Goal: Task Accomplishment & Management: Manage account settings

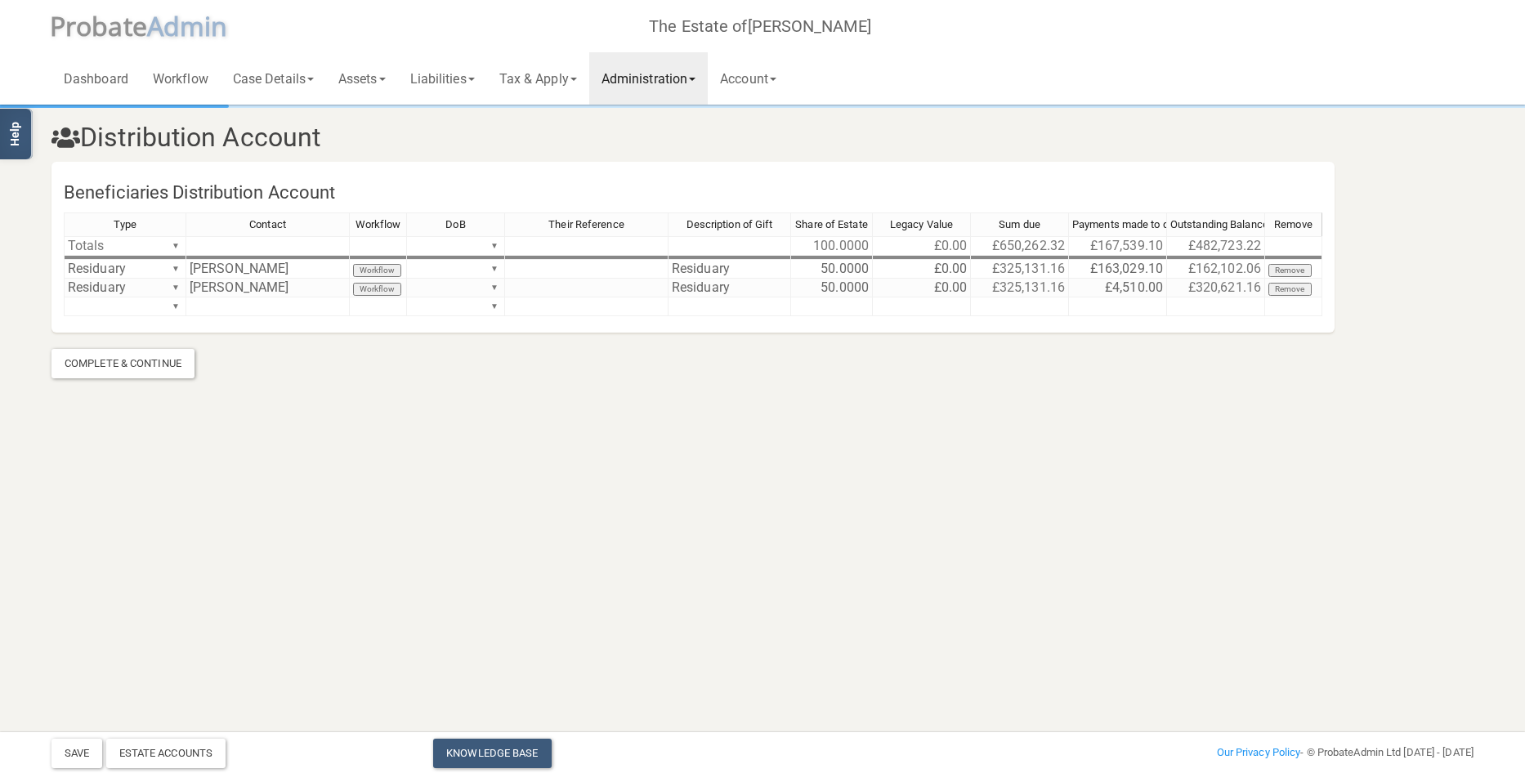
click at [680, 74] on link "Administration" at bounding box center [648, 78] width 119 height 52
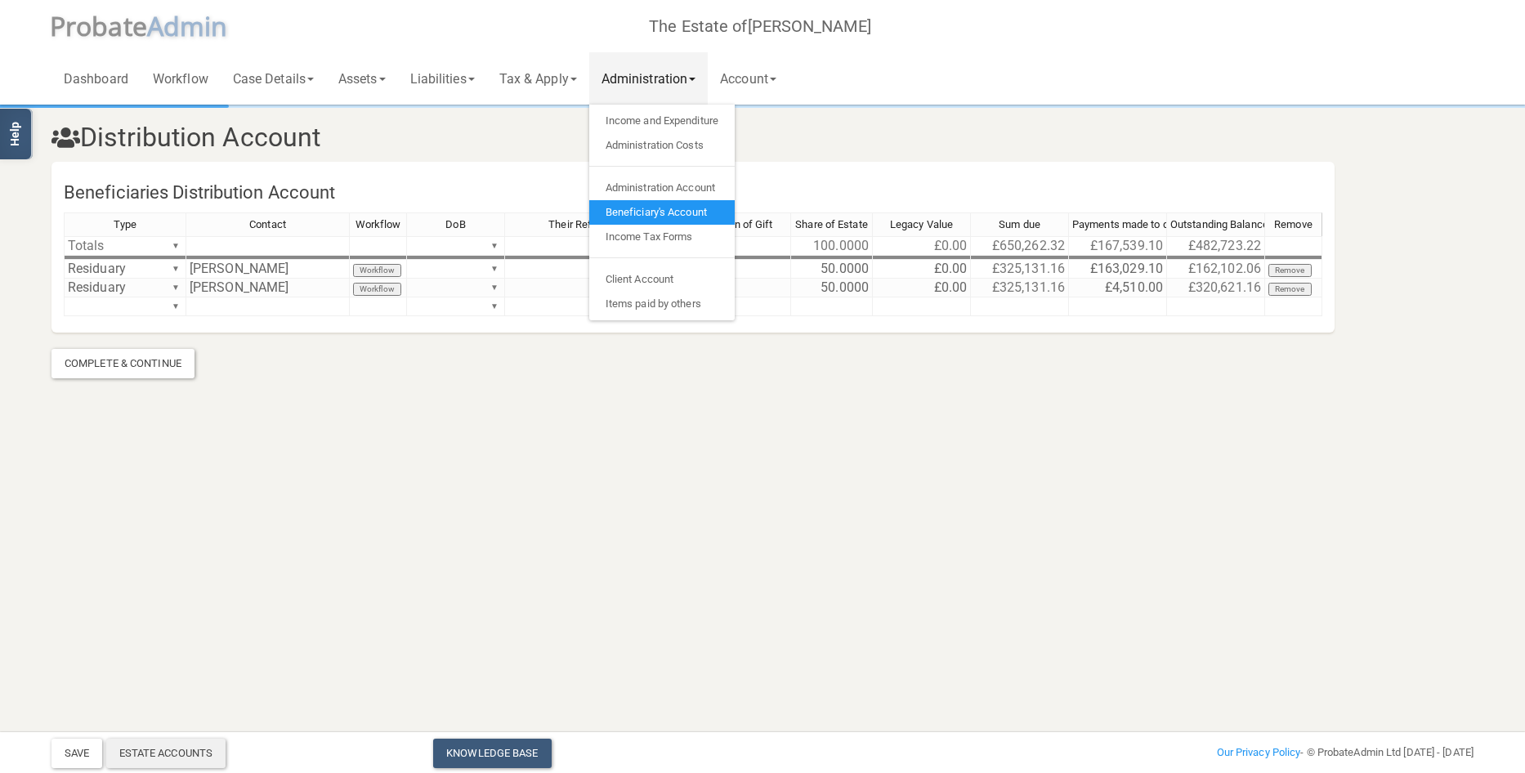
click at [152, 748] on div "Estate Accounts" at bounding box center [166, 753] width 120 height 29
click at [523, 144] on h3 "Distribution Account" at bounding box center [762, 137] width 1447 height 29
click at [464, 71] on link "Liabilities" at bounding box center [442, 78] width 89 height 52
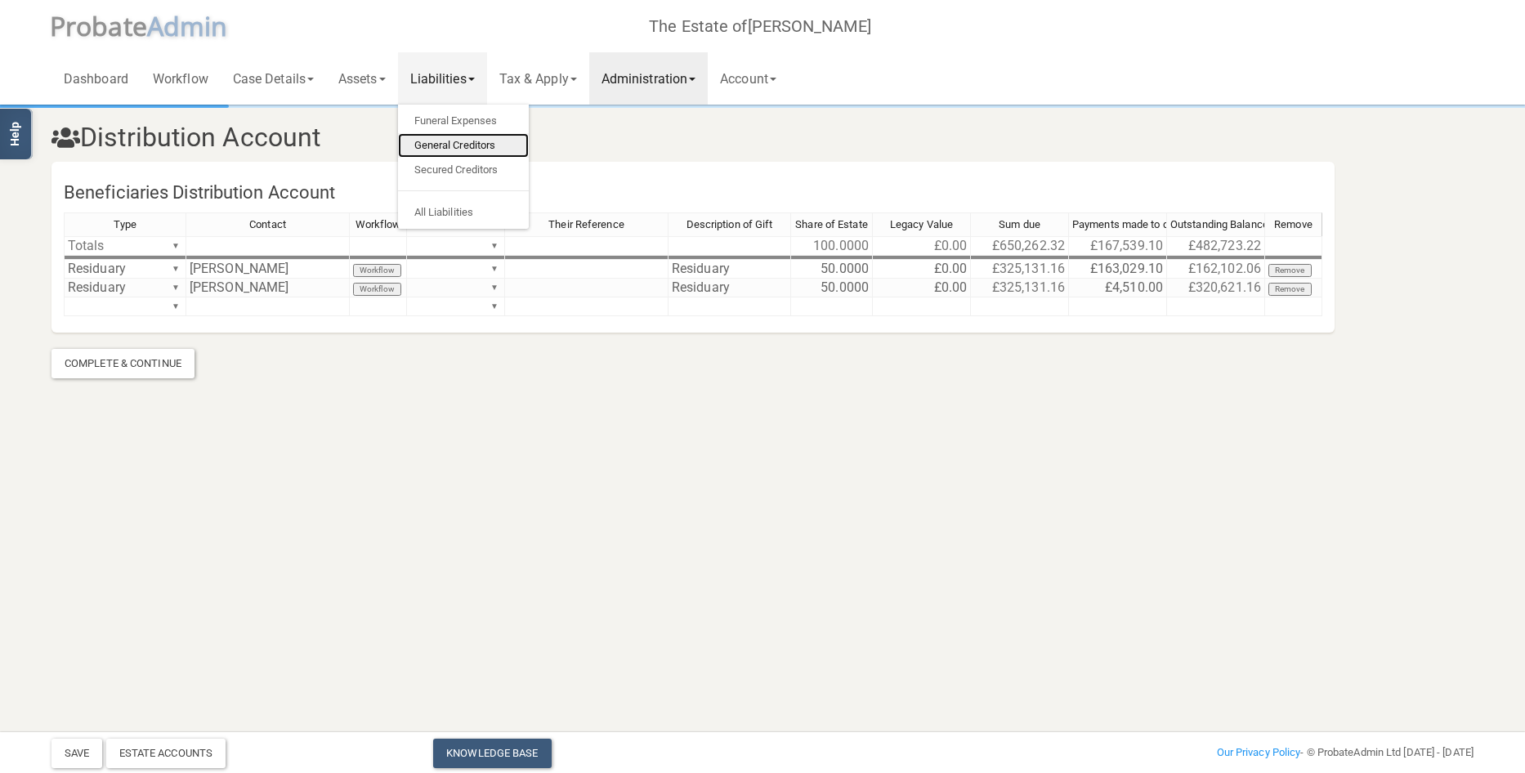
click at [452, 140] on link "General Creditors" at bounding box center [463, 145] width 131 height 25
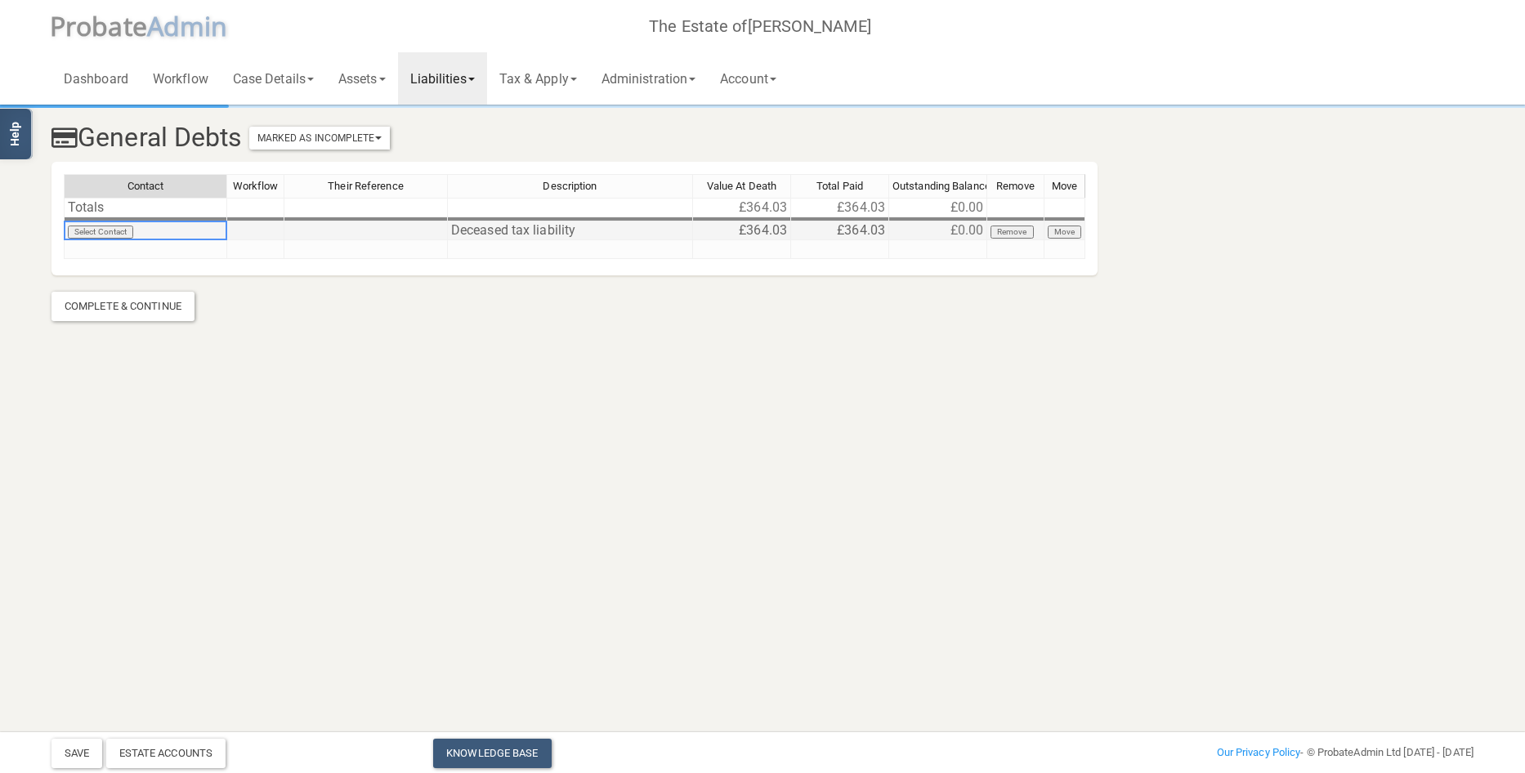
click at [110, 232] on td "Select Contact" at bounding box center [145, 230] width 163 height 19
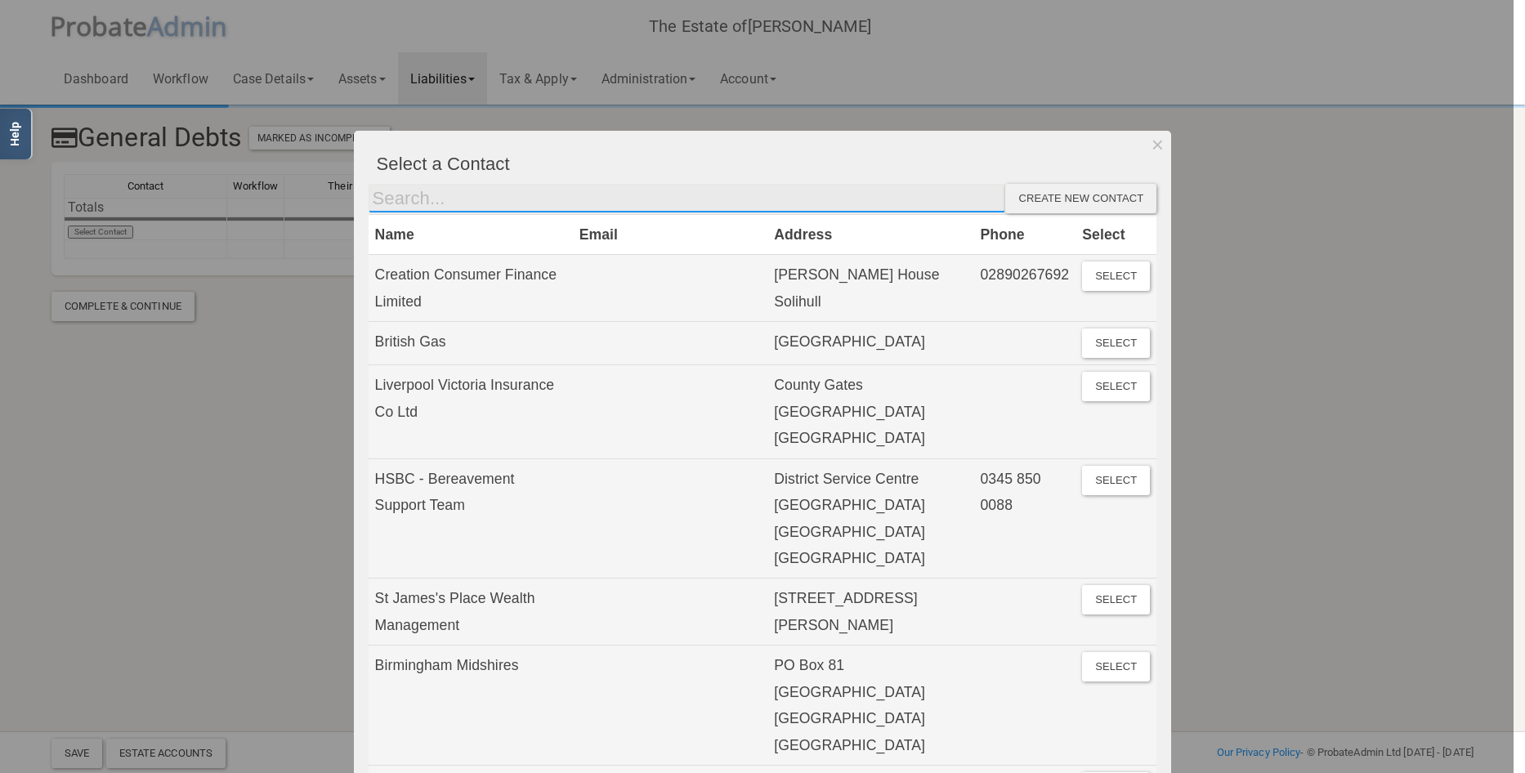
click at [507, 194] on input "text" at bounding box center [688, 198] width 638 height 29
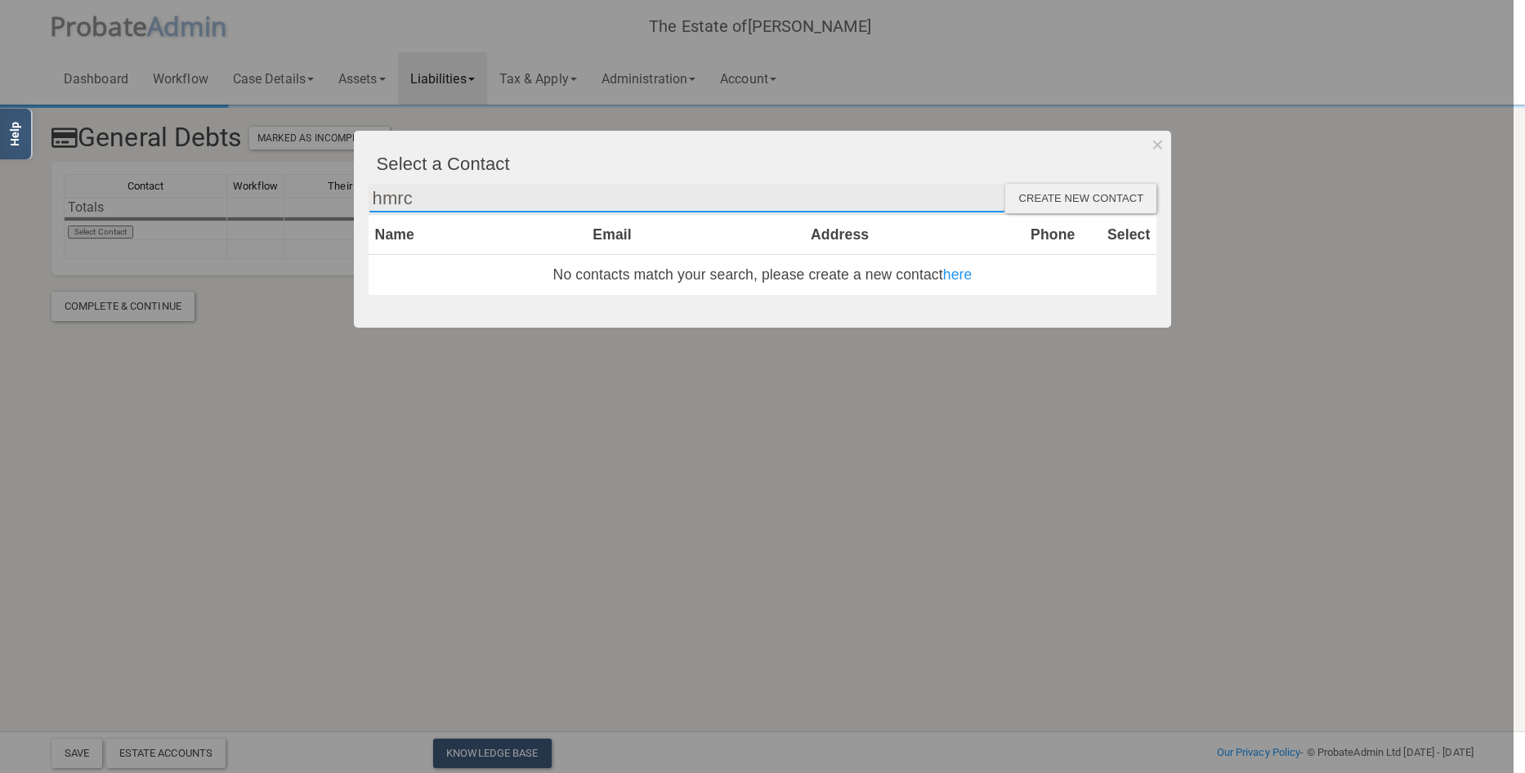
type input "hmrc"
click at [1085, 199] on div "Create new contact" at bounding box center [1080, 198] width 151 height 29
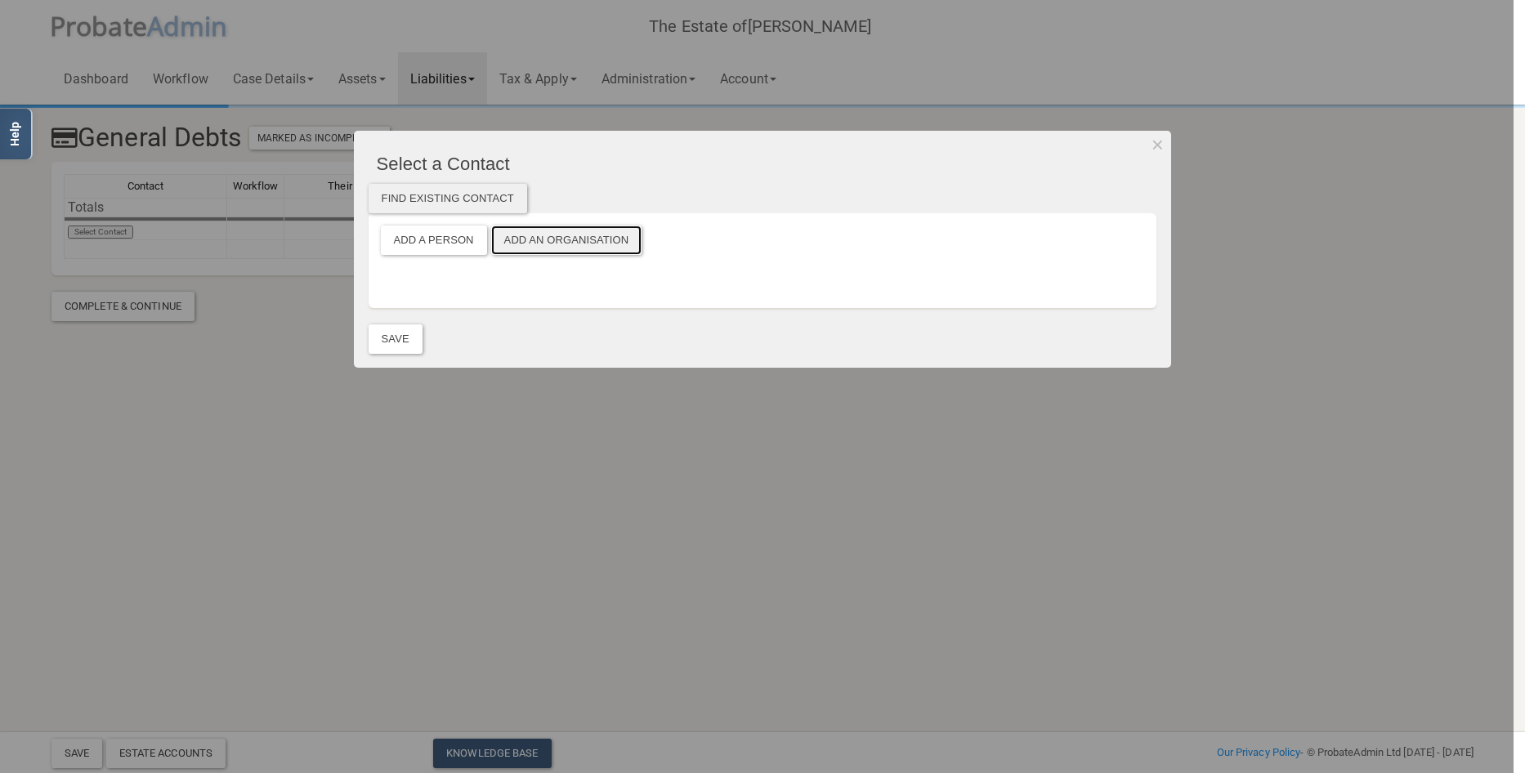
click at [551, 232] on button "Add an Organisation" at bounding box center [566, 240] width 151 height 29
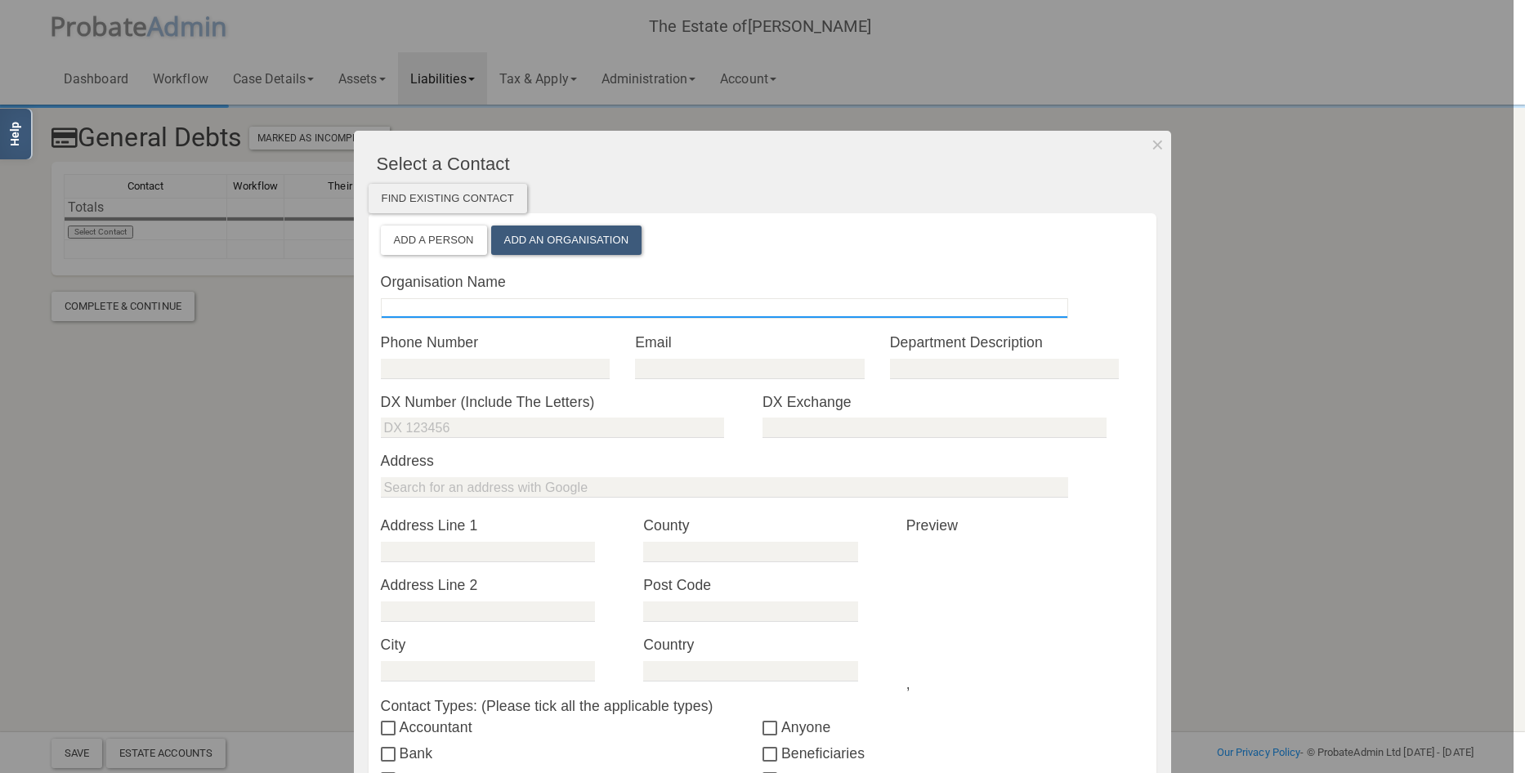
click at [498, 307] on input "text" at bounding box center [724, 308] width 687 height 20
type input "HMRC"
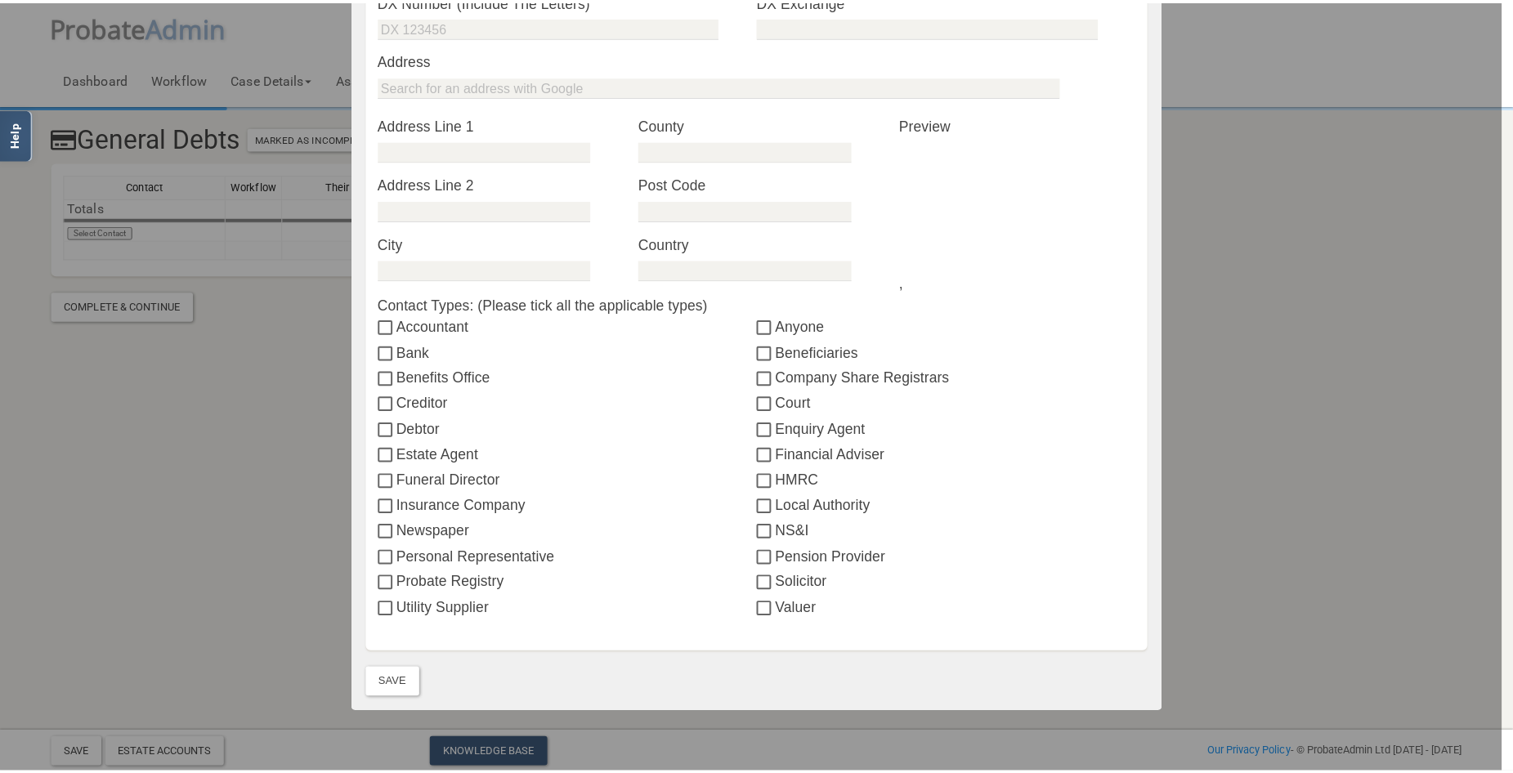
scroll to position [409, 0]
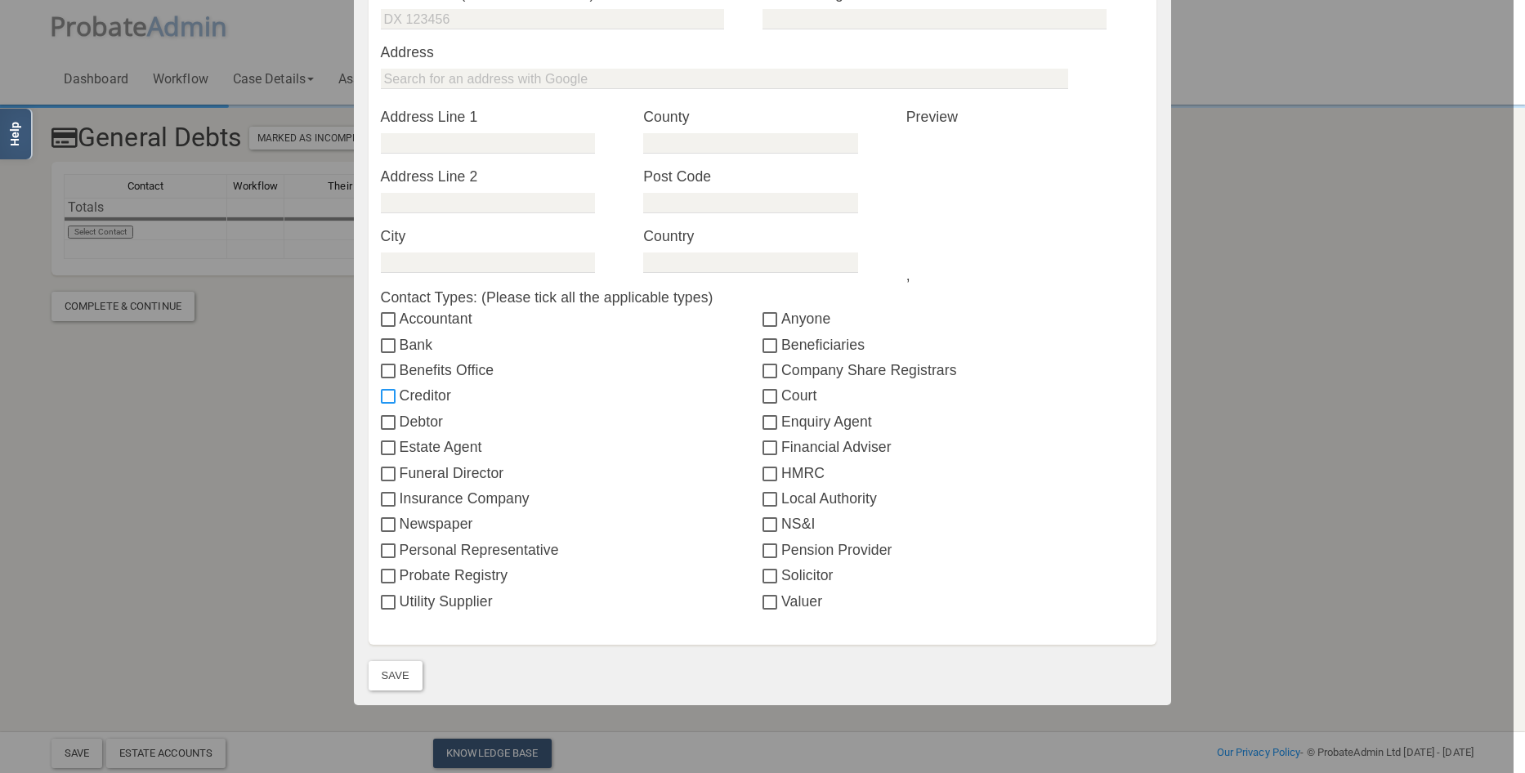
click at [382, 394] on input "Creditor" at bounding box center [390, 397] width 19 height 13
checkbox input "false"
click at [769, 474] on input "HMRC" at bounding box center [772, 474] width 19 height 13
checkbox input "true"
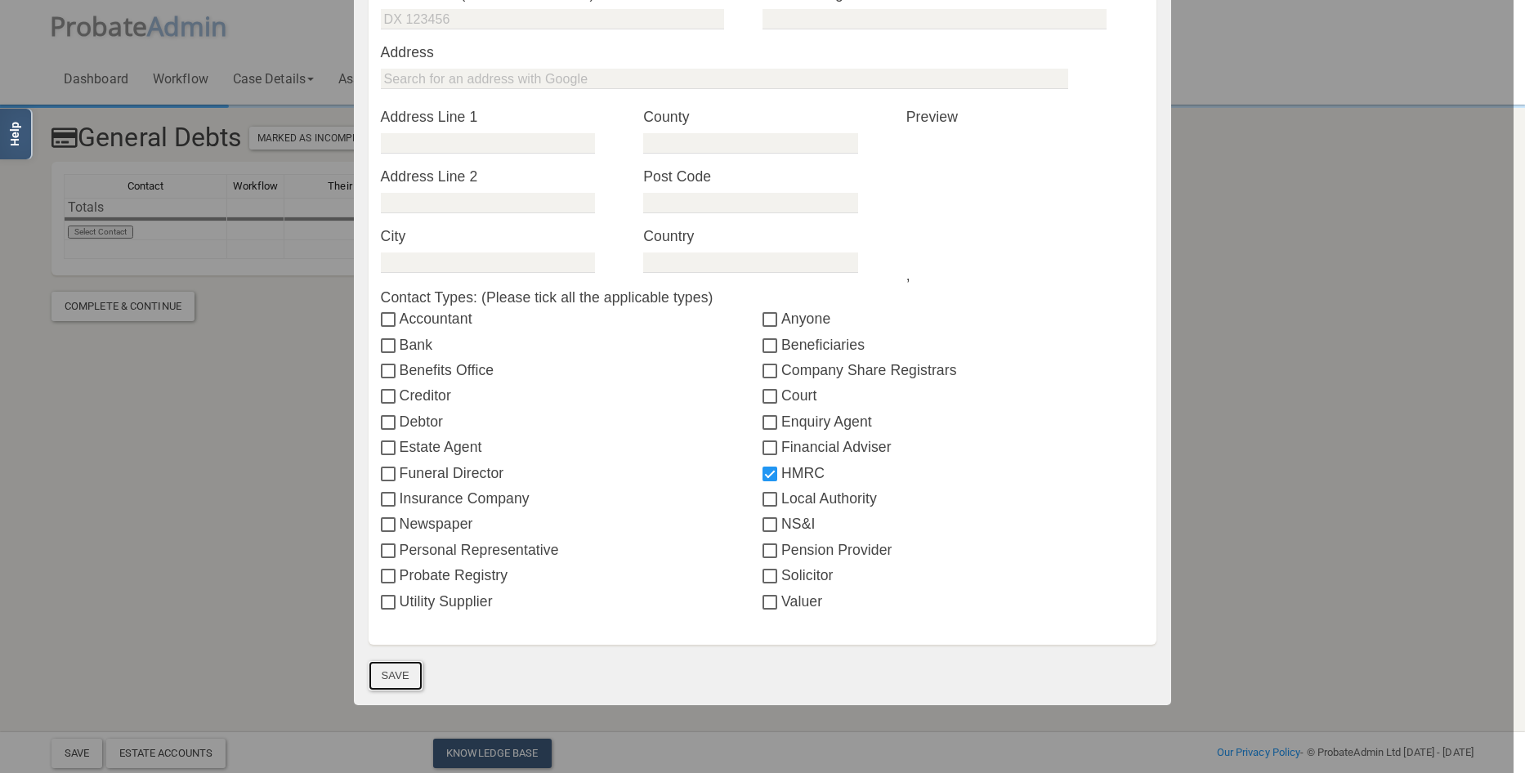
click at [387, 673] on button "Save" at bounding box center [396, 675] width 54 height 29
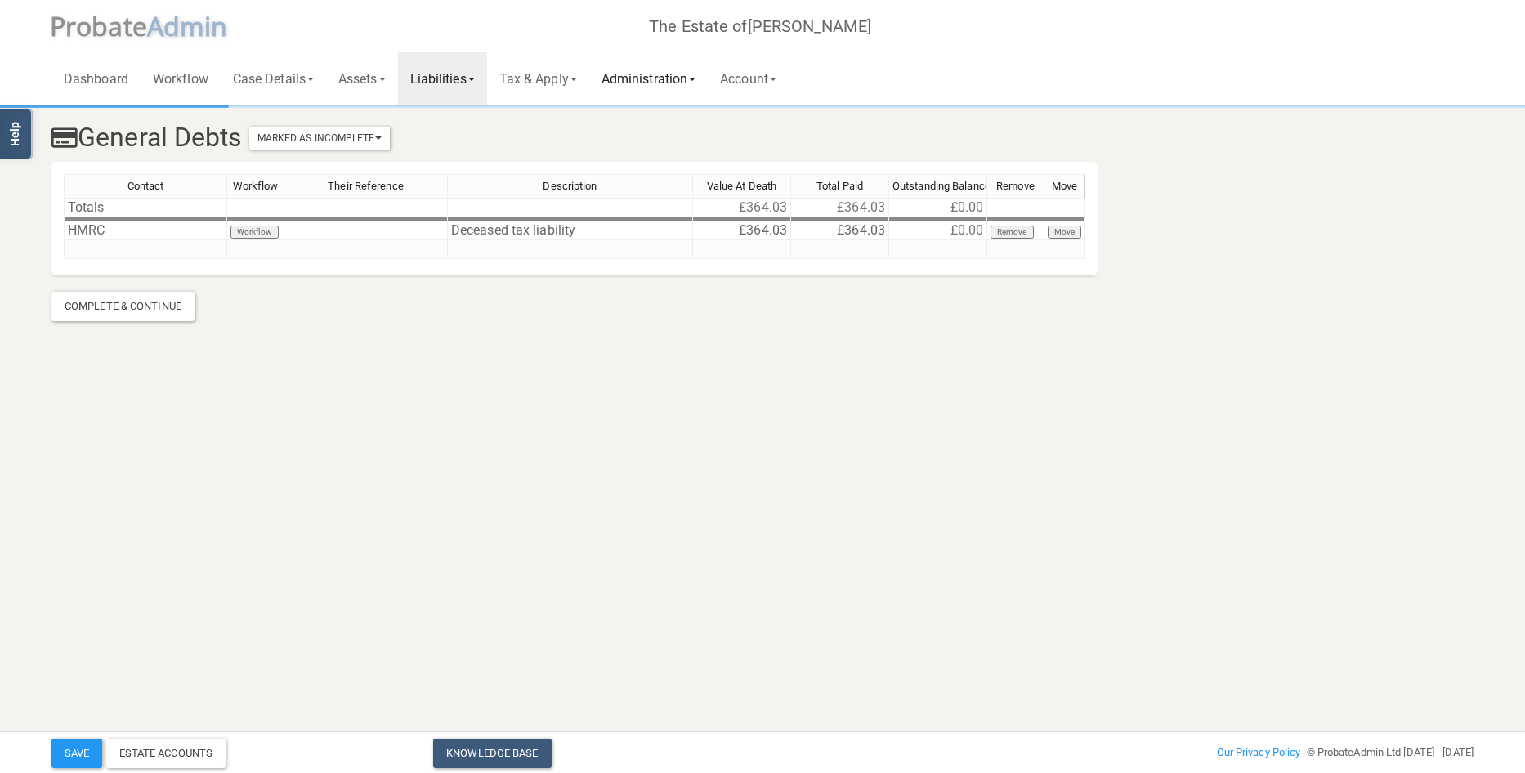
click at [660, 74] on link "Administration" at bounding box center [648, 78] width 119 height 52
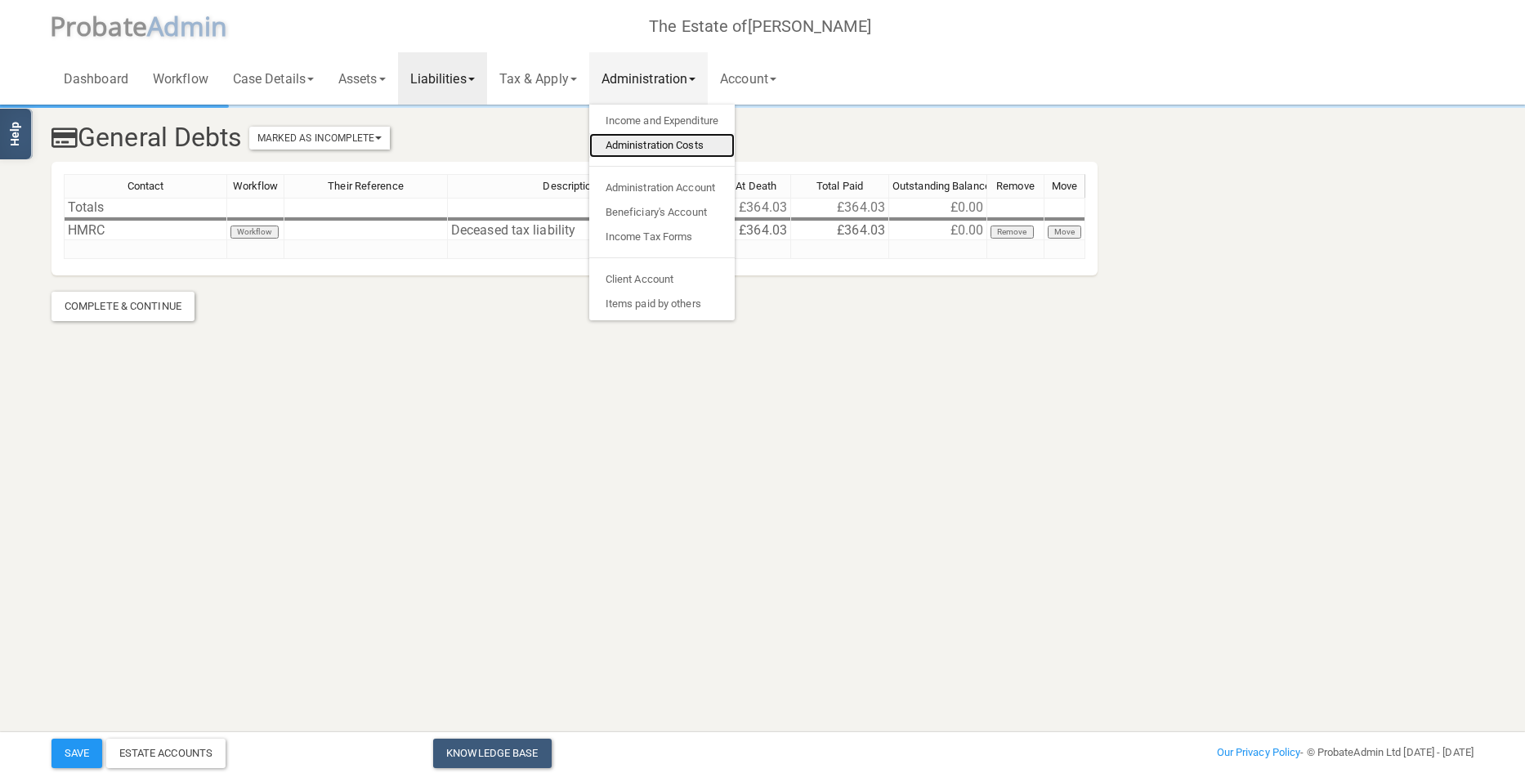
click at [649, 143] on link "Administration Costs" at bounding box center [661, 145] width 145 height 25
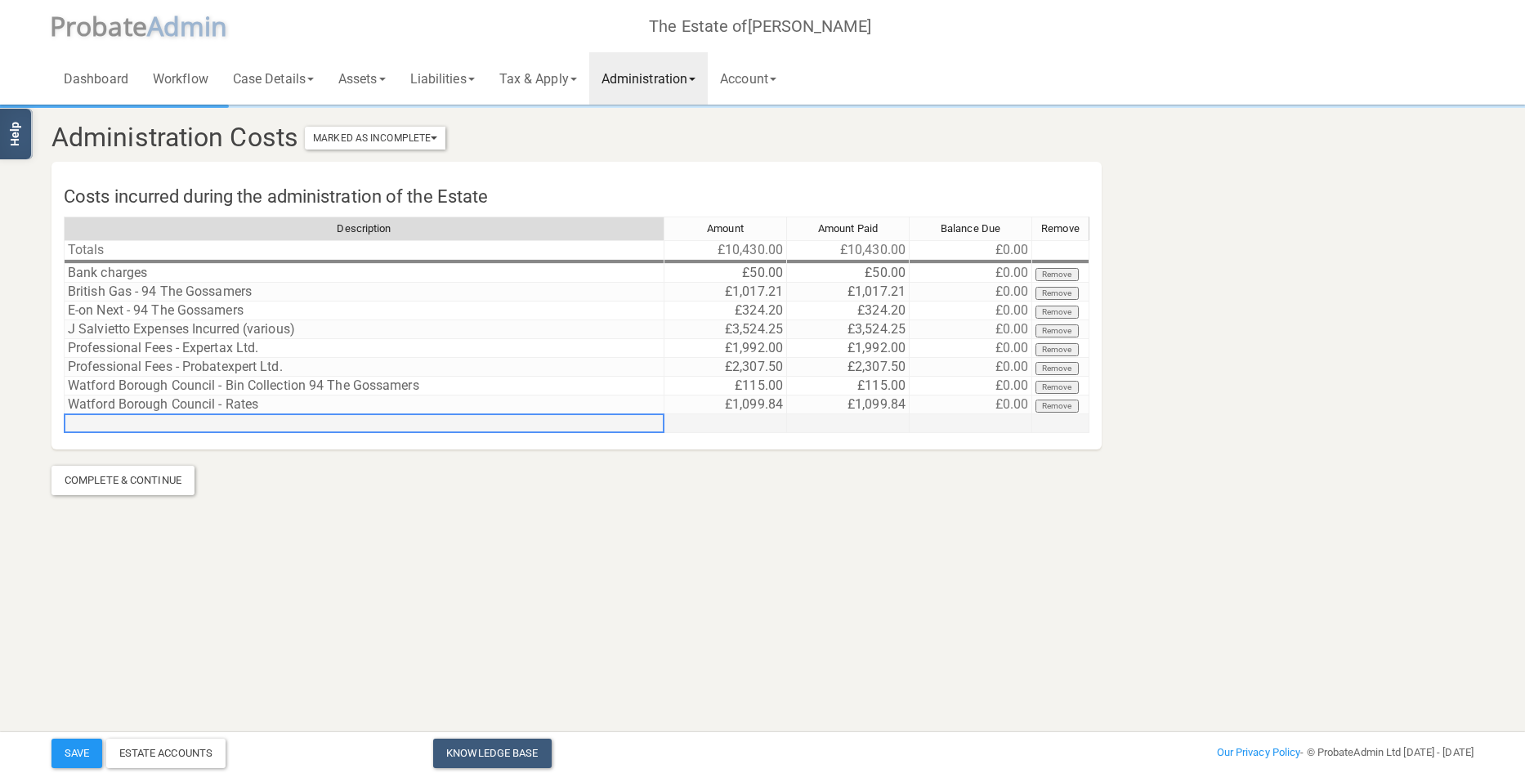
click at [143, 425] on td at bounding box center [364, 423] width 601 height 19
type textarea "J Salvietto expenses - Wakes Catering, Property insurance, EPC Fees & Postage"
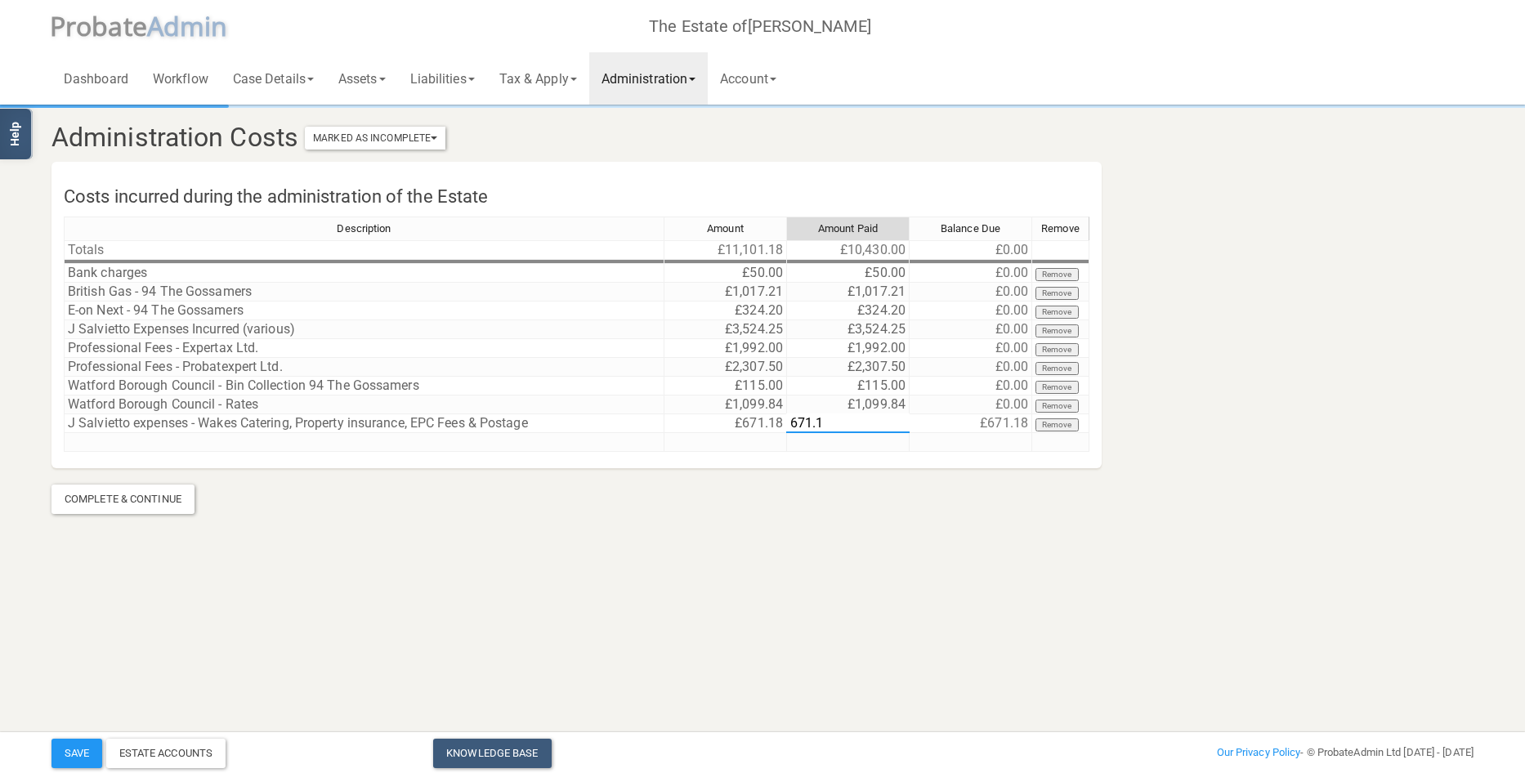
type textarea "671.18"
click at [234, 418] on td "J Salvietto expenses - Wakes Catering, Property insurance, EPC Fees & Postage" at bounding box center [364, 423] width 601 height 19
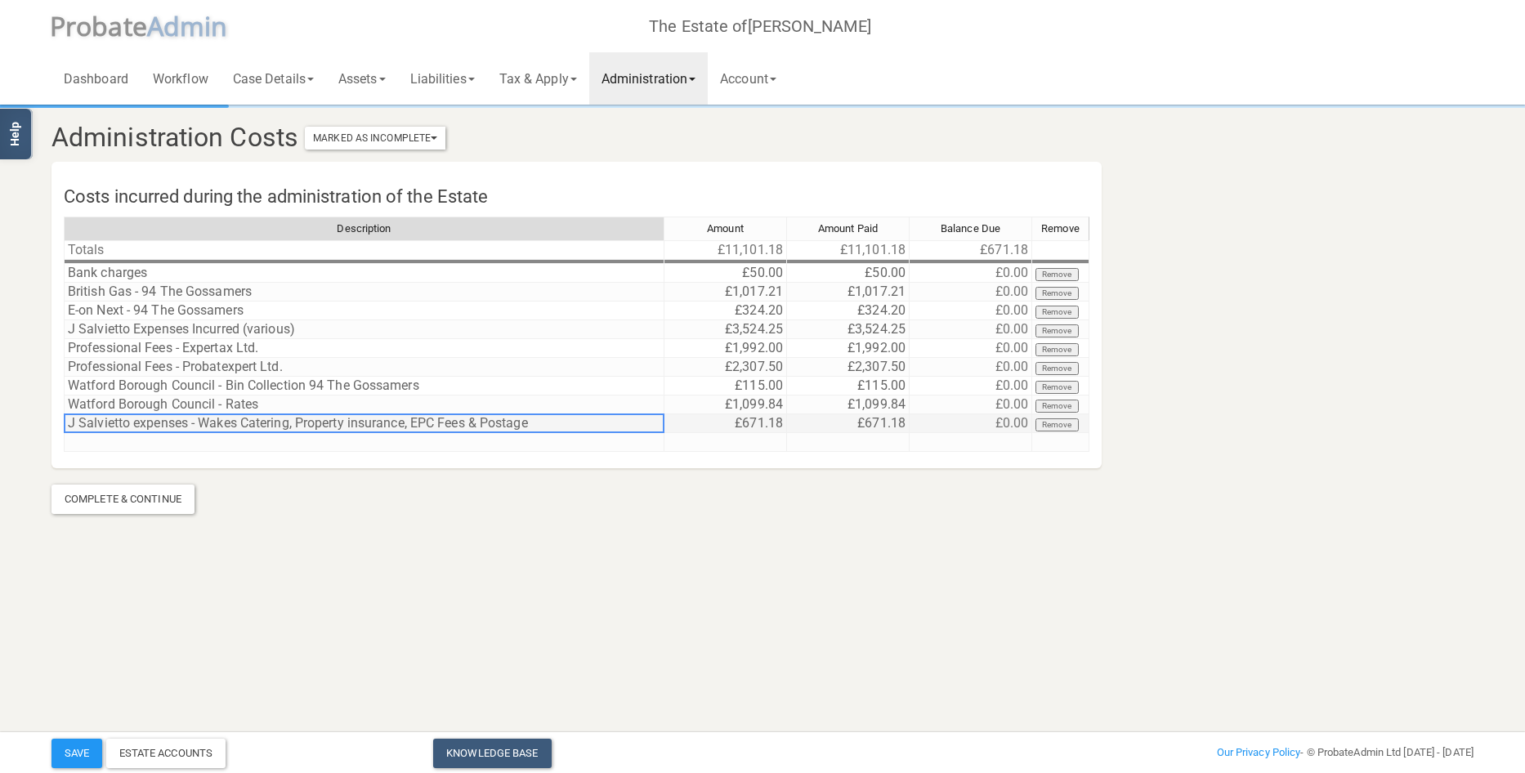
click at [236, 422] on td "J Salvietto expenses - Wakes Catering, Property insurance, EPC Fees & Postage" at bounding box center [364, 423] width 601 height 19
click at [367, 499] on section "Administration Costs Marked As Incomplete Mark As Incomplete Mark As Complete C…" at bounding box center [762, 310] width 1447 height 407
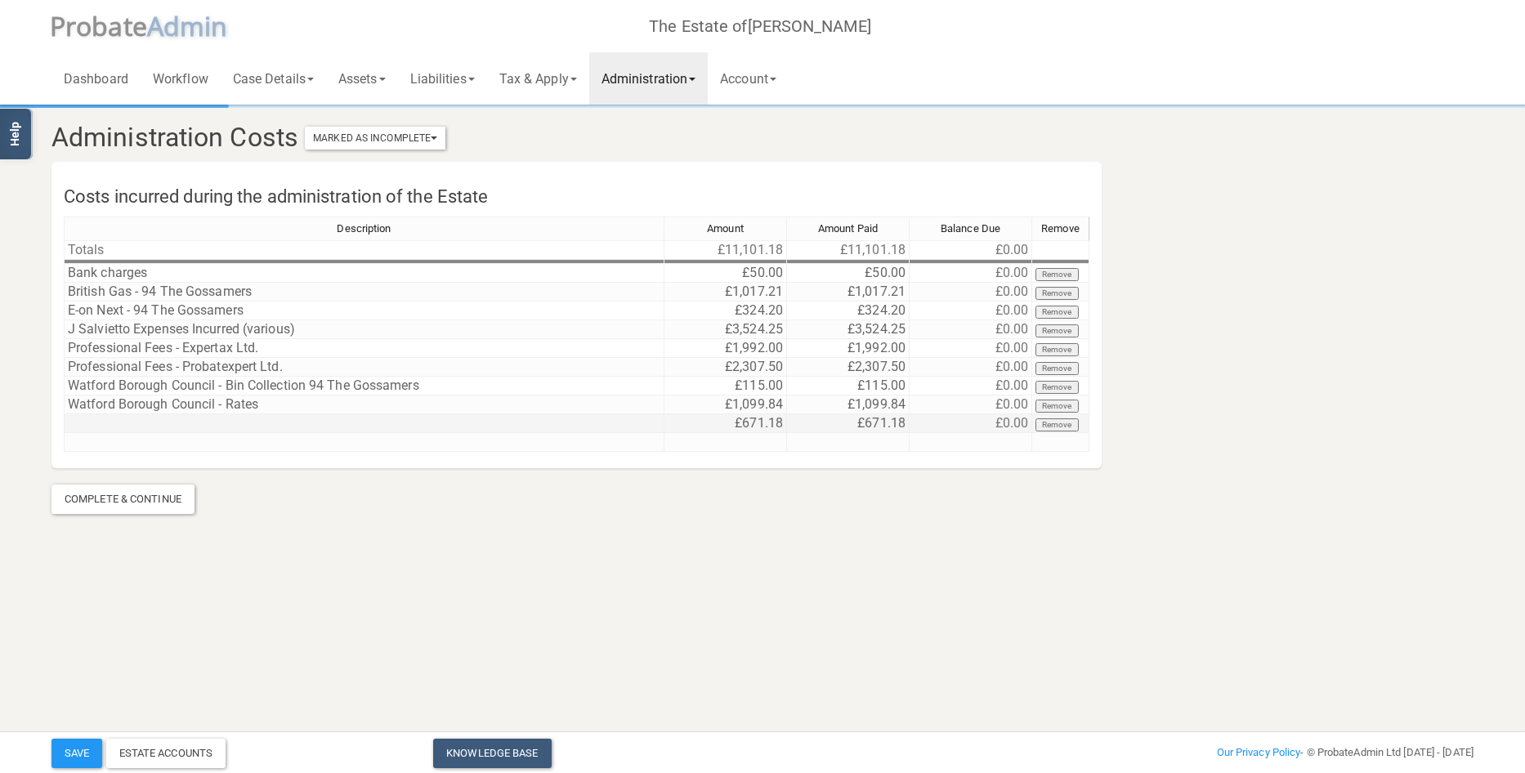
click at [214, 425] on td at bounding box center [364, 423] width 601 height 19
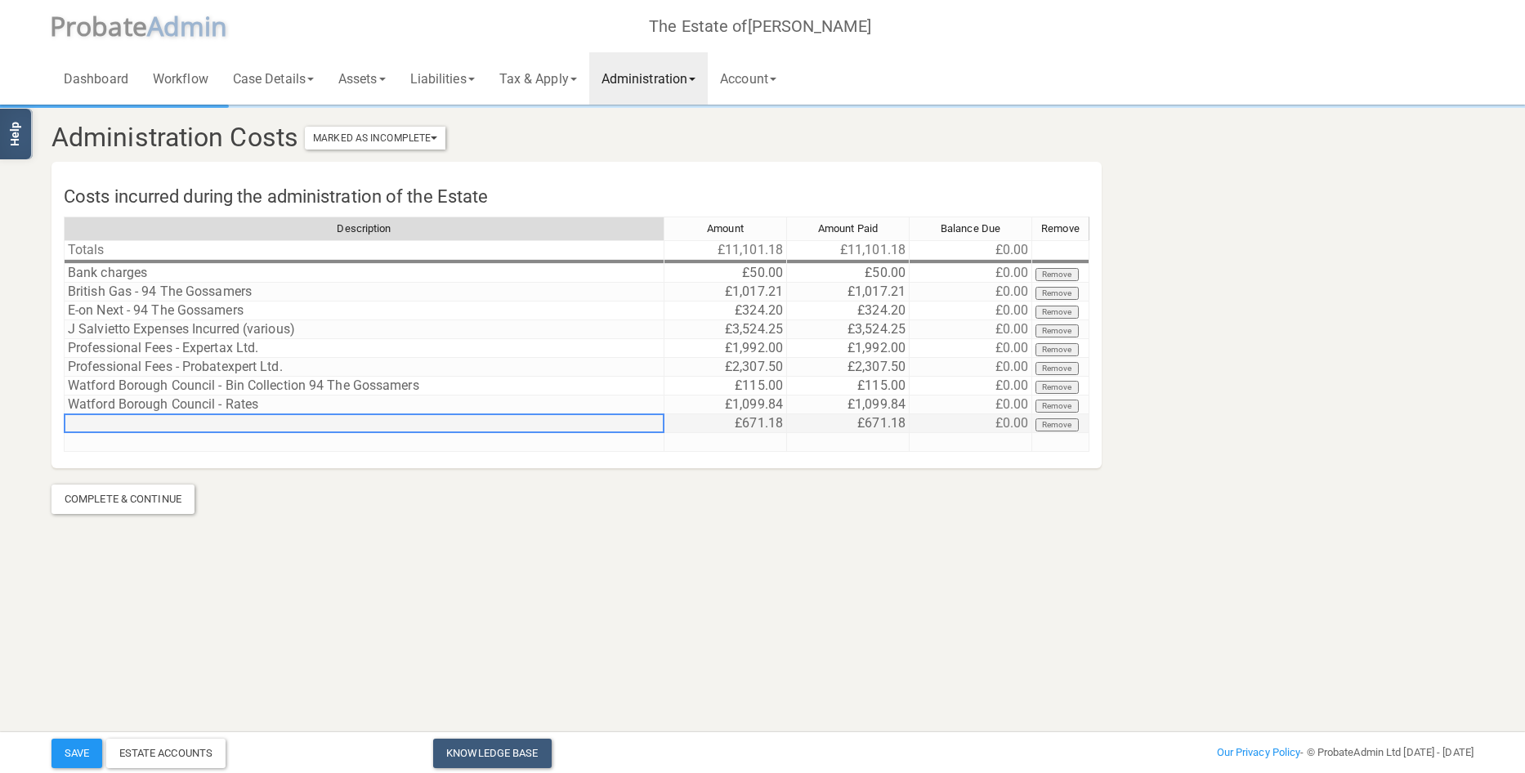
click at [214, 425] on td at bounding box center [364, 423] width 601 height 19
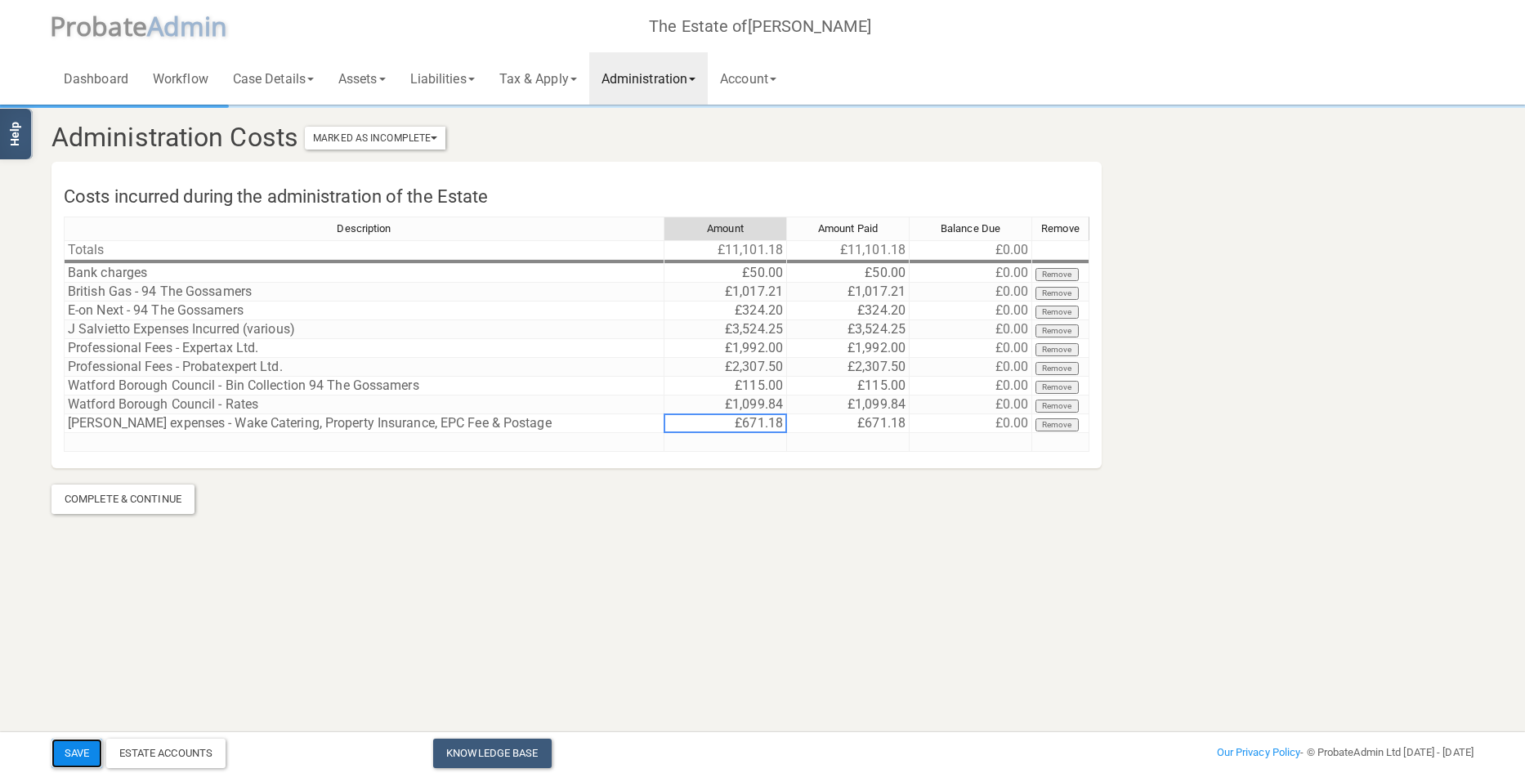
click at [74, 749] on button "Save" at bounding box center [76, 753] width 51 height 29
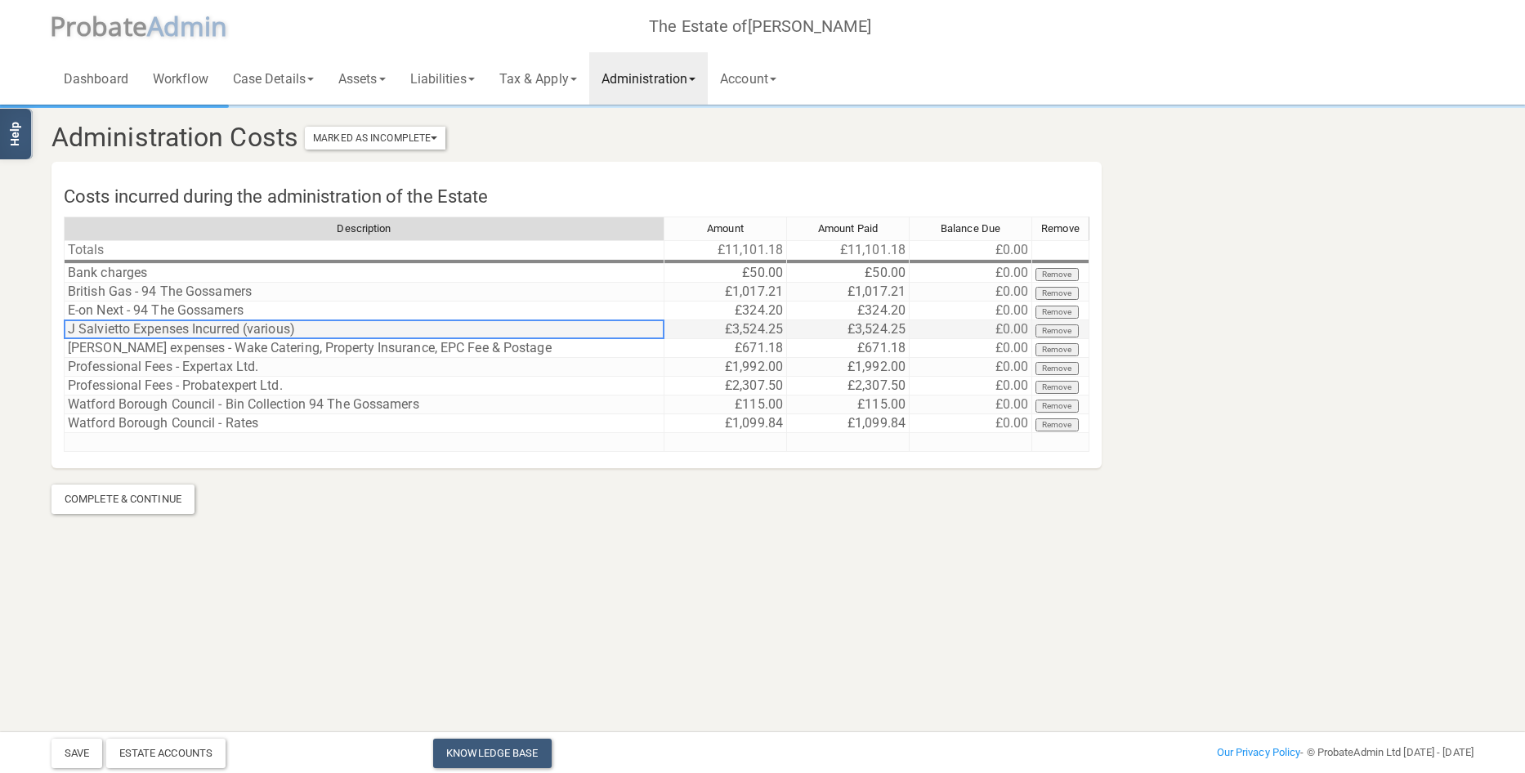
click at [208, 329] on td "J Salvietto Expenses Incurred (various)" at bounding box center [364, 329] width 601 height 19
drag, startPoint x: 136, startPoint y: 325, endPoint x: 324, endPoint y: 332, distance: 188.1
click at [324, 332] on td "J Salvietto Expenses Incurred (various)" at bounding box center [364, 329] width 601 height 19
click at [315, 332] on td "J Salvietto Expenses Incurred (various)" at bounding box center [364, 329] width 601 height 19
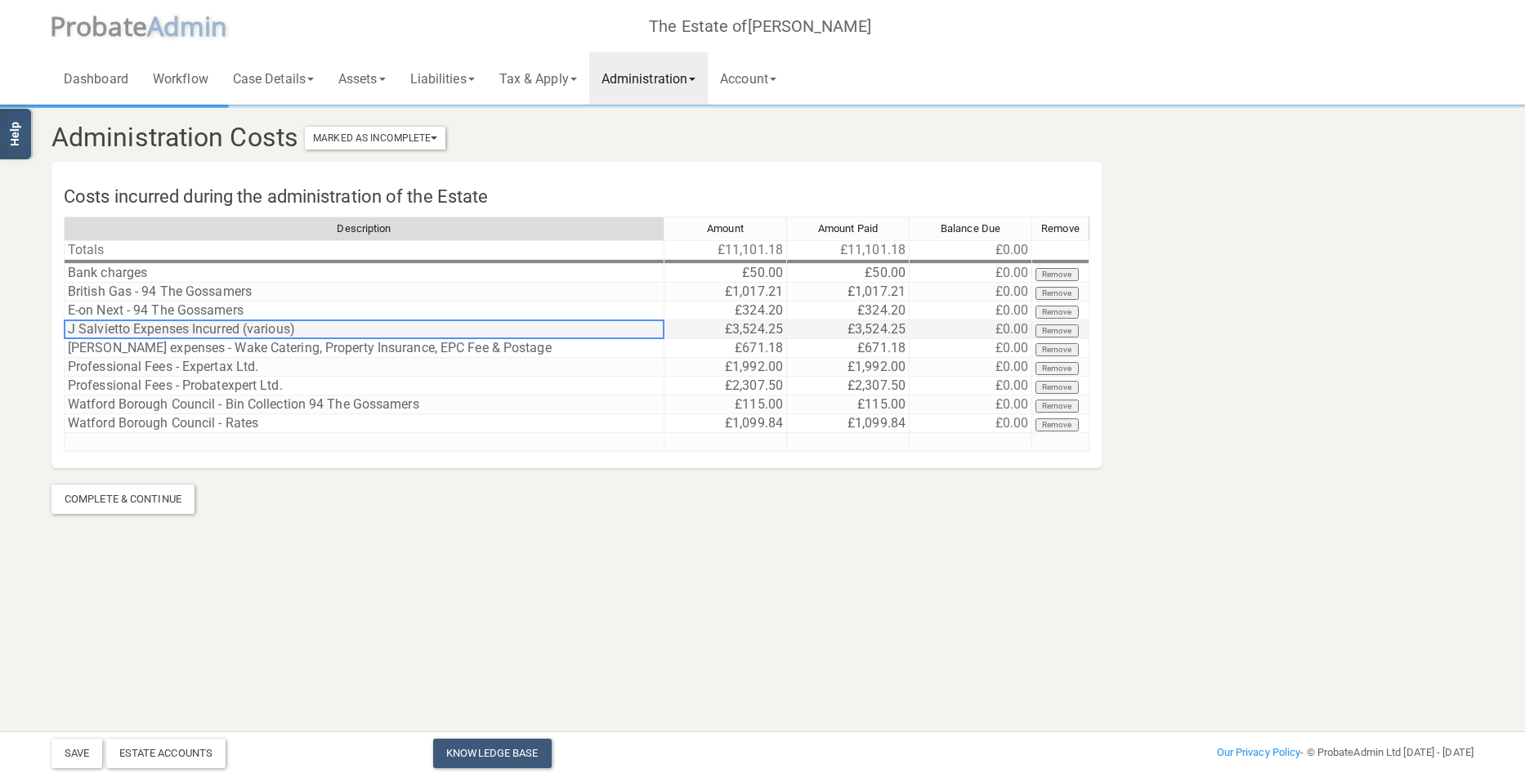
type textarea "J Salvietto Expenses Incurred (various)"
click at [315, 332] on textarea "J Salvietto Expenses Incurred (various)" at bounding box center [364, 330] width 601 height 20
click at [207, 441] on td at bounding box center [364, 442] width 601 height 19
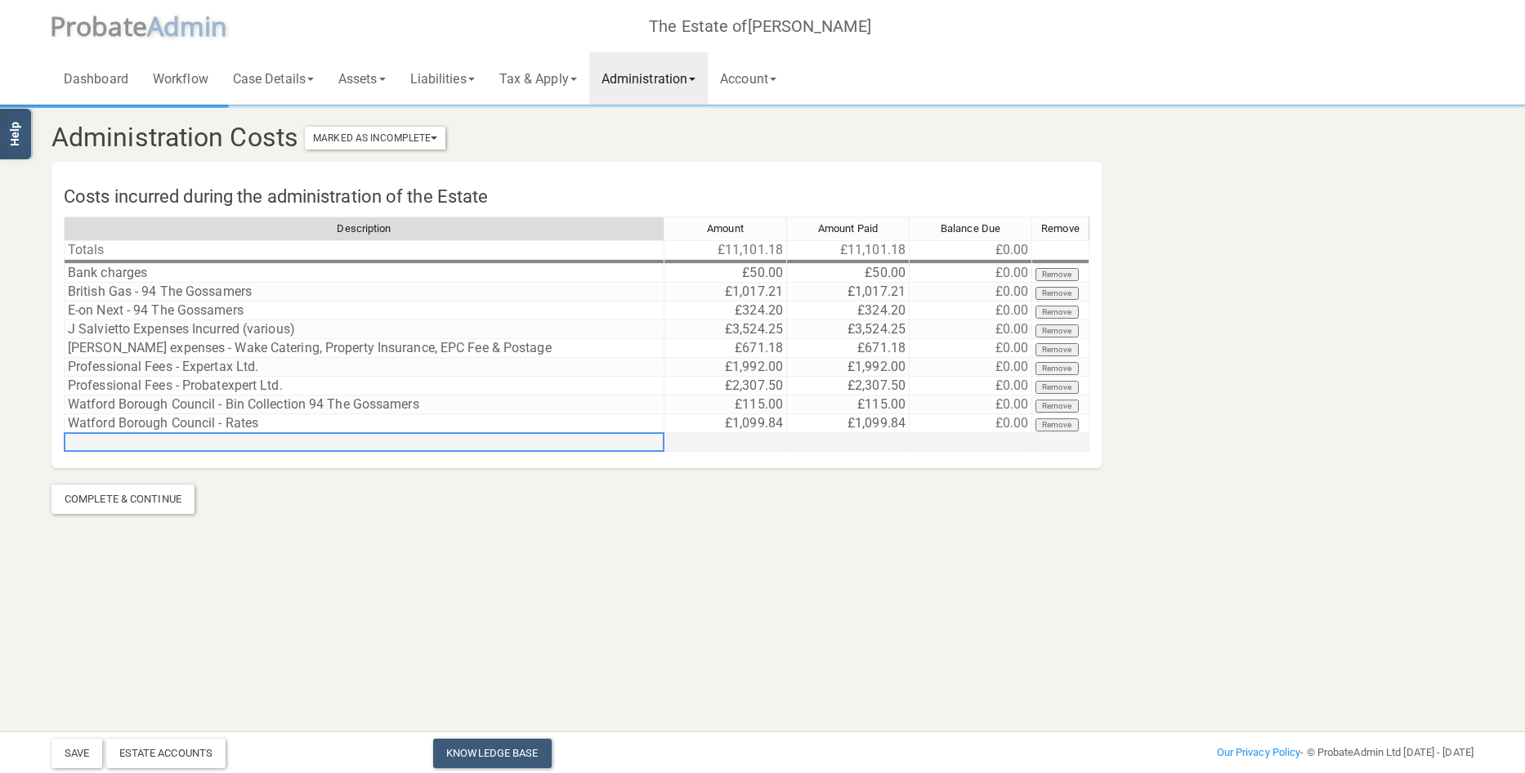
click at [207, 441] on td at bounding box center [364, 442] width 601 height 19
click at [114, 442] on td at bounding box center [364, 442] width 601 height 19
type textarea "[PERSON_NAME] - Postage"
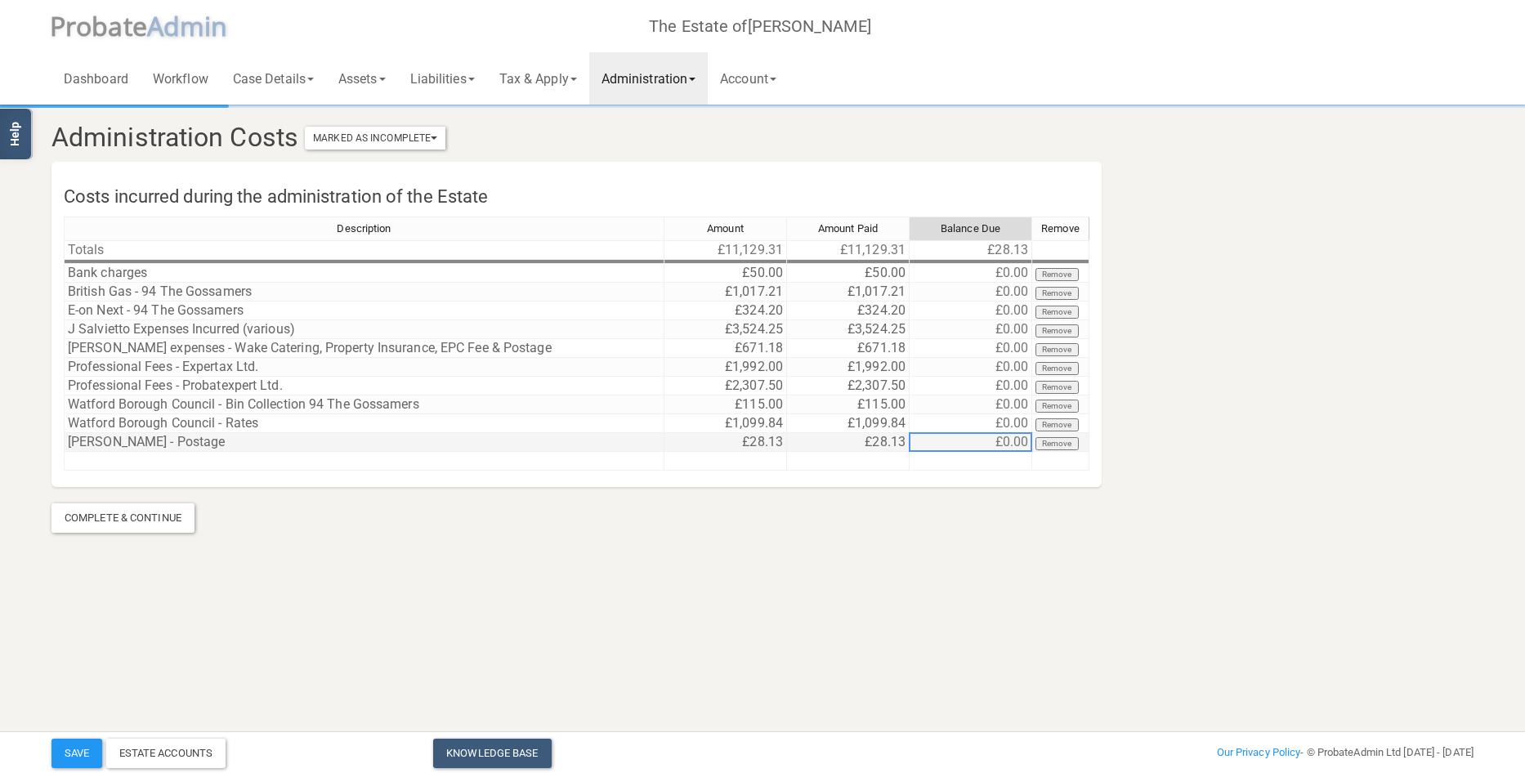
click at [751, 445] on td "£28.13" at bounding box center [725, 442] width 123 height 19
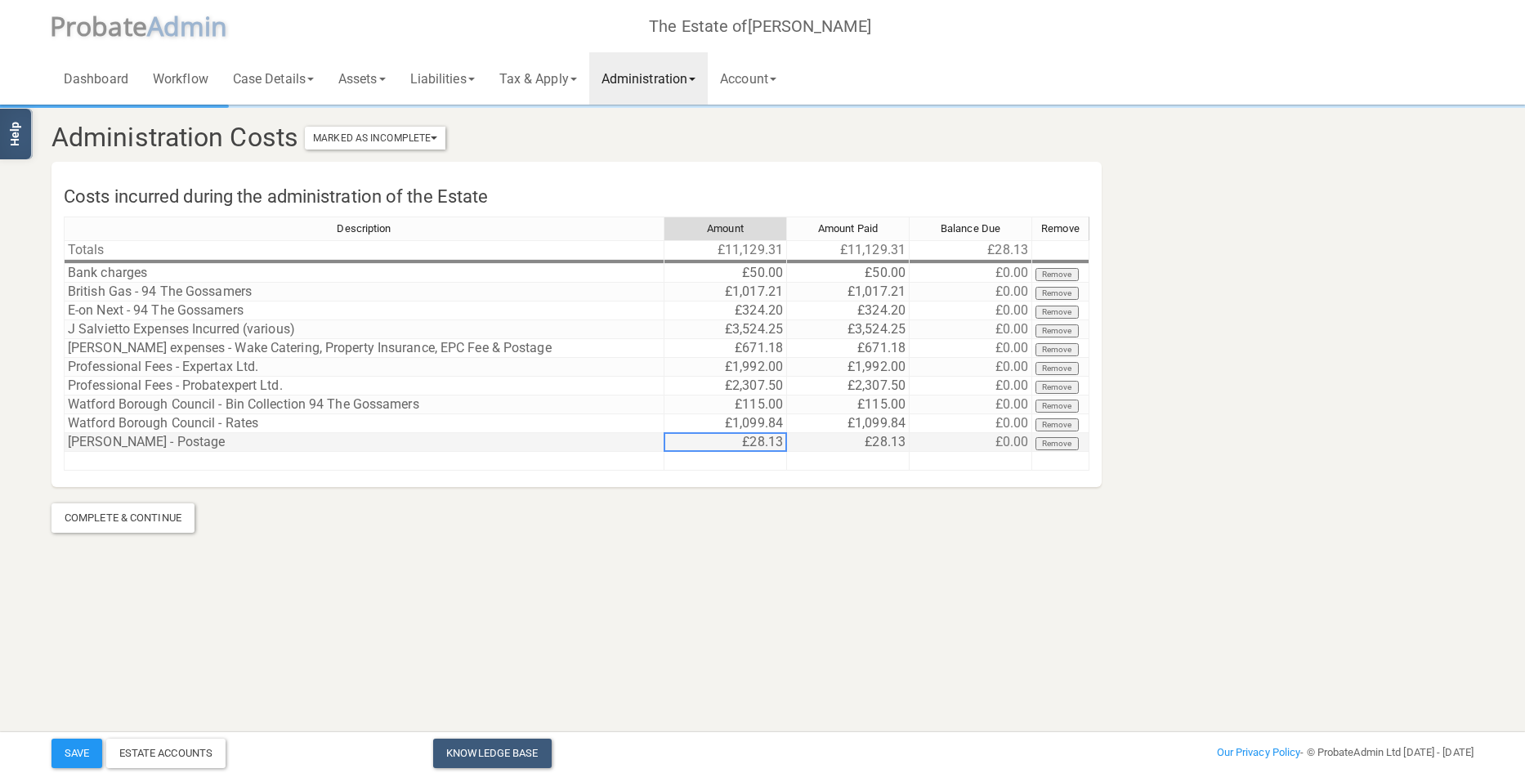
click at [751, 444] on td "£28.13" at bounding box center [725, 442] width 123 height 19
drag, startPoint x: 731, startPoint y: 444, endPoint x: 611, endPoint y: 435, distance: 120.5
click at [611, 435] on div "Description Amount Amount Paid Balance Due Remove Totals £11,129.31 £11,129.31 …" at bounding box center [577, 351] width 1026 height 269
click at [741, 445] on td "£29.38" at bounding box center [725, 442] width 123 height 19
click at [743, 445] on td "£29.38" at bounding box center [725, 442] width 123 height 19
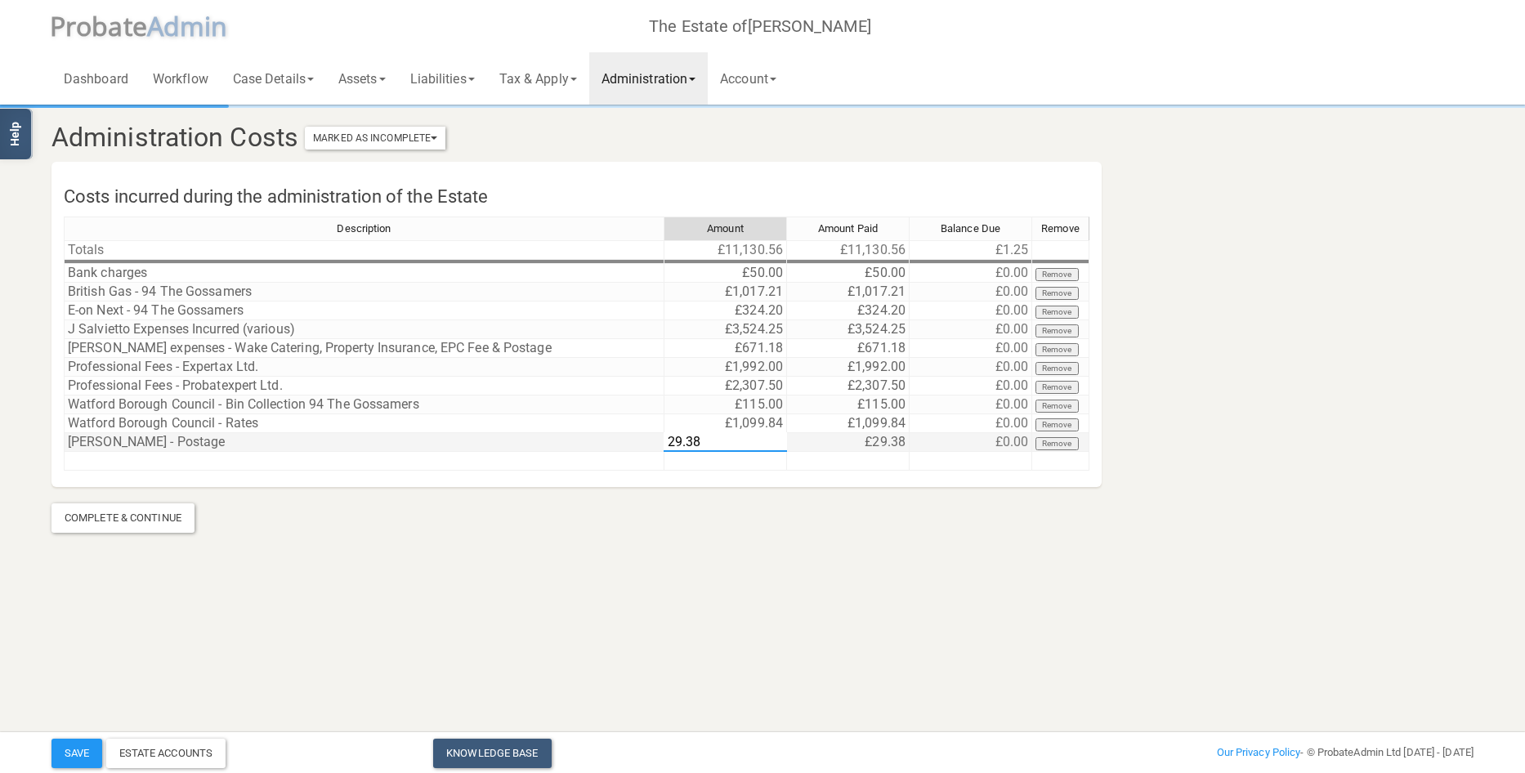
drag, startPoint x: 743, startPoint y: 445, endPoint x: 483, endPoint y: 432, distance: 260.2
click at [483, 432] on div "Description Amount Amount Paid Balance Due Remove Totals £11,130.56 £11,130.56 …" at bounding box center [577, 351] width 1026 height 269
type textarea "38.13"
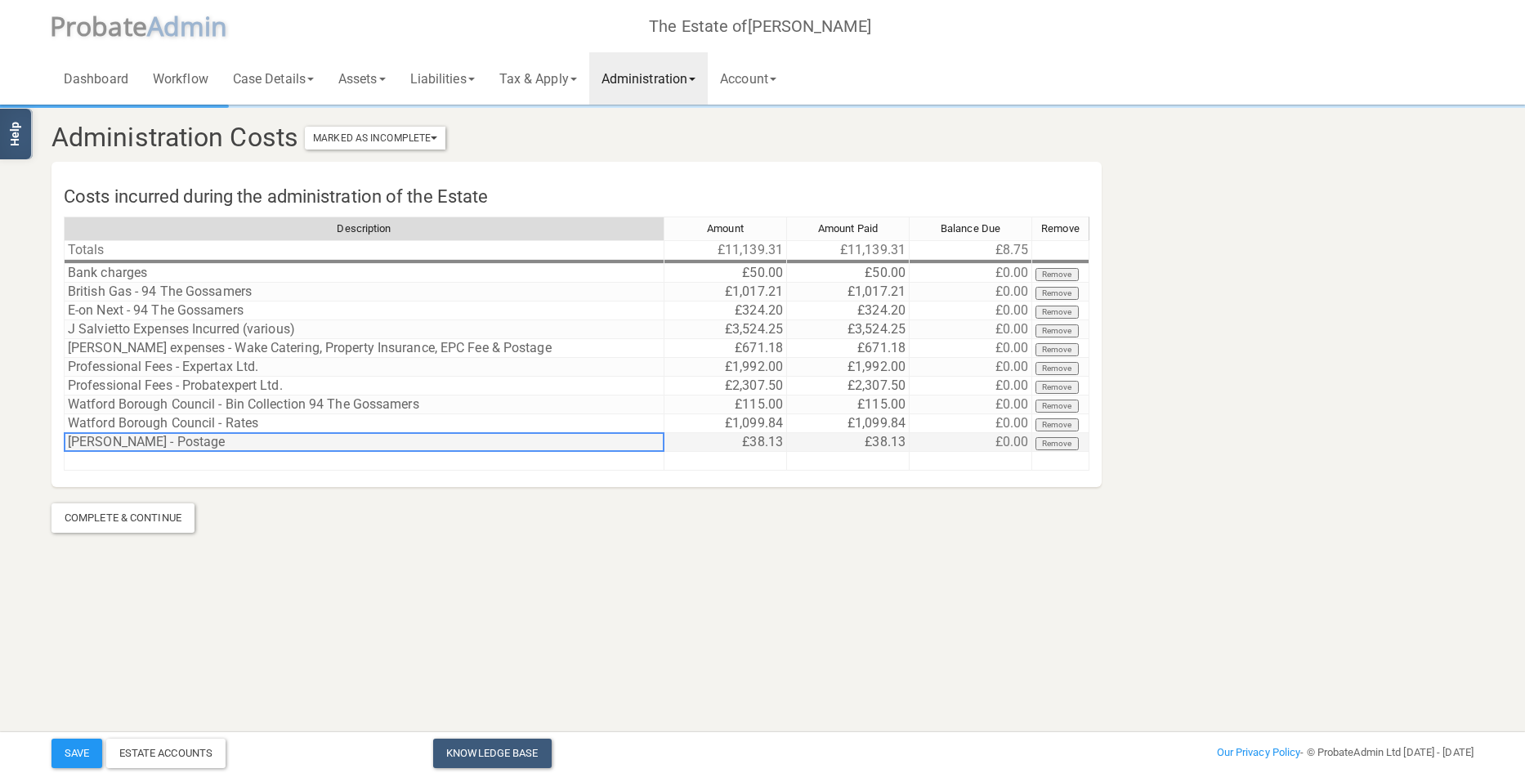
click at [447, 438] on td "[PERSON_NAME] - Postage" at bounding box center [364, 442] width 601 height 19
type textarea "J Salvietto - Postage (various)"
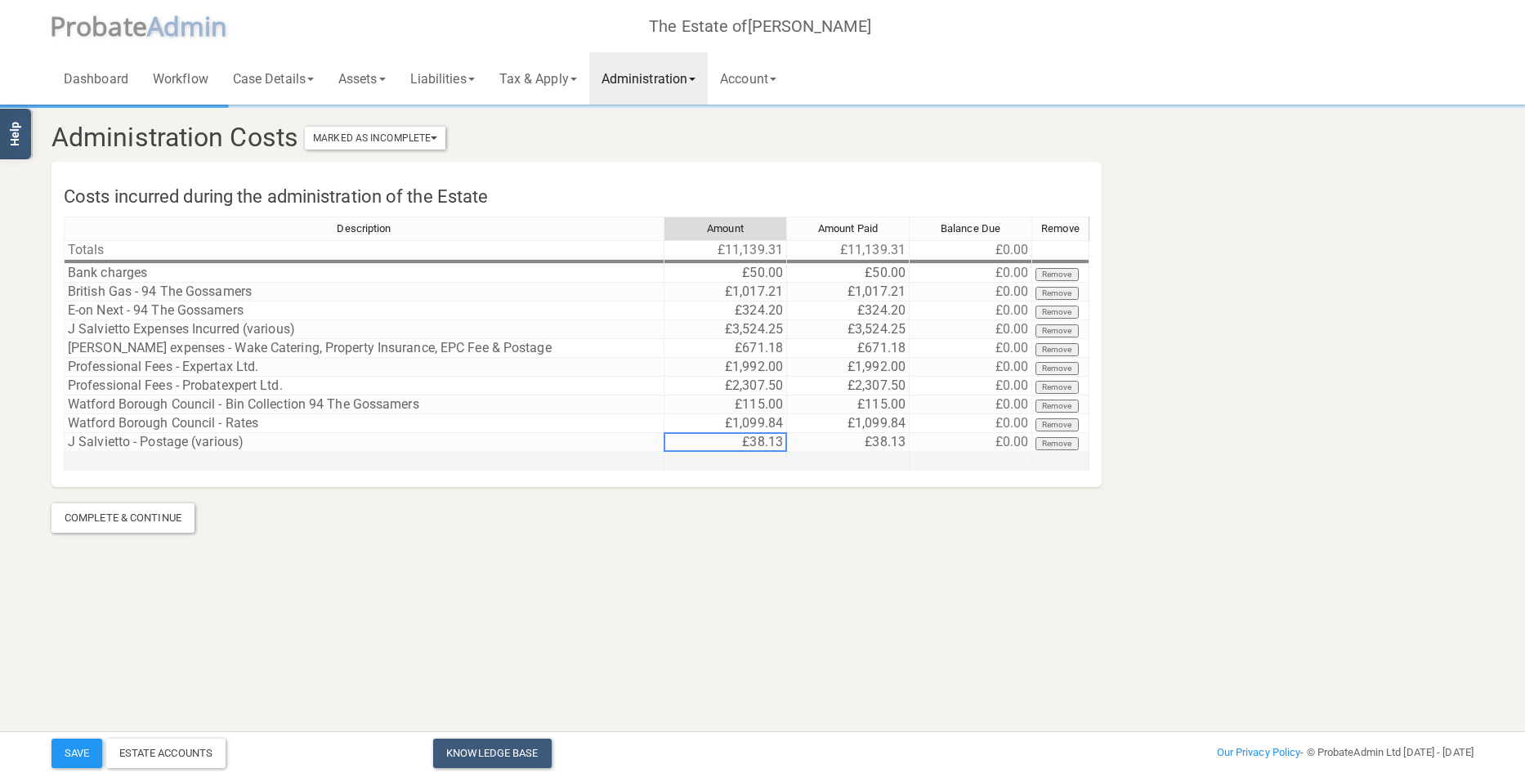
click at [235, 462] on td at bounding box center [364, 461] width 601 height 19
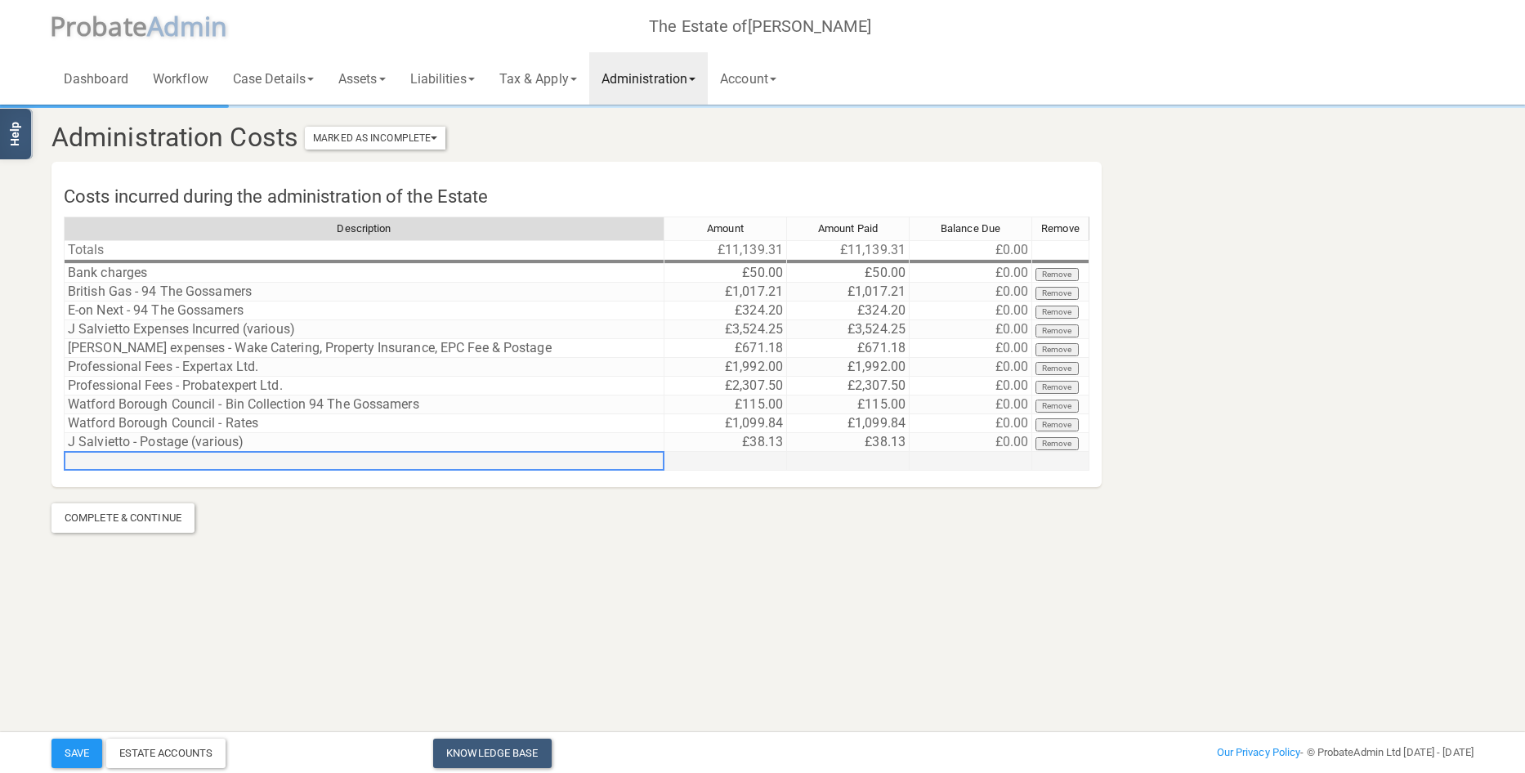
click at [235, 462] on td at bounding box center [364, 461] width 601 height 19
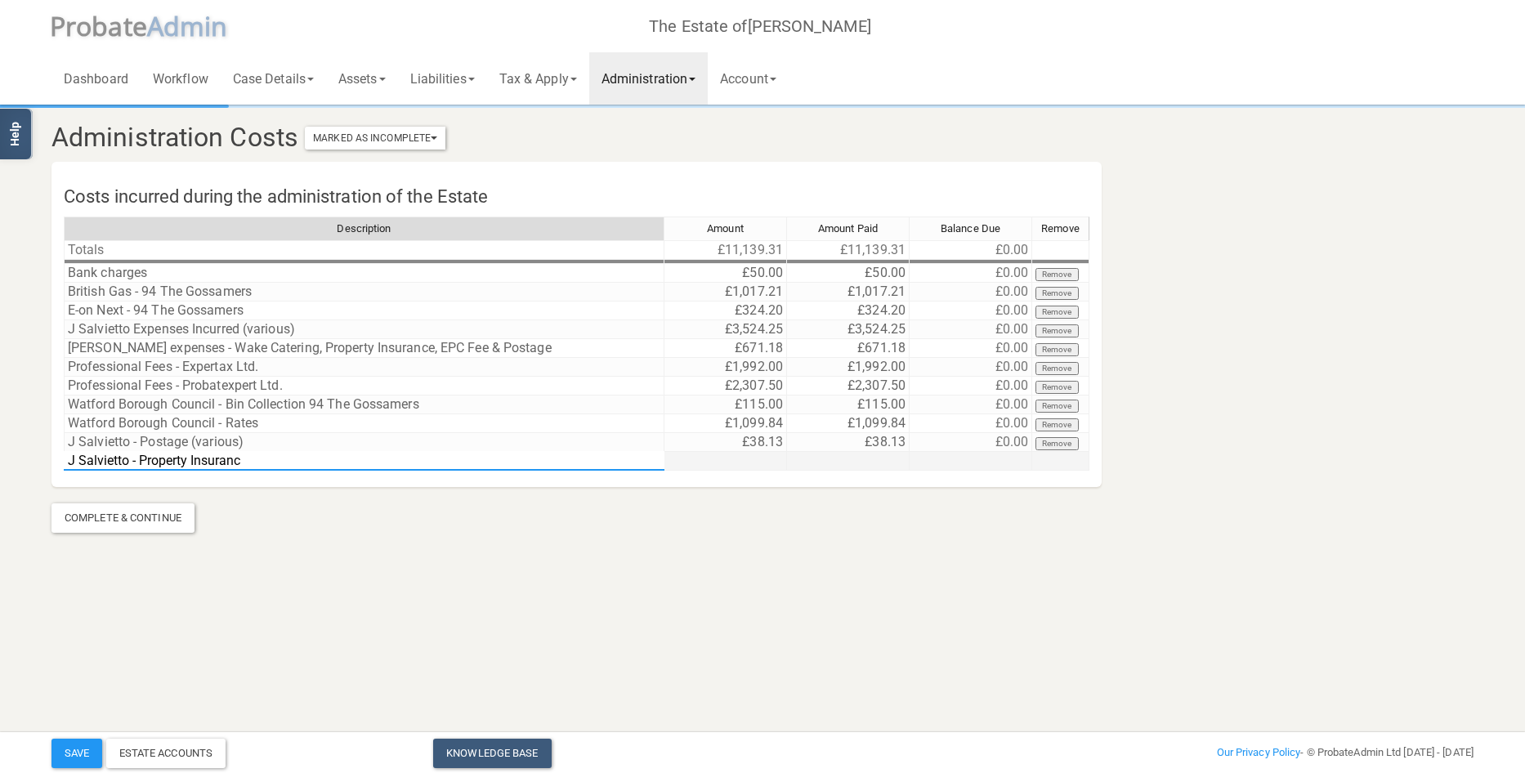
type textarea "J Salvietto - Property Insurance"
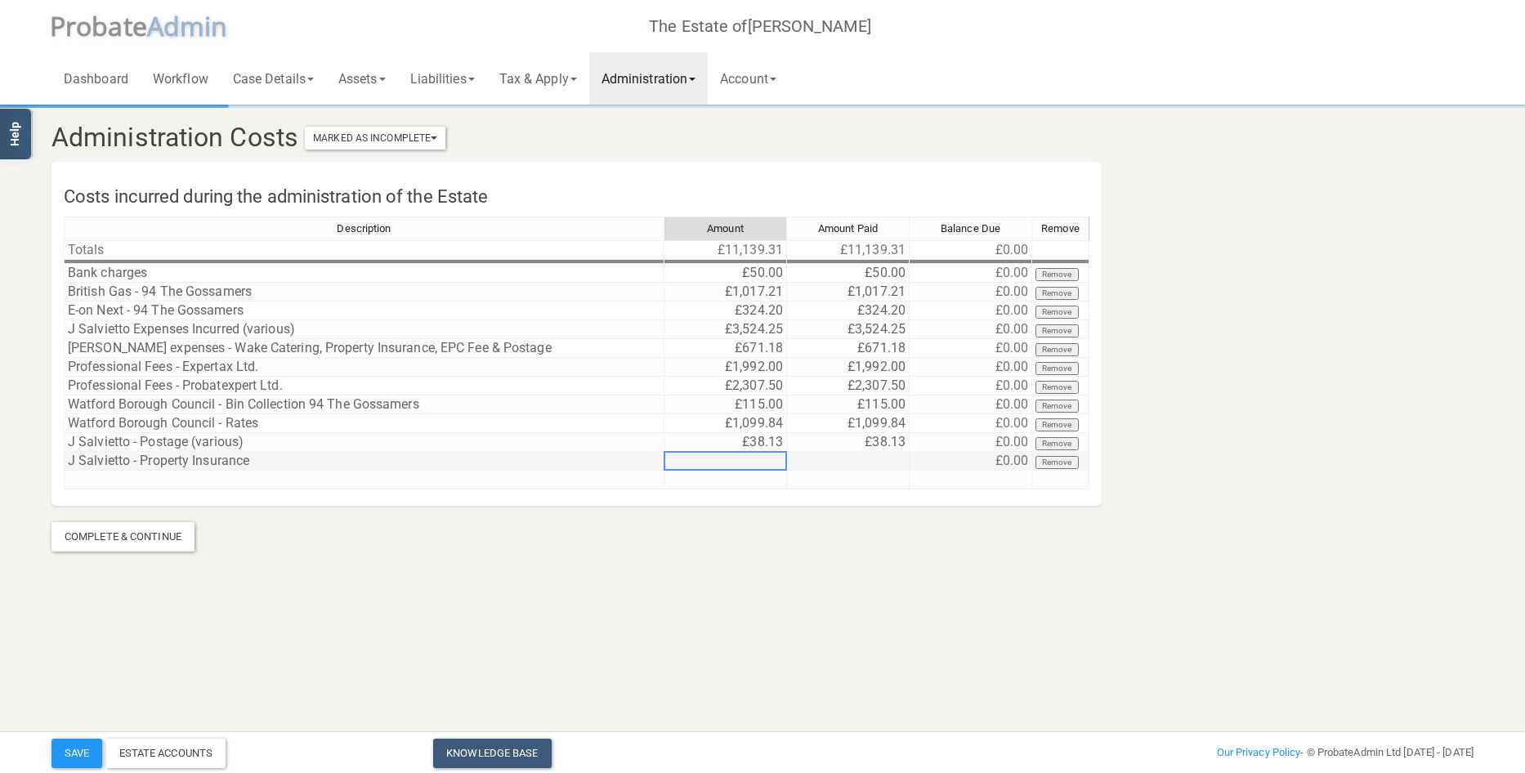
click at [712, 465] on td at bounding box center [725, 461] width 123 height 19
type textarea "488.77"
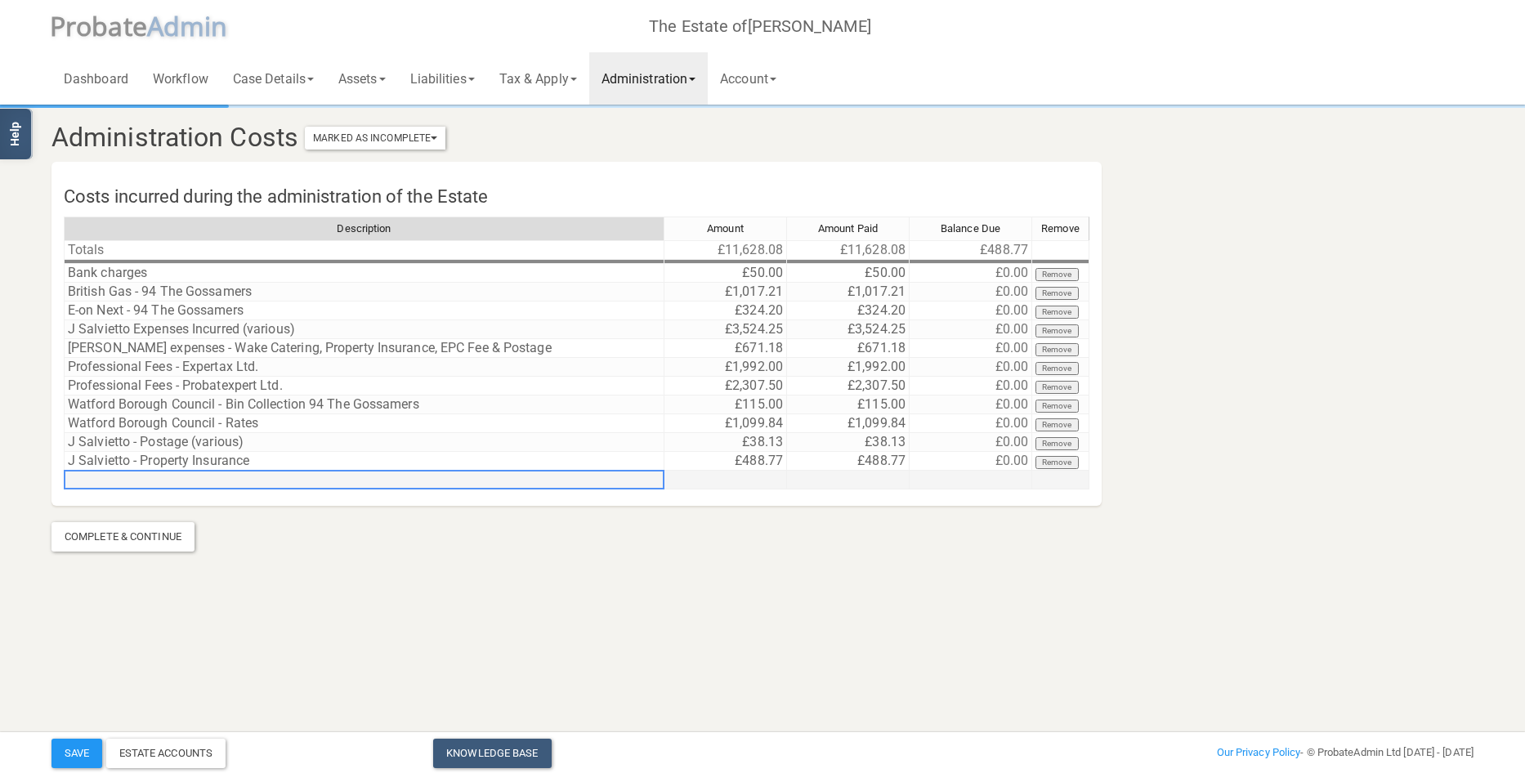
click at [238, 481] on td at bounding box center [364, 480] width 601 height 19
type textarea "[PERSON_NAME] - Pets at home - wood Shavings"
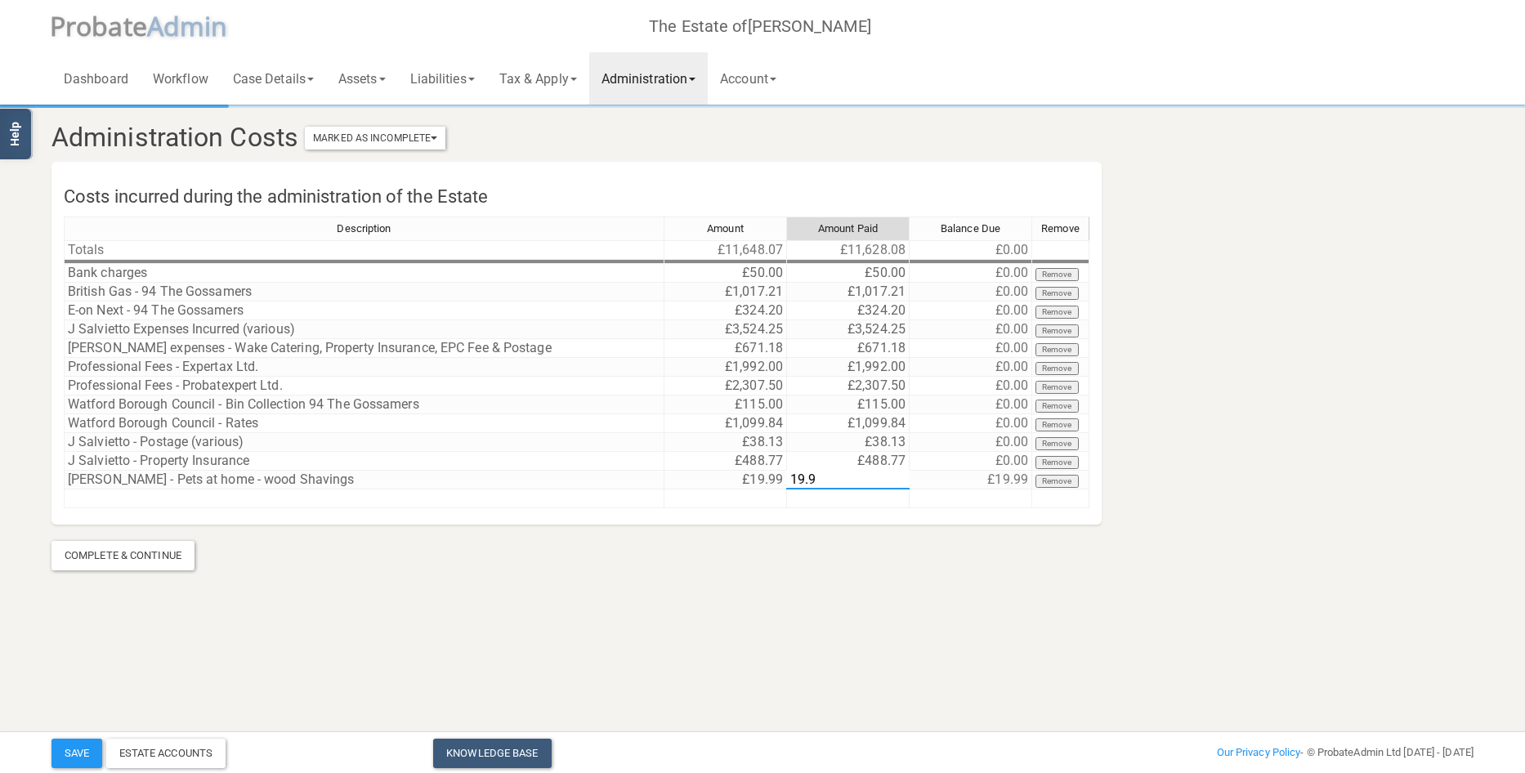
type textarea "19.99"
click at [180, 497] on td at bounding box center [364, 499] width 601 height 19
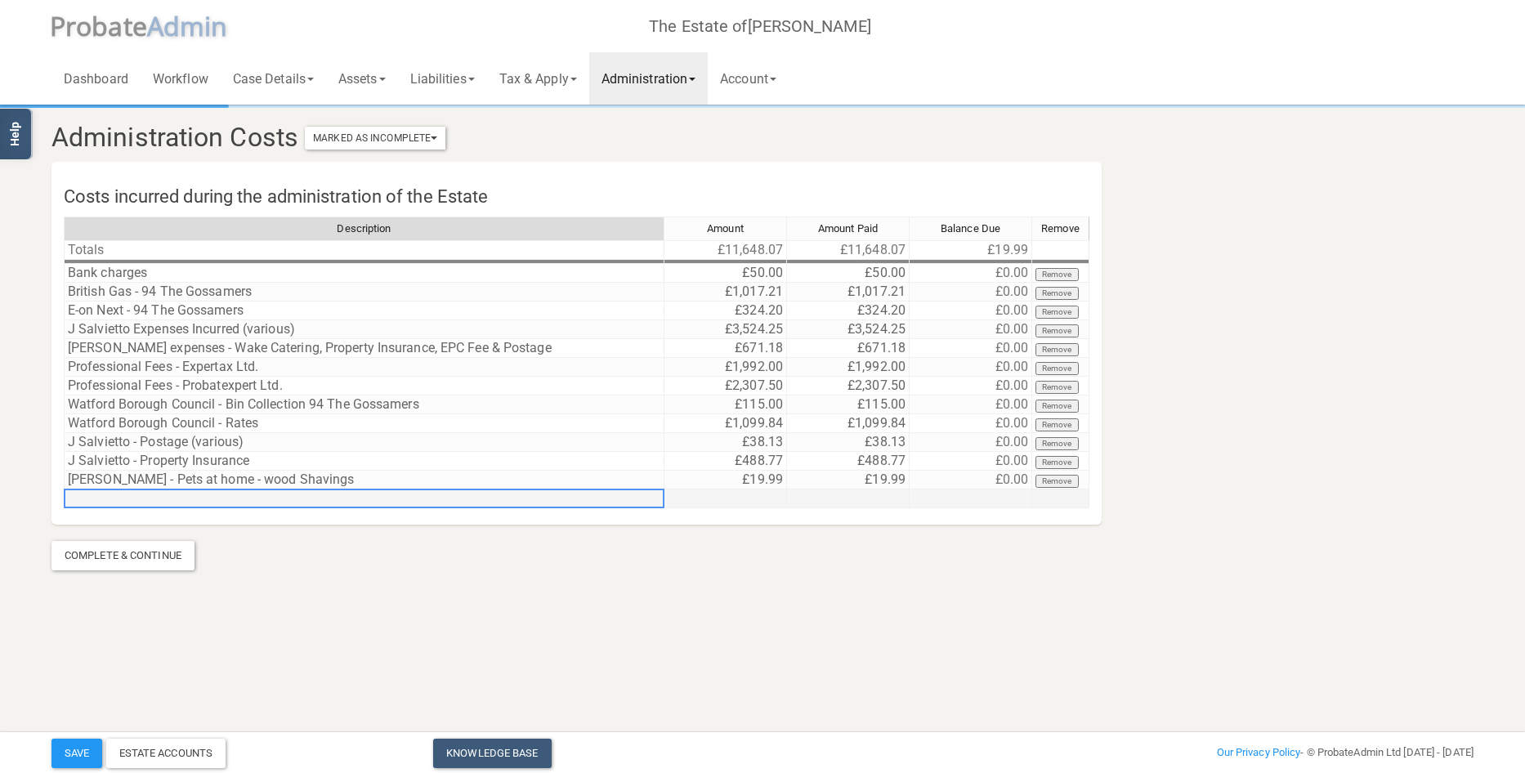
click at [180, 497] on td at bounding box center [364, 499] width 601 height 19
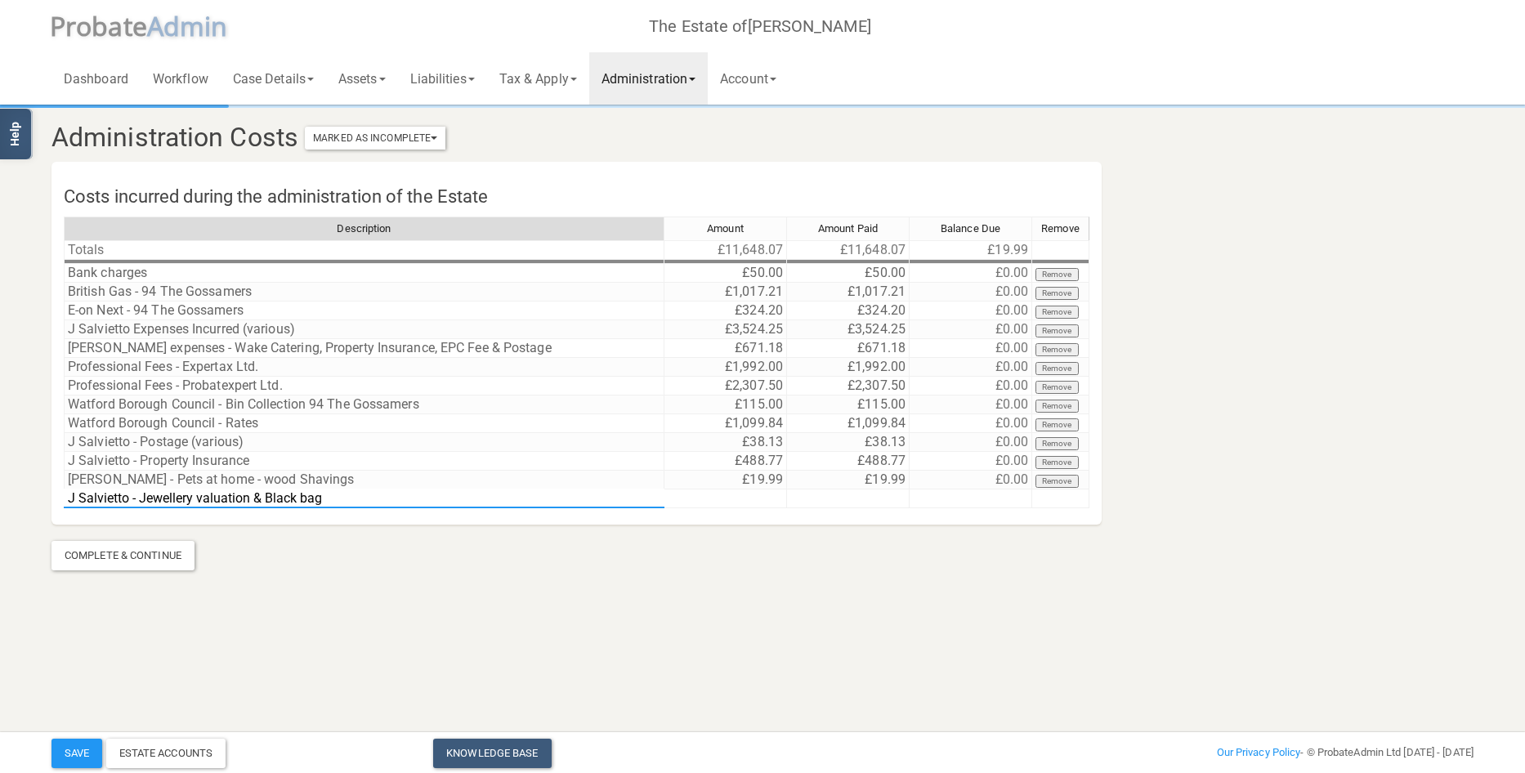
type textarea "J Salvietto - Jewellery valuation & Black bags"
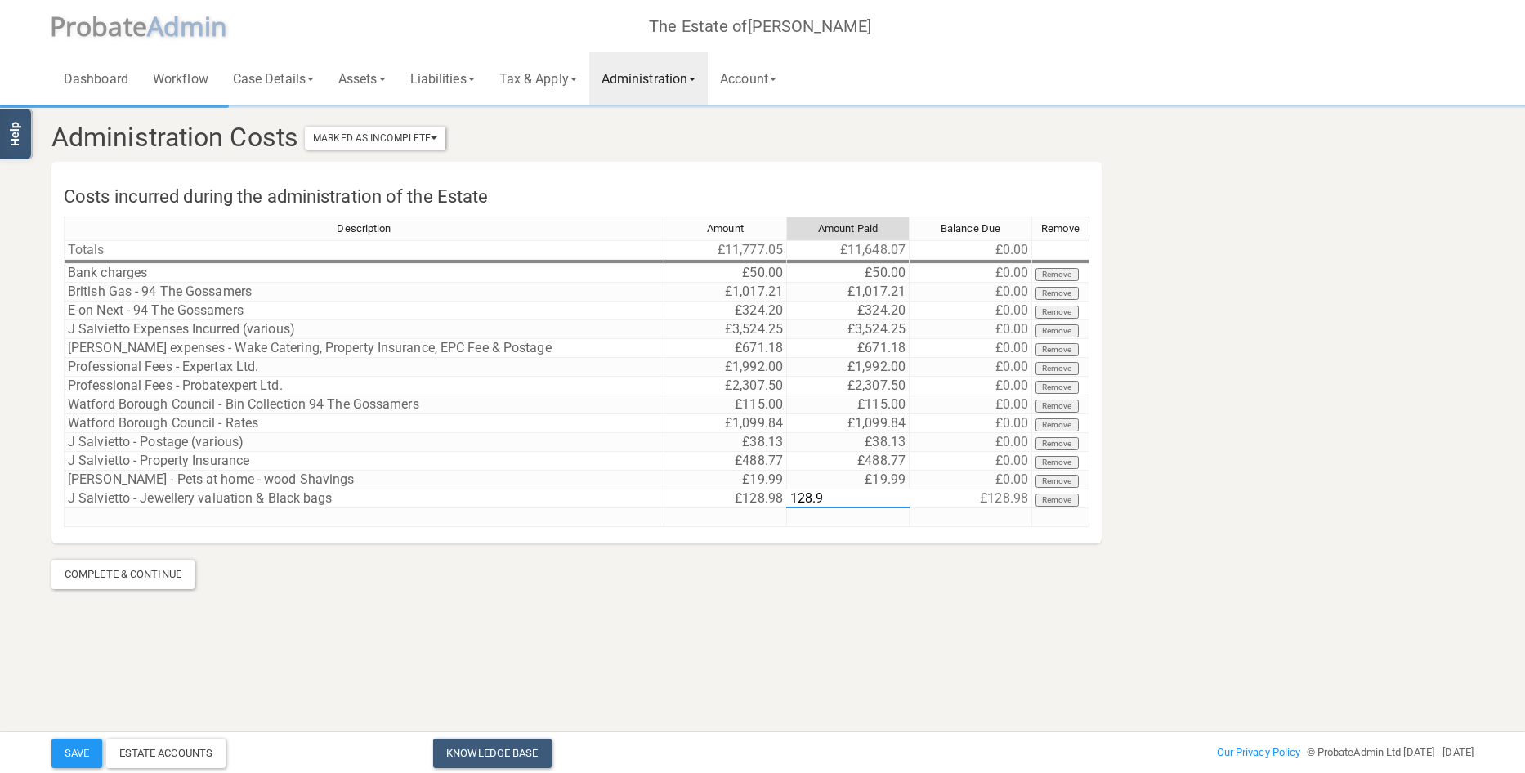
type textarea "128.98"
click at [155, 519] on td at bounding box center [364, 517] width 601 height 19
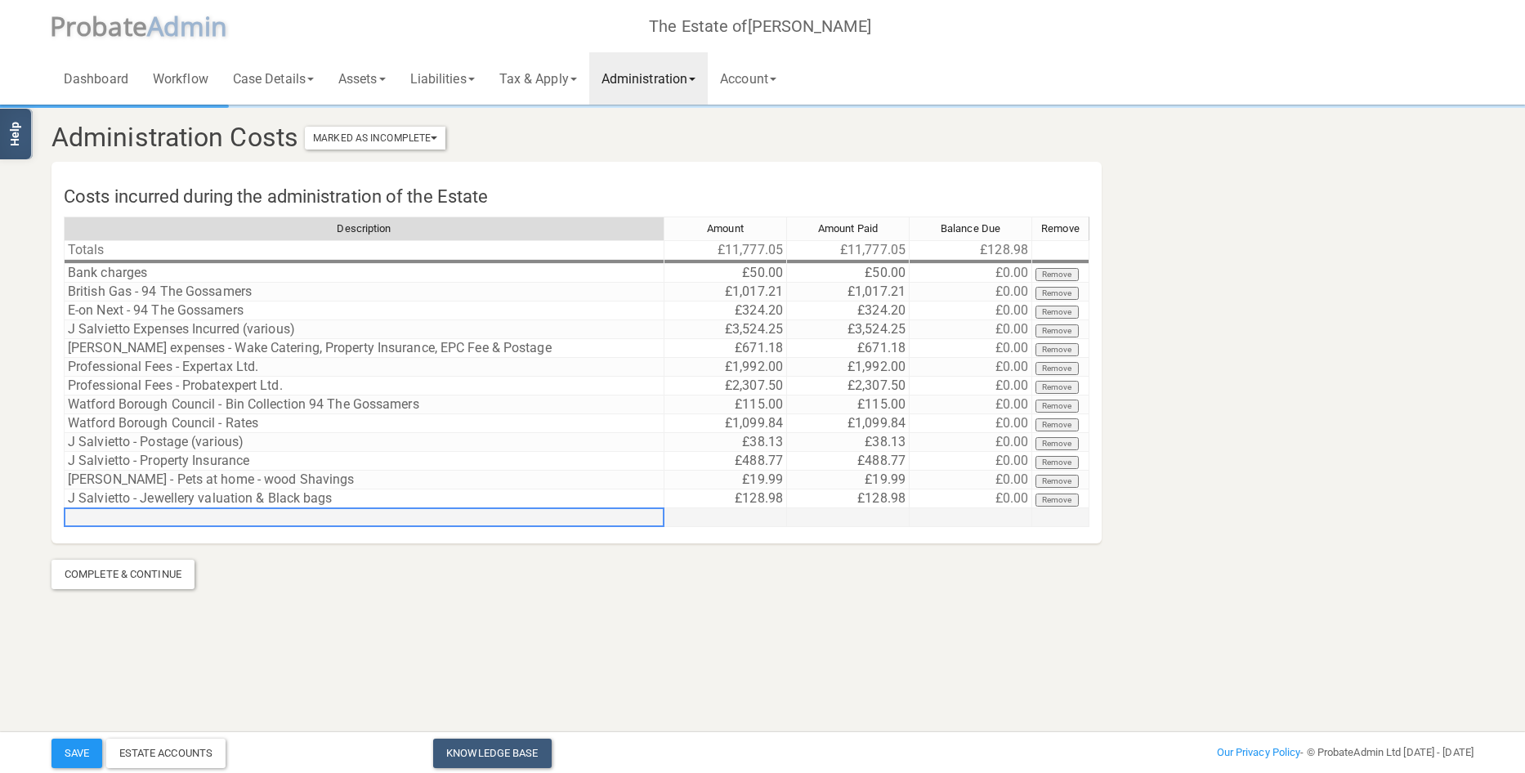
click at [155, 519] on td at bounding box center [364, 517] width 601 height 19
type textarea "[PERSON_NAME] - House clearance"
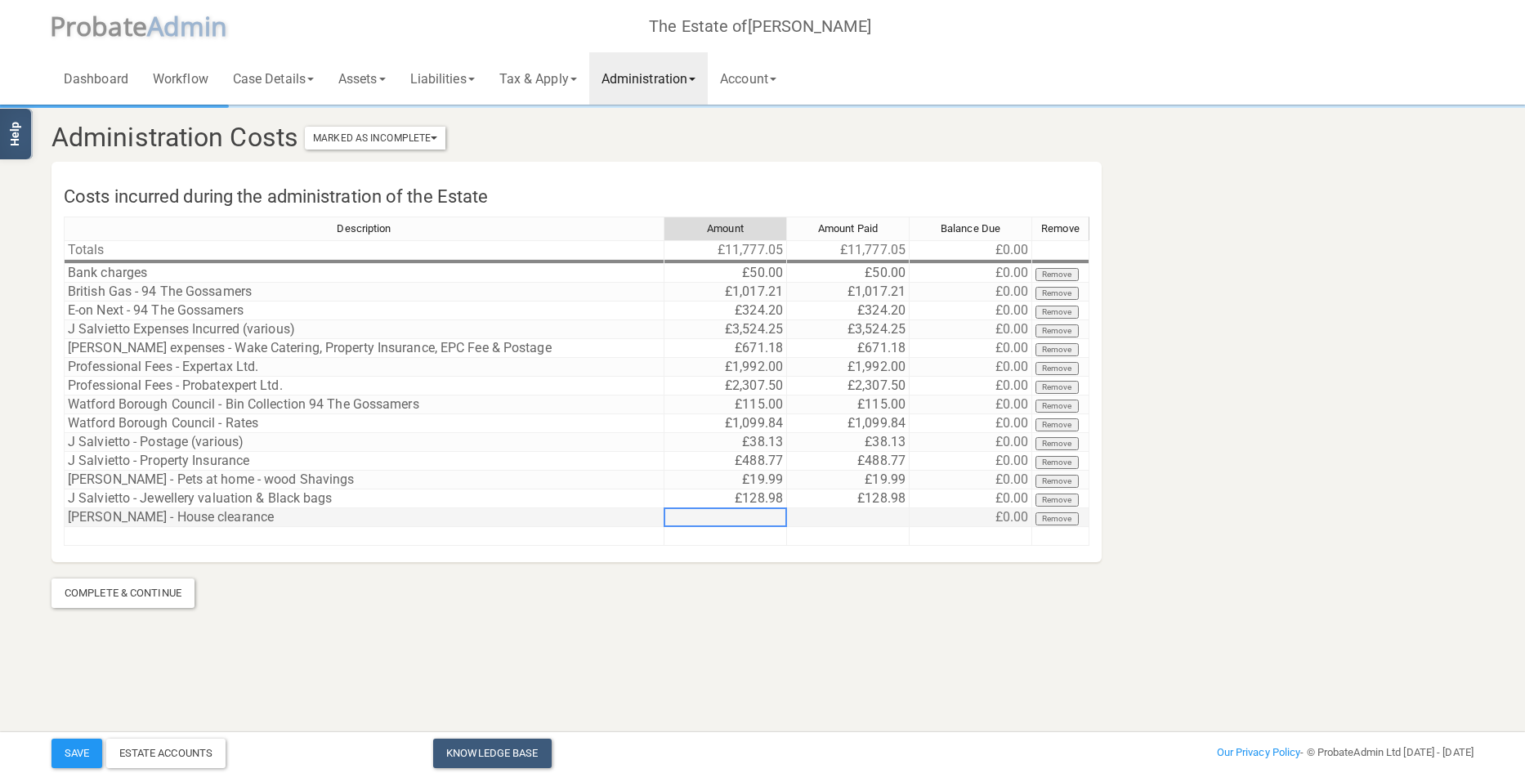
click at [753, 518] on td at bounding box center [725, 517] width 123 height 19
type textarea "1300"
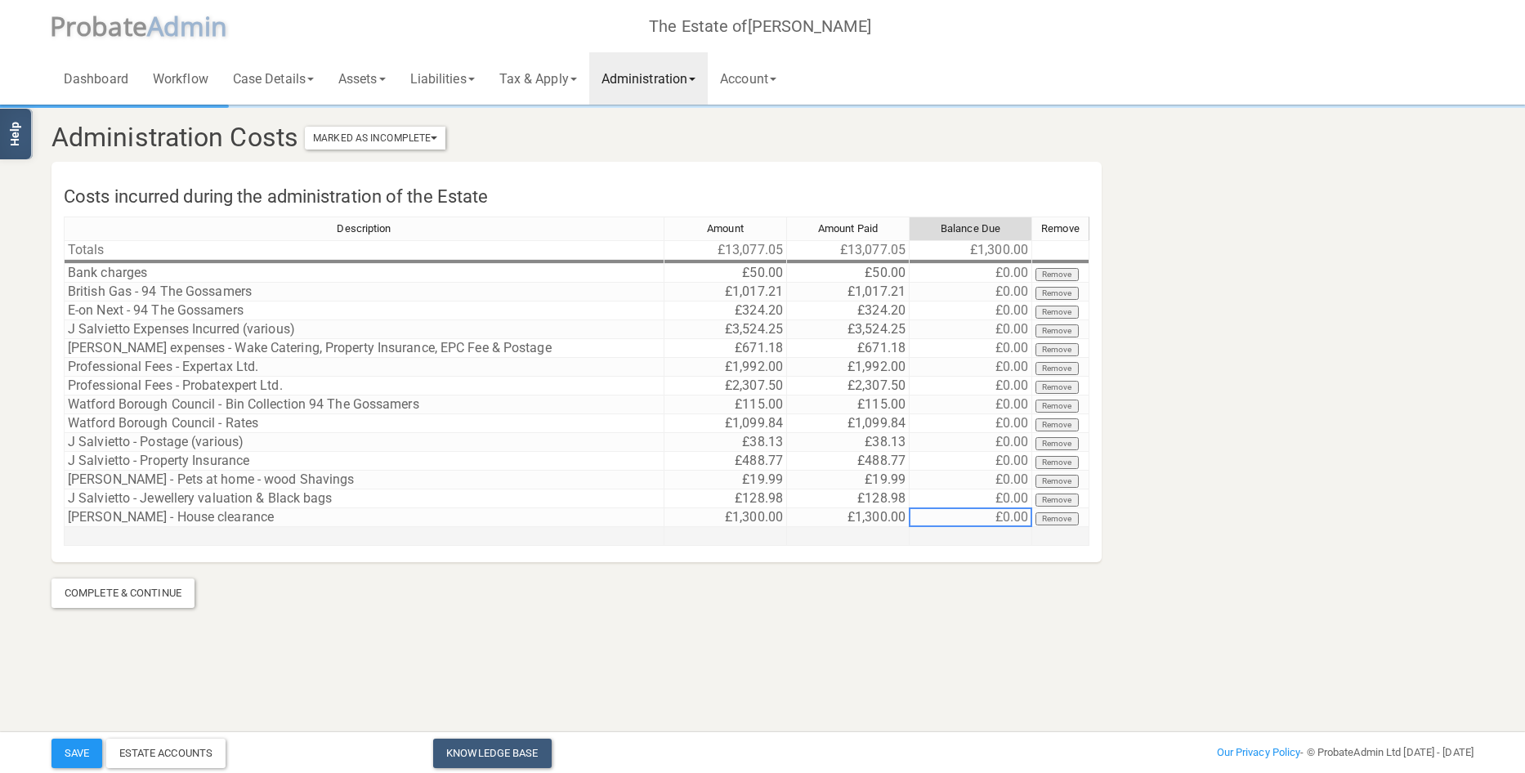
click at [193, 532] on td at bounding box center [364, 536] width 601 height 19
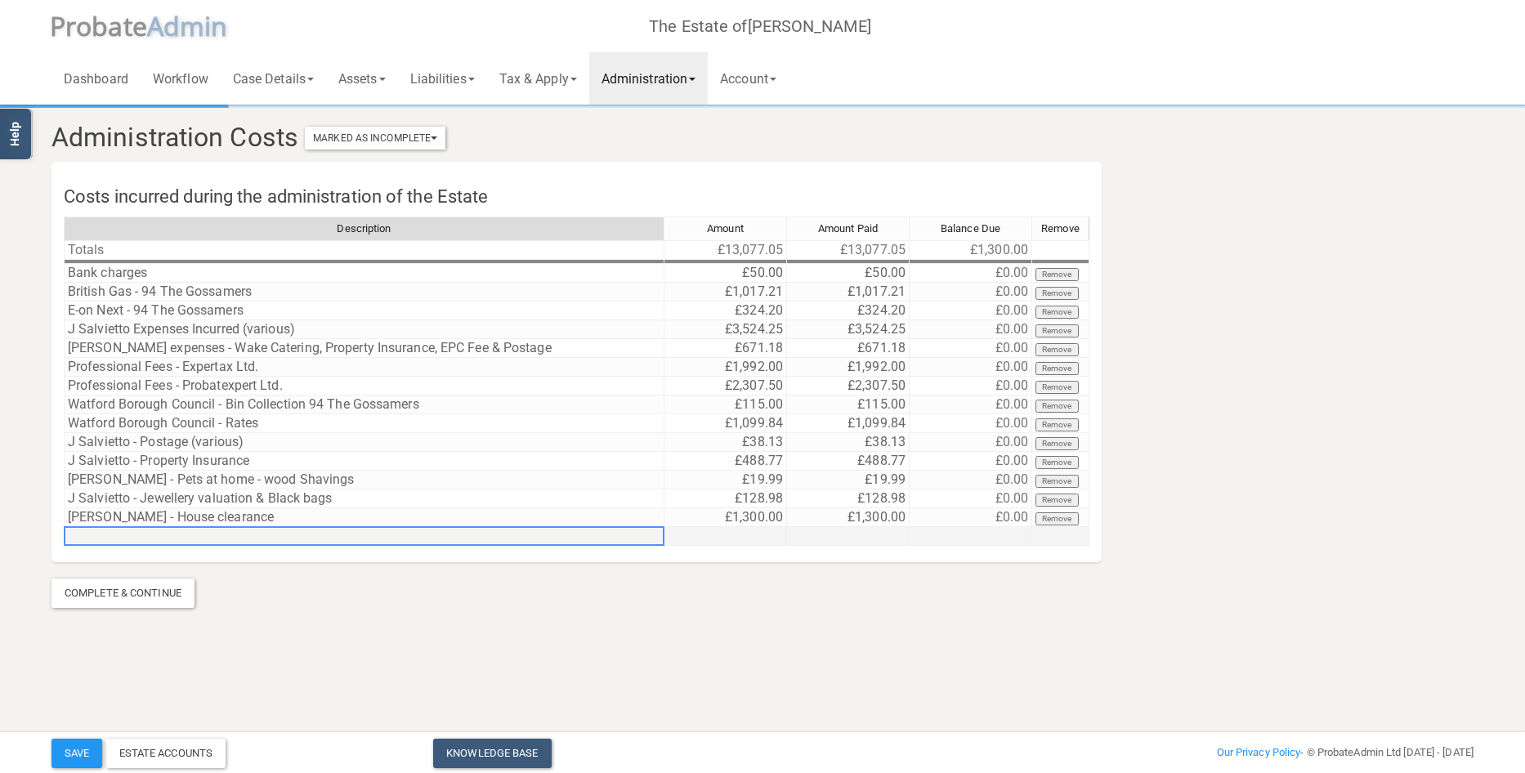
click at [193, 532] on td at bounding box center [364, 536] width 601 height 19
type textarea "[PERSON_NAME] - EICR re property"
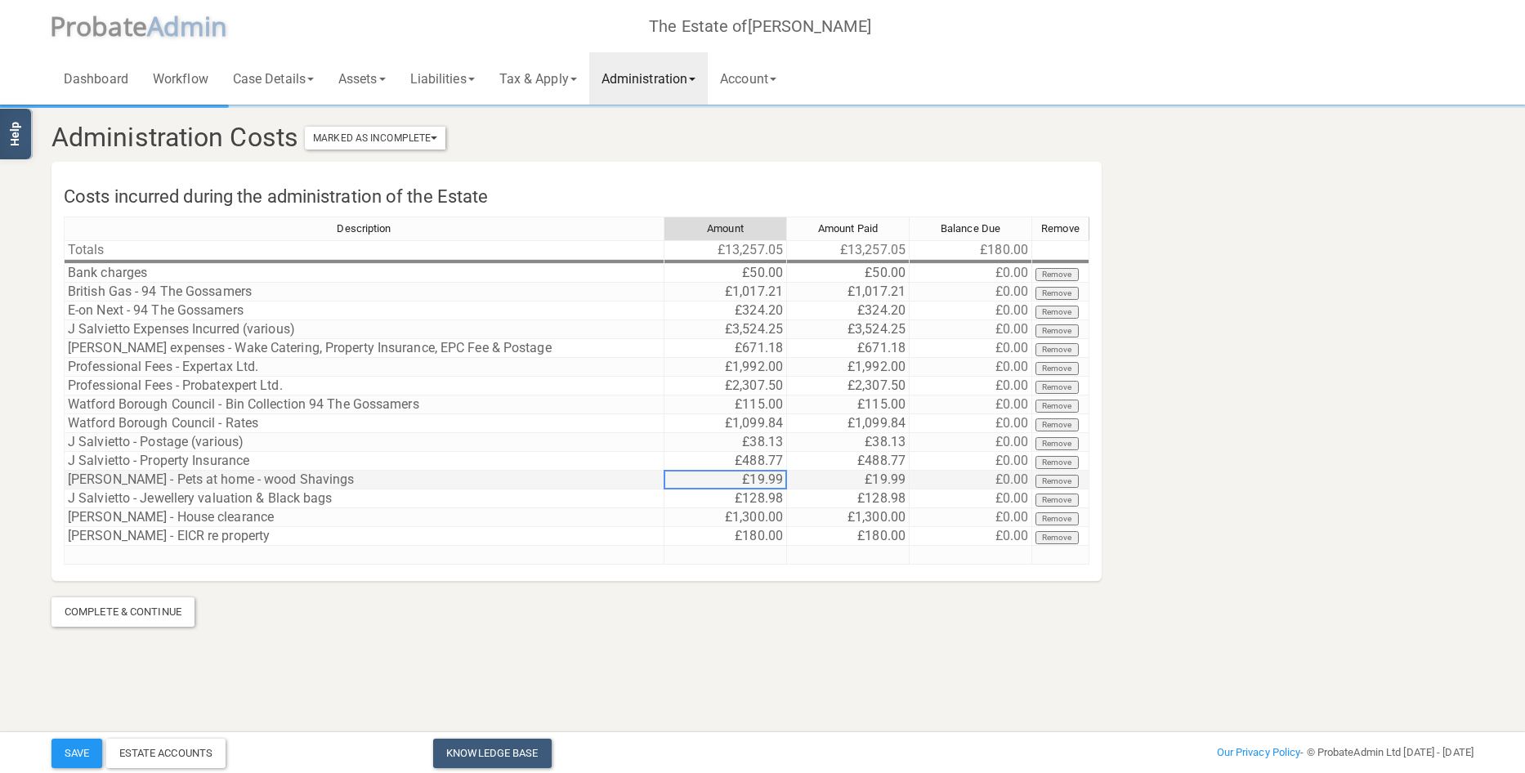
click at [752, 481] on td "£19.99" at bounding box center [725, 480] width 123 height 19
click at [753, 481] on td "£19.99" at bounding box center [725, 480] width 123 height 19
drag, startPoint x: 753, startPoint y: 481, endPoint x: 549, endPoint y: 468, distance: 203.9
click at [549, 468] on div "Description Amount Amount Paid Balance Due Remove Totals £13,257.05 £13,257.05 …" at bounding box center [577, 398] width 1026 height 363
type textarea "9.99"
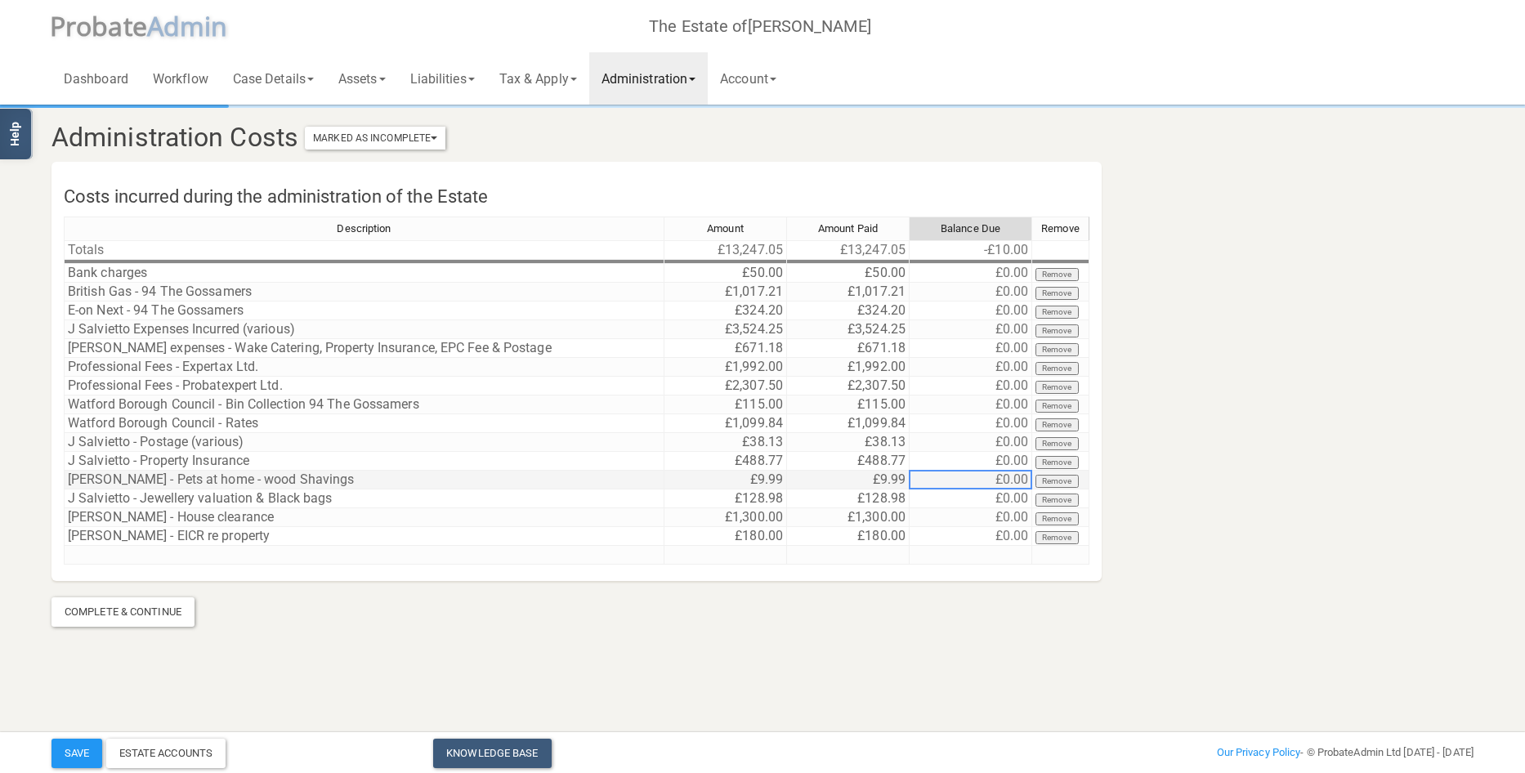
click at [239, 476] on td "[PERSON_NAME] - Pets at home - wood Shavings" at bounding box center [364, 480] width 601 height 19
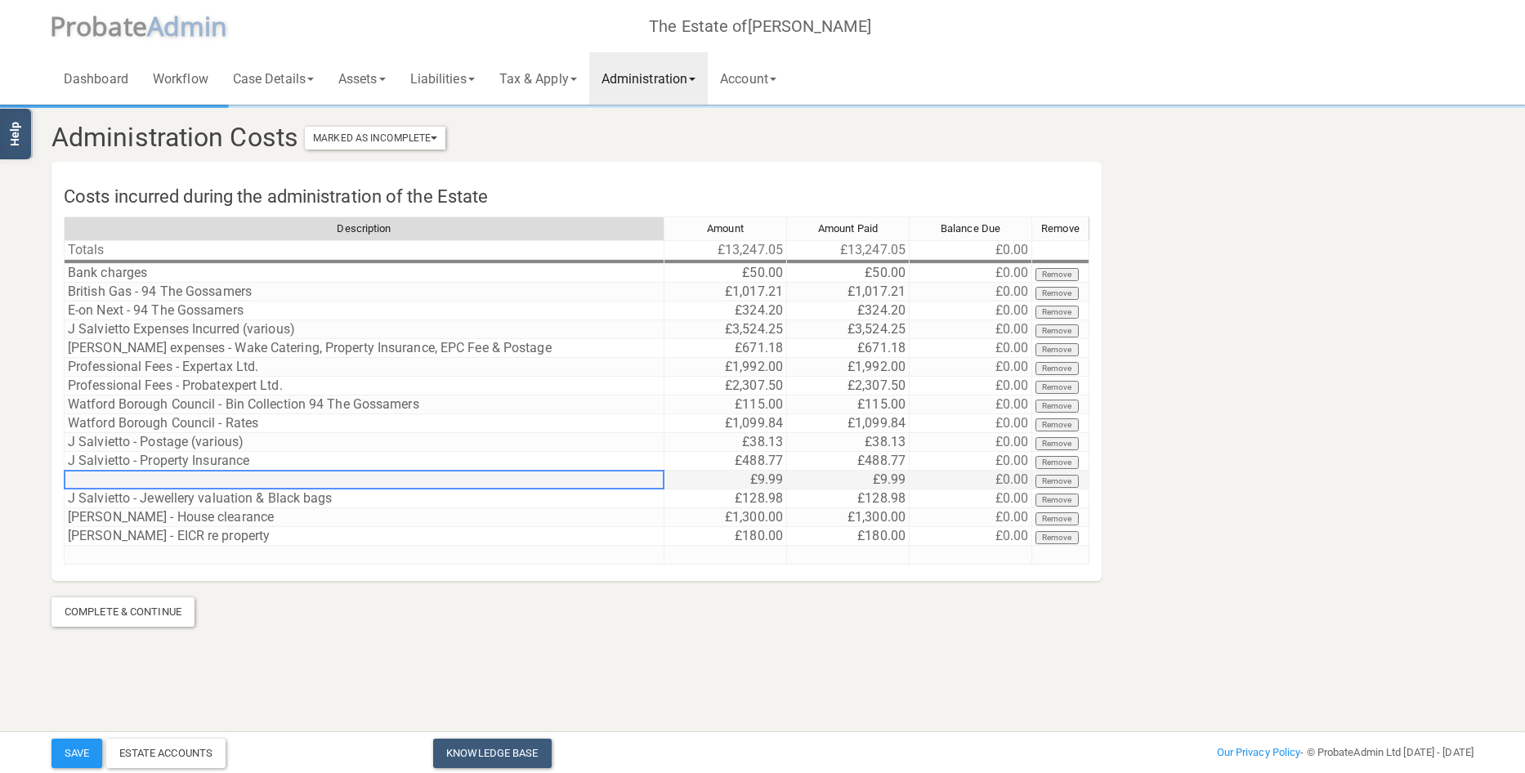
click at [237, 473] on td at bounding box center [364, 480] width 601 height 19
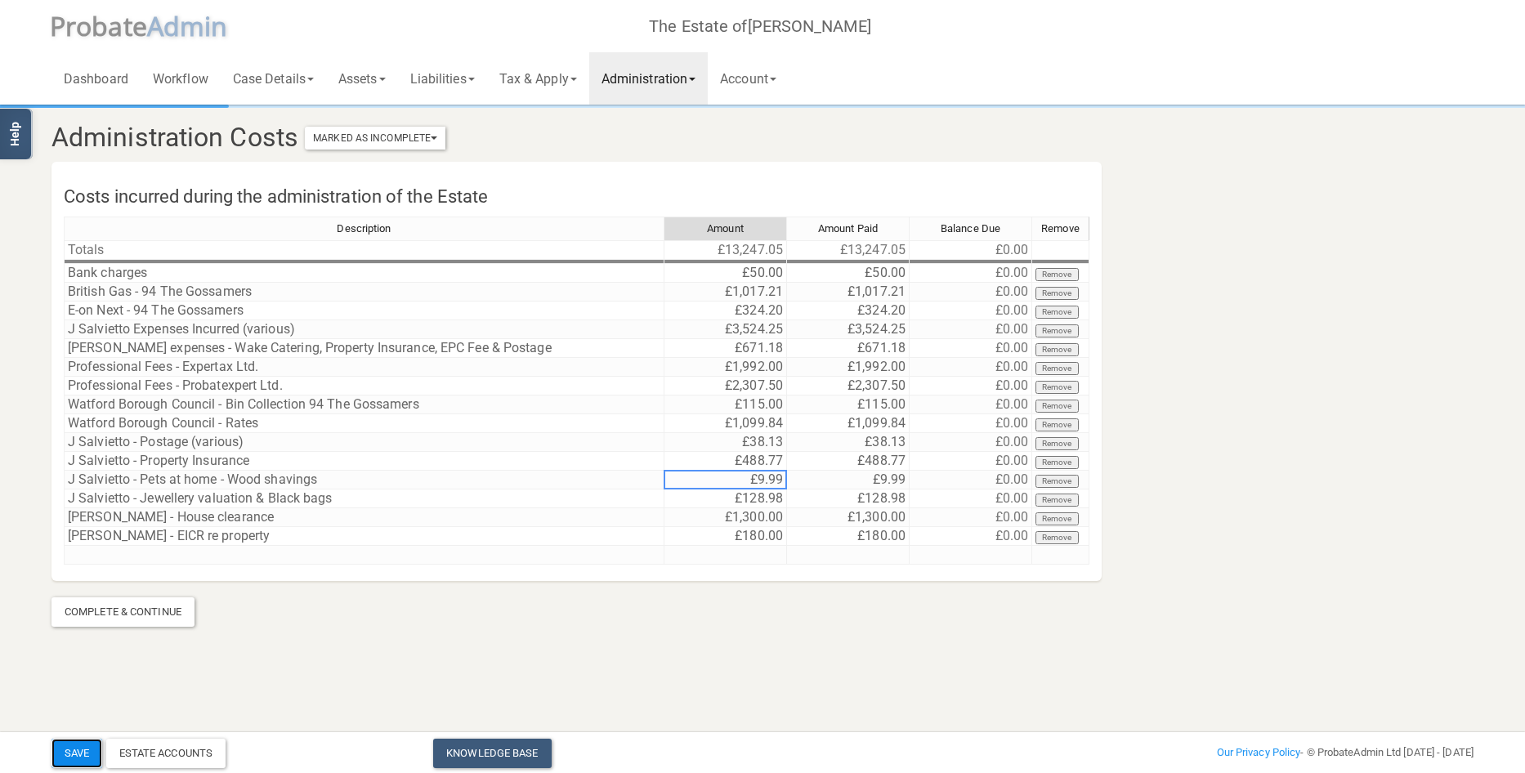
click at [87, 748] on button "Save" at bounding box center [76, 753] width 51 height 29
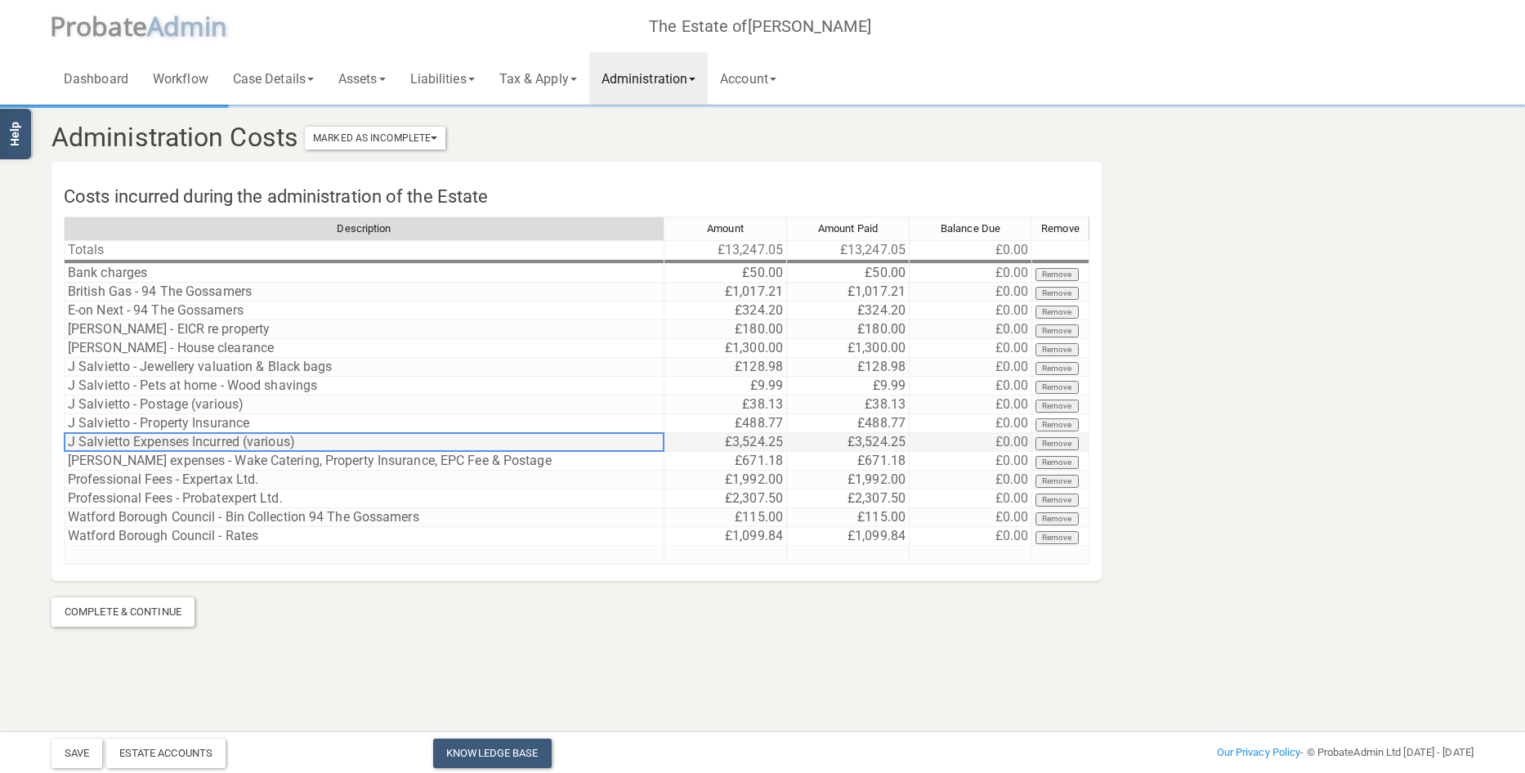
click at [277, 443] on td "J Salvietto Expenses Incurred (various)" at bounding box center [364, 442] width 601 height 19
click at [309, 440] on td "J Salvietto Expenses Incurred (various)" at bounding box center [364, 442] width 601 height 19
drag, startPoint x: 309, startPoint y: 440, endPoint x: 190, endPoint y: 441, distance: 118.5
click at [190, 441] on textarea "J Salvietto Expenses Incurred (various)" at bounding box center [364, 442] width 601 height 20
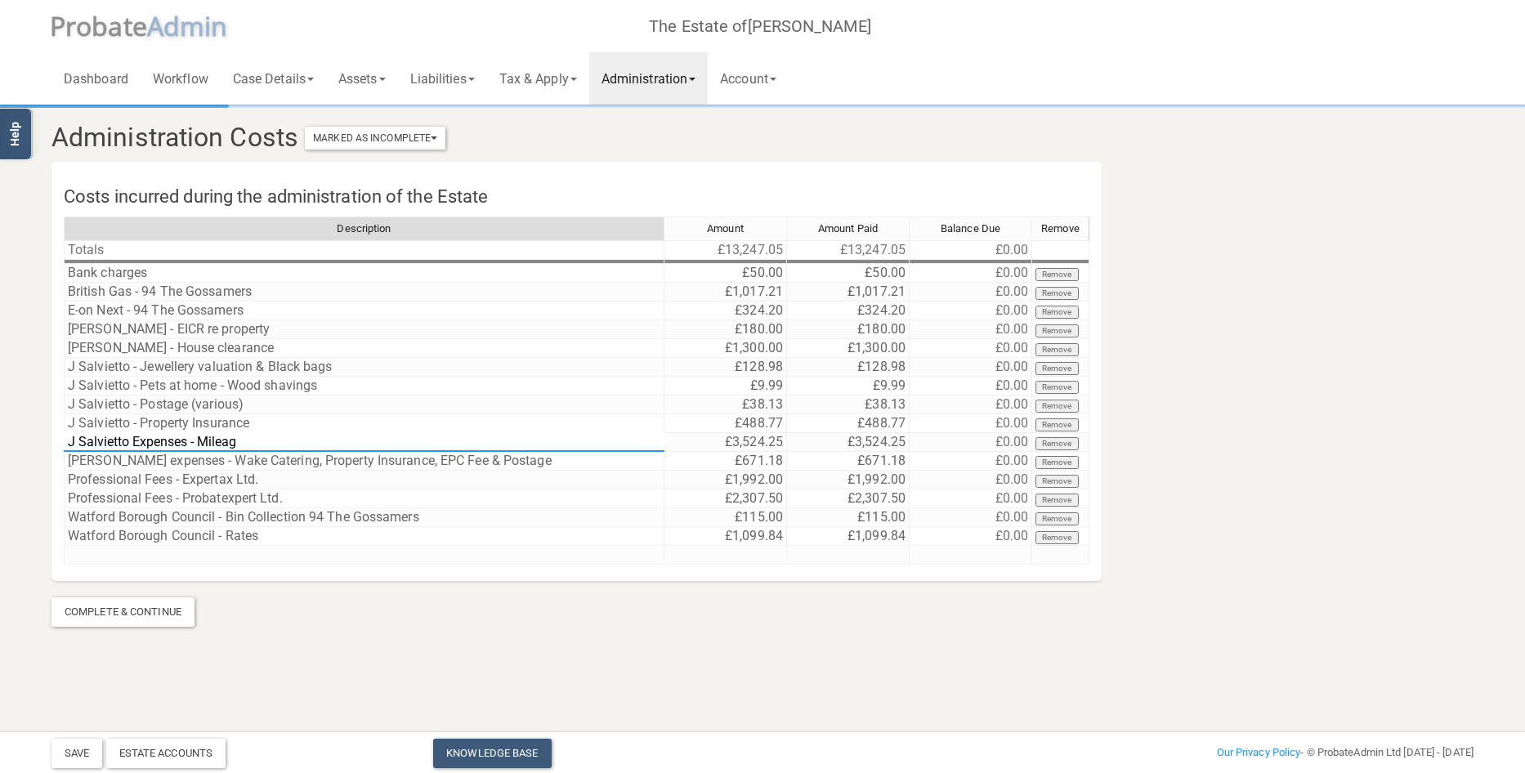
type textarea "J Salvietto Expenses - Mileage"
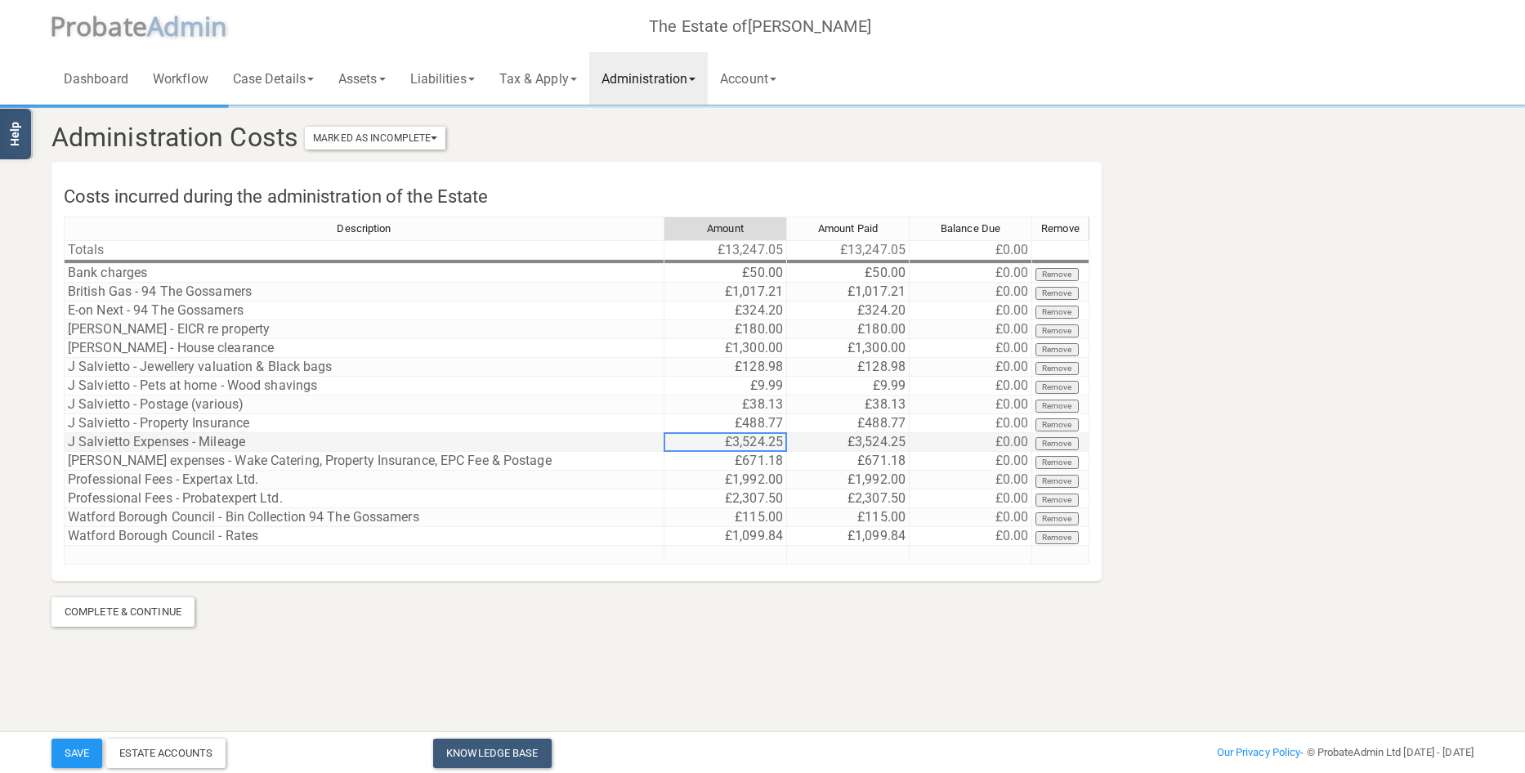
click at [706, 444] on td "£3,524.25" at bounding box center [725, 442] width 123 height 19
drag, startPoint x: 718, startPoint y: 438, endPoint x: 624, endPoint y: 438, distance: 94.8
click at [624, 438] on div "Description Amount Amount Paid Balance Due Remove Totals £13,247.05 £13,247.05 …" at bounding box center [577, 398] width 1026 height 363
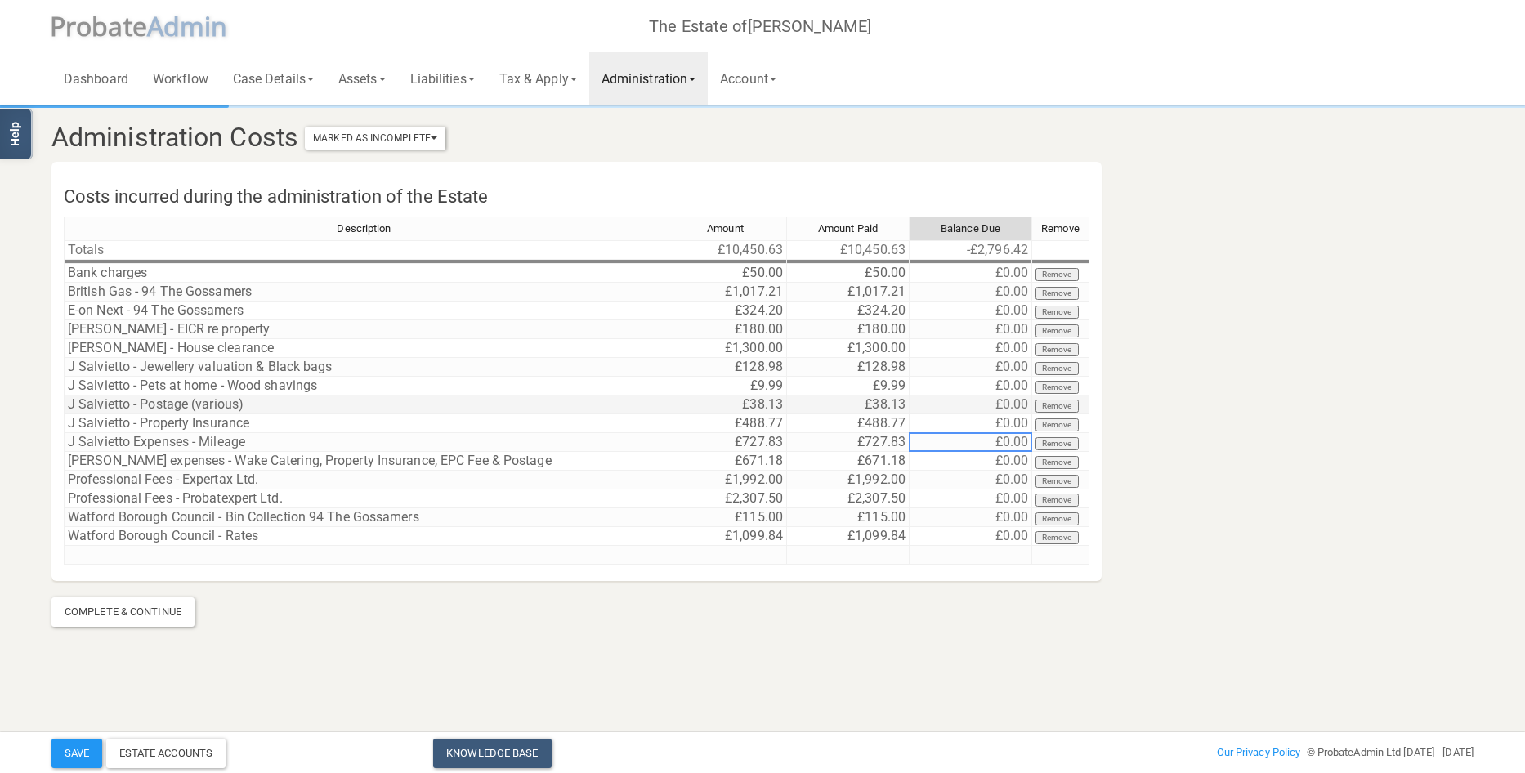
click at [744, 402] on td "£38.13" at bounding box center [725, 405] width 123 height 19
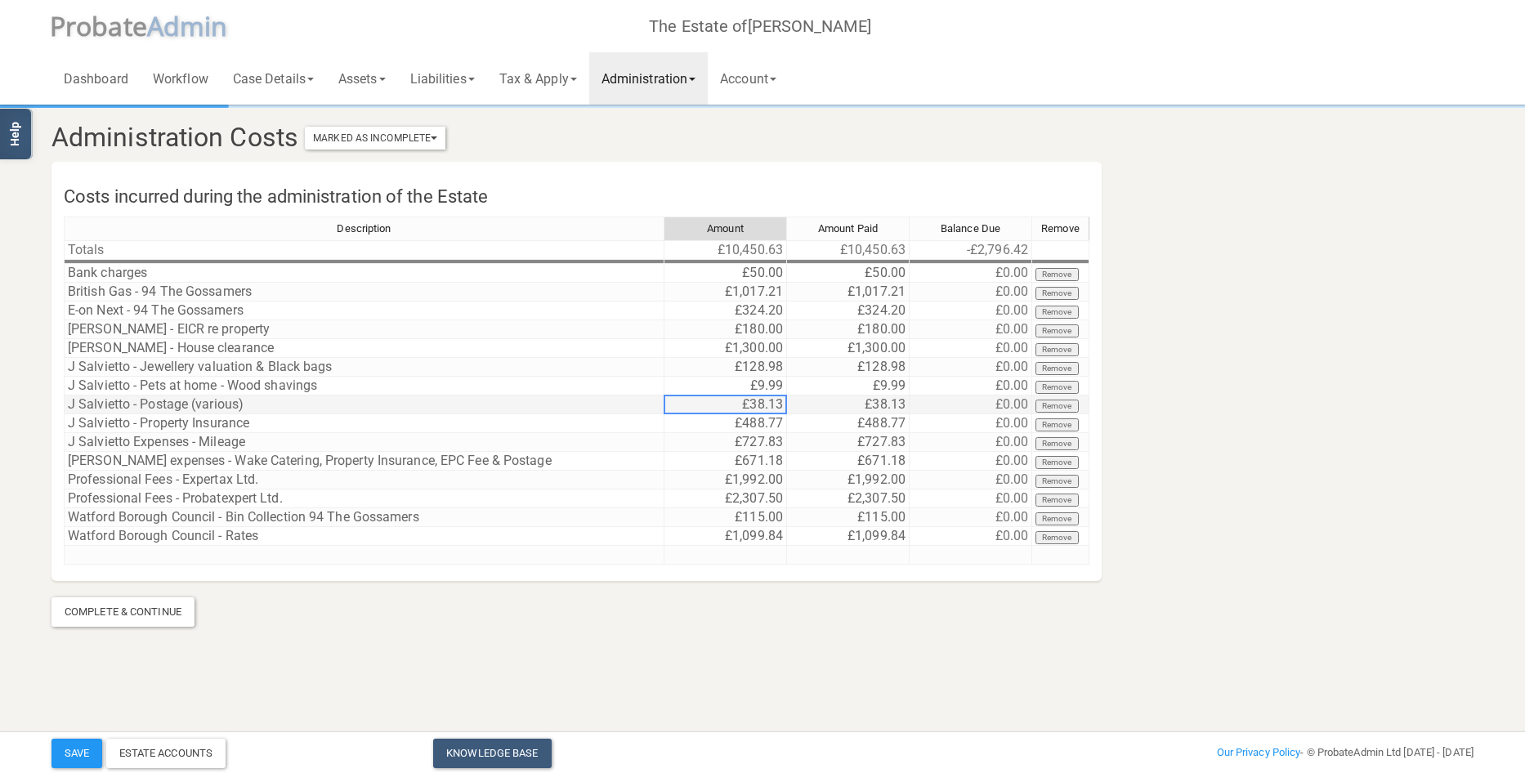
click at [744, 402] on td "£38.13" at bounding box center [725, 405] width 123 height 19
drag, startPoint x: 744, startPoint y: 402, endPoint x: 455, endPoint y: 392, distance: 288.7
click at [455, 392] on div "Description Amount Amount Paid Balance Due Remove Totals £10,450.63 £10,450.63 …" at bounding box center [577, 398] width 1026 height 363
click at [680, 73] on link "Administration" at bounding box center [648, 78] width 119 height 52
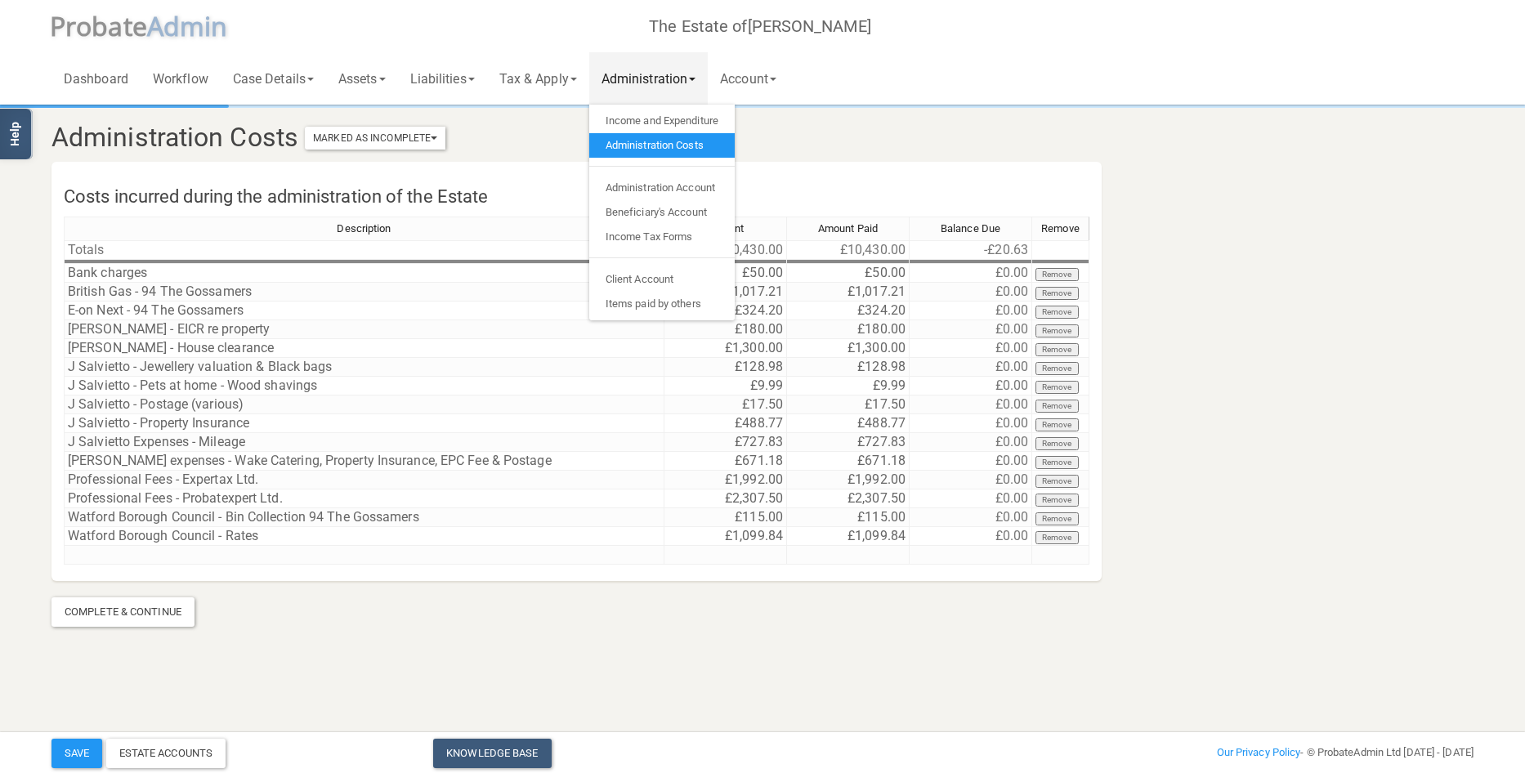
click at [813, 127] on h3 "Administration Costs Marked As Incomplete Mark As Incomplete Mark As Complete" at bounding box center [642, 137] width 1206 height 29
click at [1306, 301] on section "Administration Costs Marked As Incomplete Mark As Incomplete Mark As Complete C…" at bounding box center [762, 367] width 1447 height 520
click at [1366, 258] on section "Administration Costs Marked As Incomplete Mark As Incomplete Mark As Complete C…" at bounding box center [762, 367] width 1447 height 520
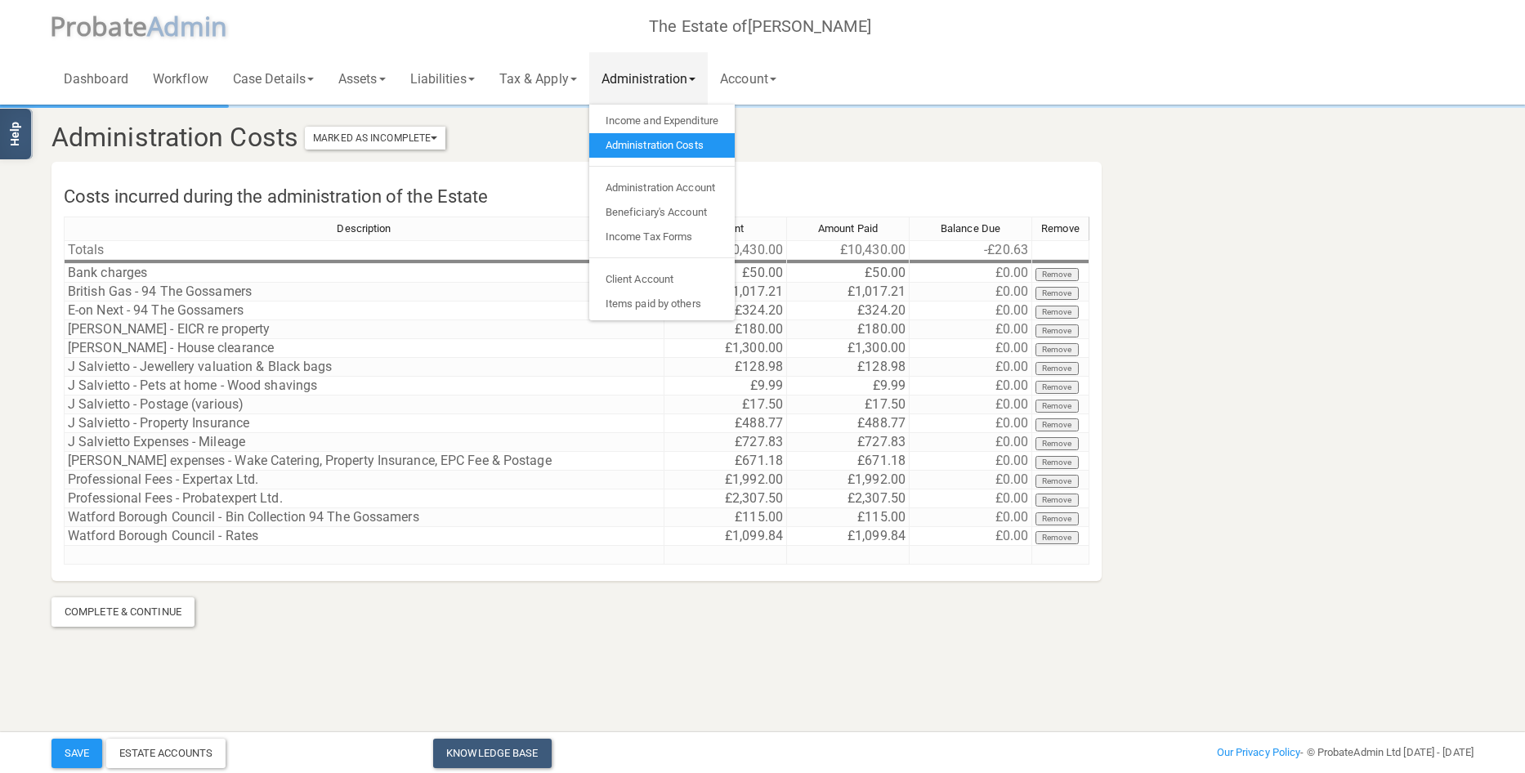
click at [1232, 193] on section "Administration Costs Marked As Incomplete Mark As Incomplete Mark As Complete C…" at bounding box center [762, 367] width 1447 height 520
click at [747, 403] on td "£17.50" at bounding box center [725, 405] width 123 height 19
drag, startPoint x: 747, startPoint y: 403, endPoint x: 550, endPoint y: 399, distance: 197.0
click at [550, 399] on div "Description Amount Amount Paid Balance Due Remove Totals £10,430.00 £10,430.00 …" at bounding box center [577, 398] width 1026 height 363
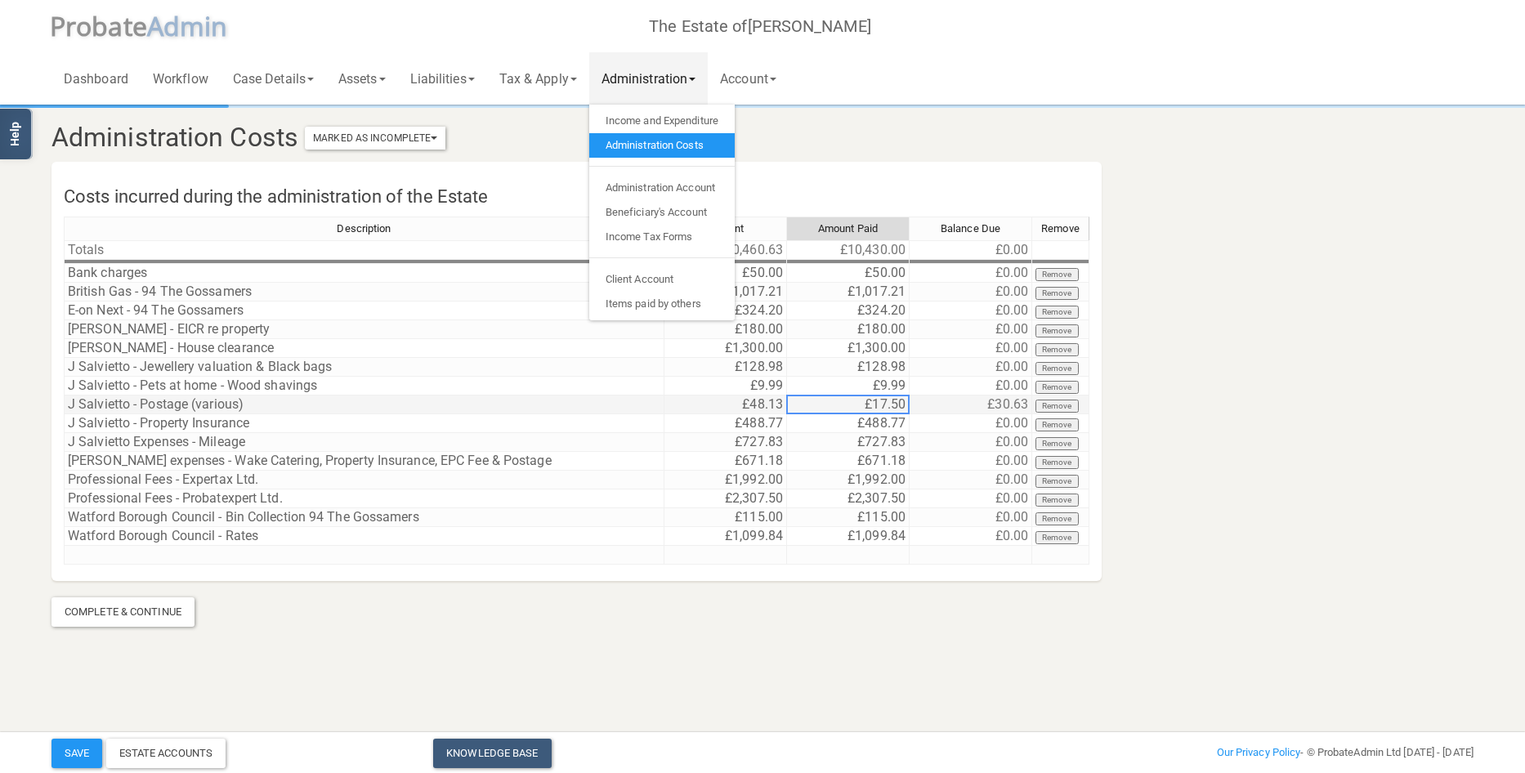
click at [857, 407] on td "£17.50" at bounding box center [848, 405] width 123 height 19
click at [857, 406] on td "£17.50" at bounding box center [848, 405] width 123 height 19
click at [0, 0] on textarea "17.5" at bounding box center [0, 0] width 0 height 0
type textarea "48.13"
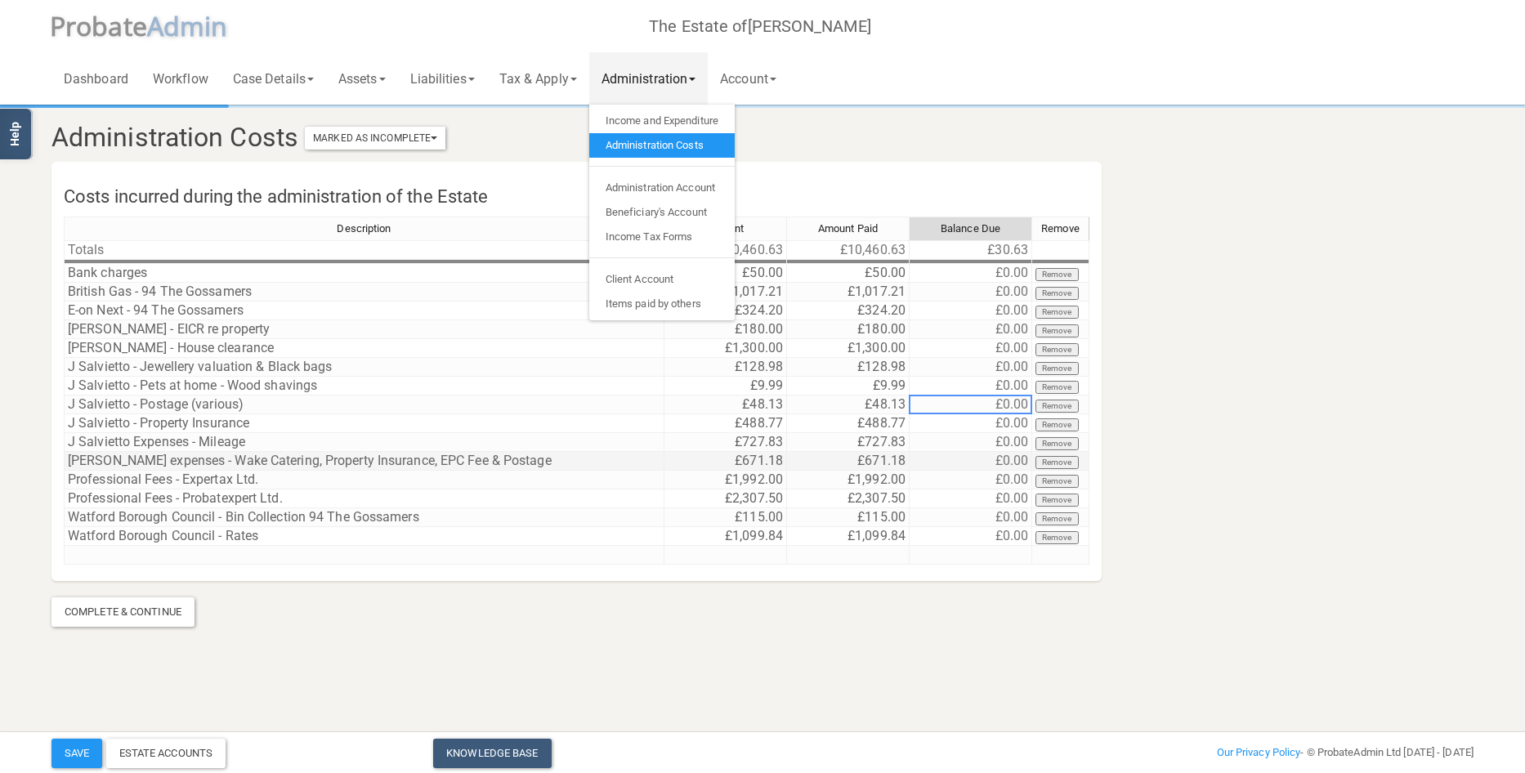
click at [396, 463] on td "[PERSON_NAME] expenses - Wake Catering, Property Insurance, EPC Fee & Postage" at bounding box center [364, 461] width 601 height 19
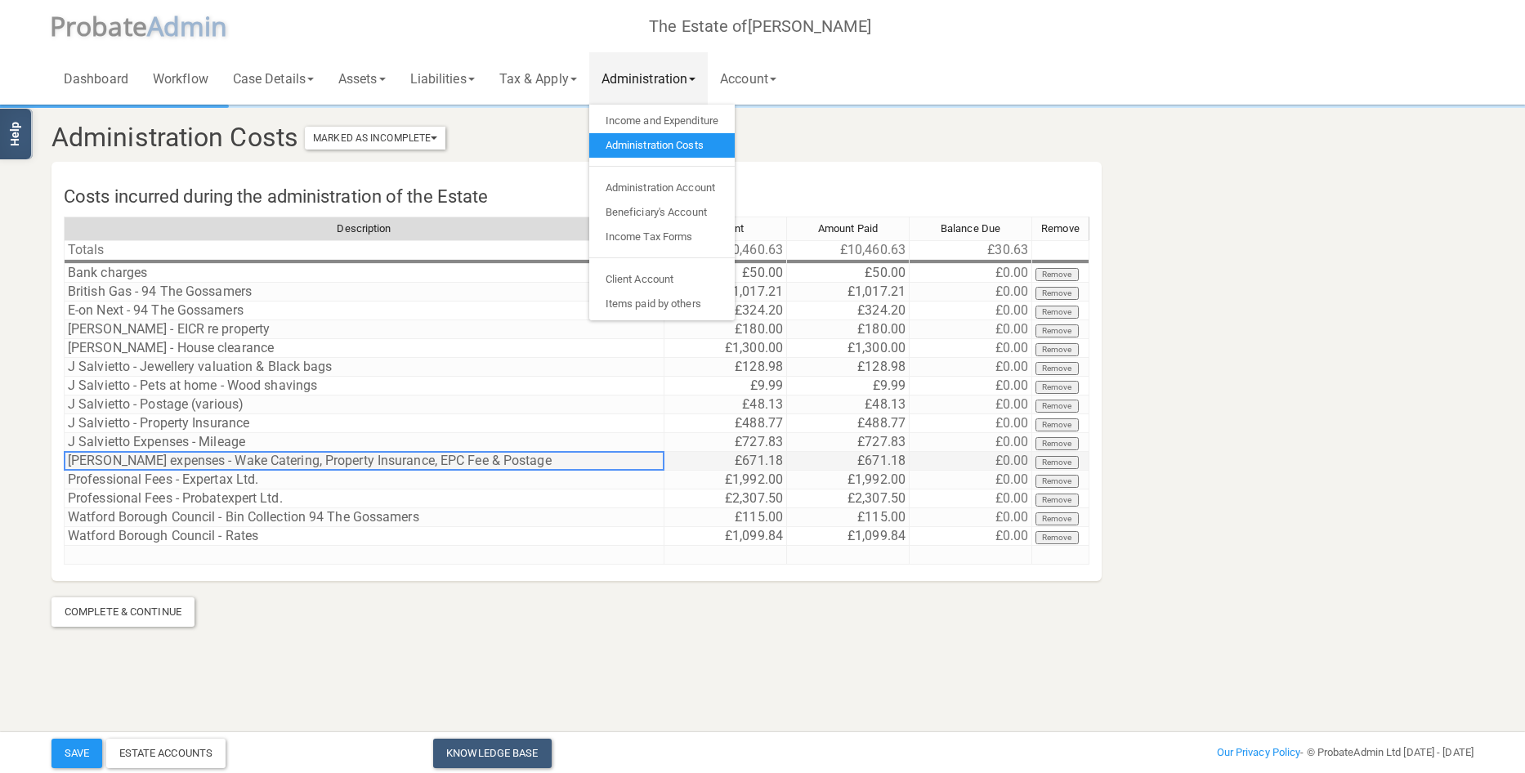
drag, startPoint x: 459, startPoint y: 459, endPoint x: 641, endPoint y: 458, distance: 182.3
click at [641, 458] on td "[PERSON_NAME] expenses - Wake Catering, Property Insurance, EPC Fee & Postage" at bounding box center [364, 461] width 601 height 19
click at [544, 462] on td "[PERSON_NAME] expenses - Wake Catering, Property Insurance, EPC Fee & Postage" at bounding box center [364, 461] width 601 height 19
drag, startPoint x: 544, startPoint y: 462, endPoint x: 583, endPoint y: 540, distance: 87.7
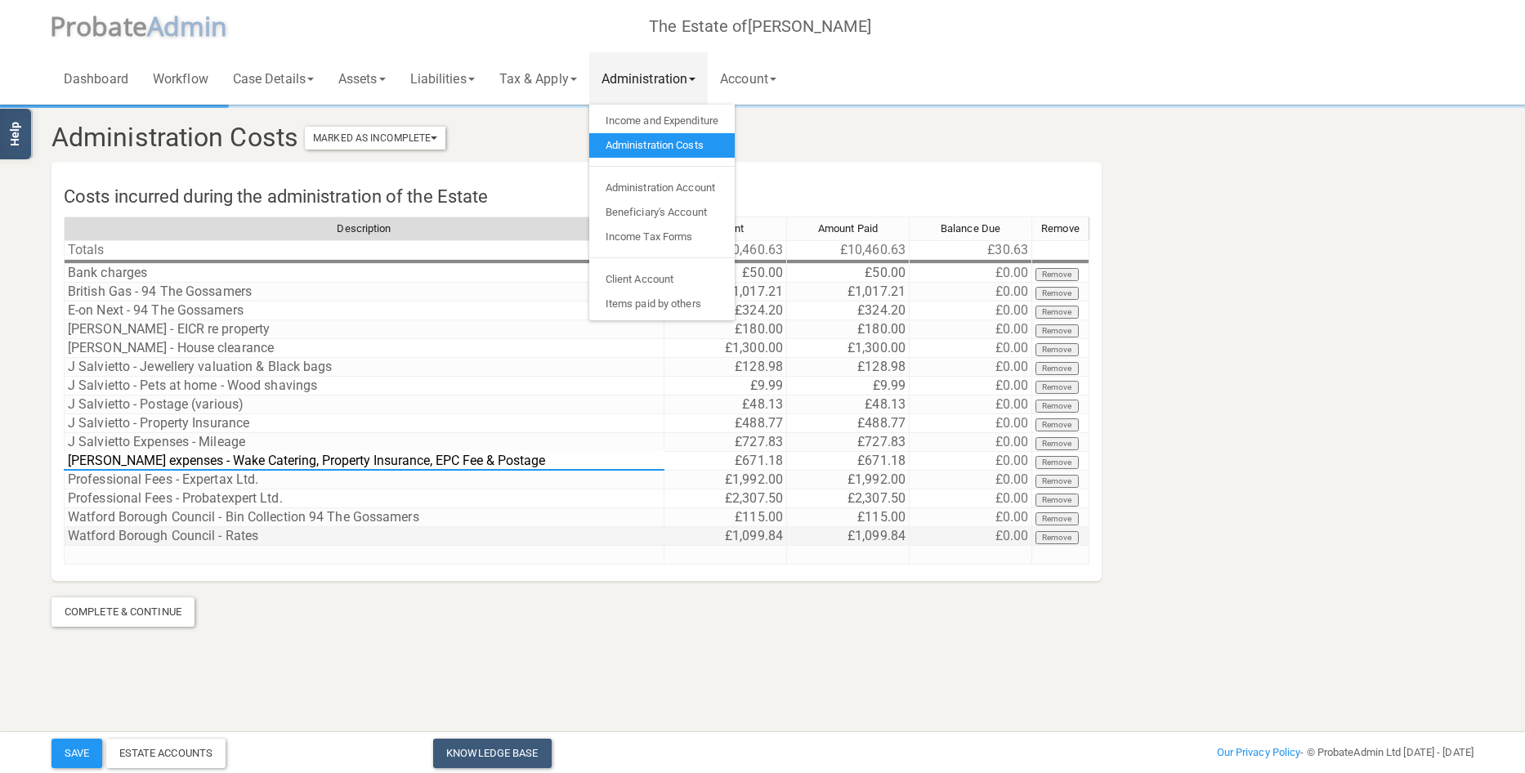
click at [491, 491] on div "Description Amount Amount Paid Balance Due Remove Totals £10,460.63 £10,460.63 …" at bounding box center [577, 398] width 1026 height 363
type textarea "[PERSON_NAME] expenses - Wake Catering, Property Insurance, EPC Fee"
click at [511, 648] on section "Administration Costs Marked As Incomplete Mark As Incomplete Mark As Complete C…" at bounding box center [762, 344] width 1525 height 688
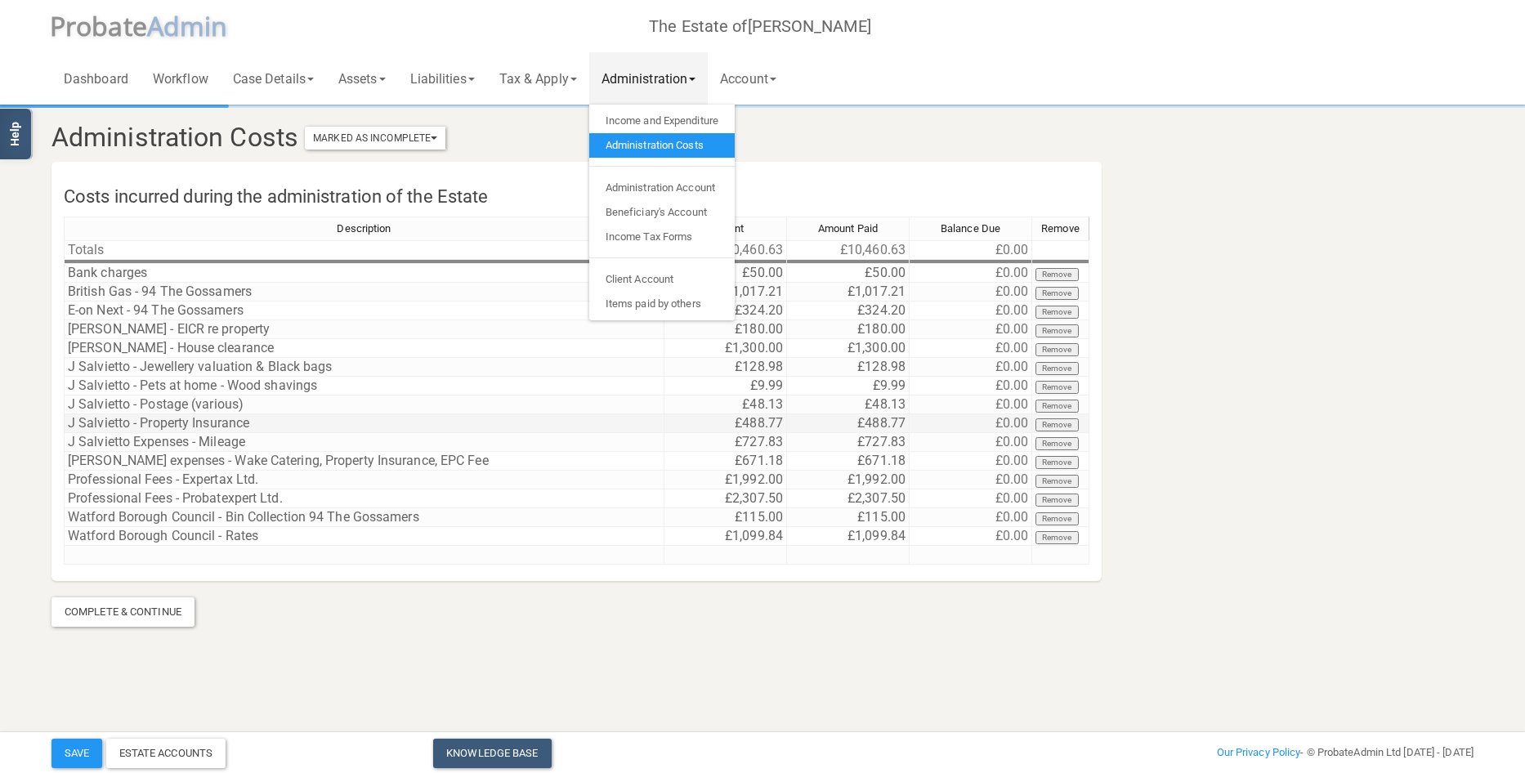
click at [732, 422] on td "£488.77" at bounding box center [725, 423] width 123 height 19
drag, startPoint x: 732, startPoint y: 422, endPoint x: 613, endPoint y: 422, distance: 119.3
click at [613, 422] on div "Description Amount Amount Paid Balance Due Remove Totals £10,460.63 £10,460.63 …" at bounding box center [577, 398] width 1026 height 363
type textarea "922.02"
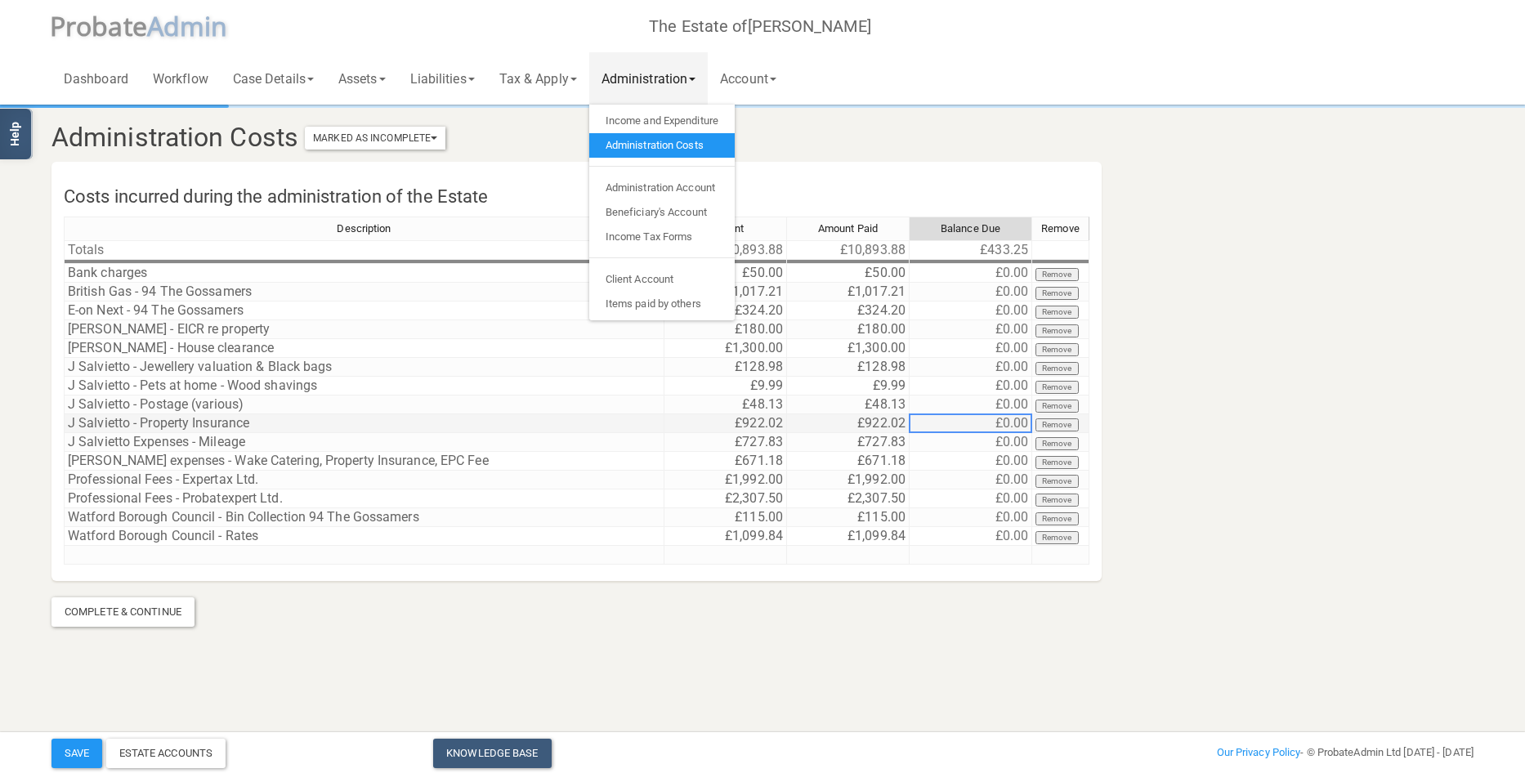
click at [266, 420] on td "J Salvietto - Property Insurance" at bounding box center [364, 423] width 601 height 19
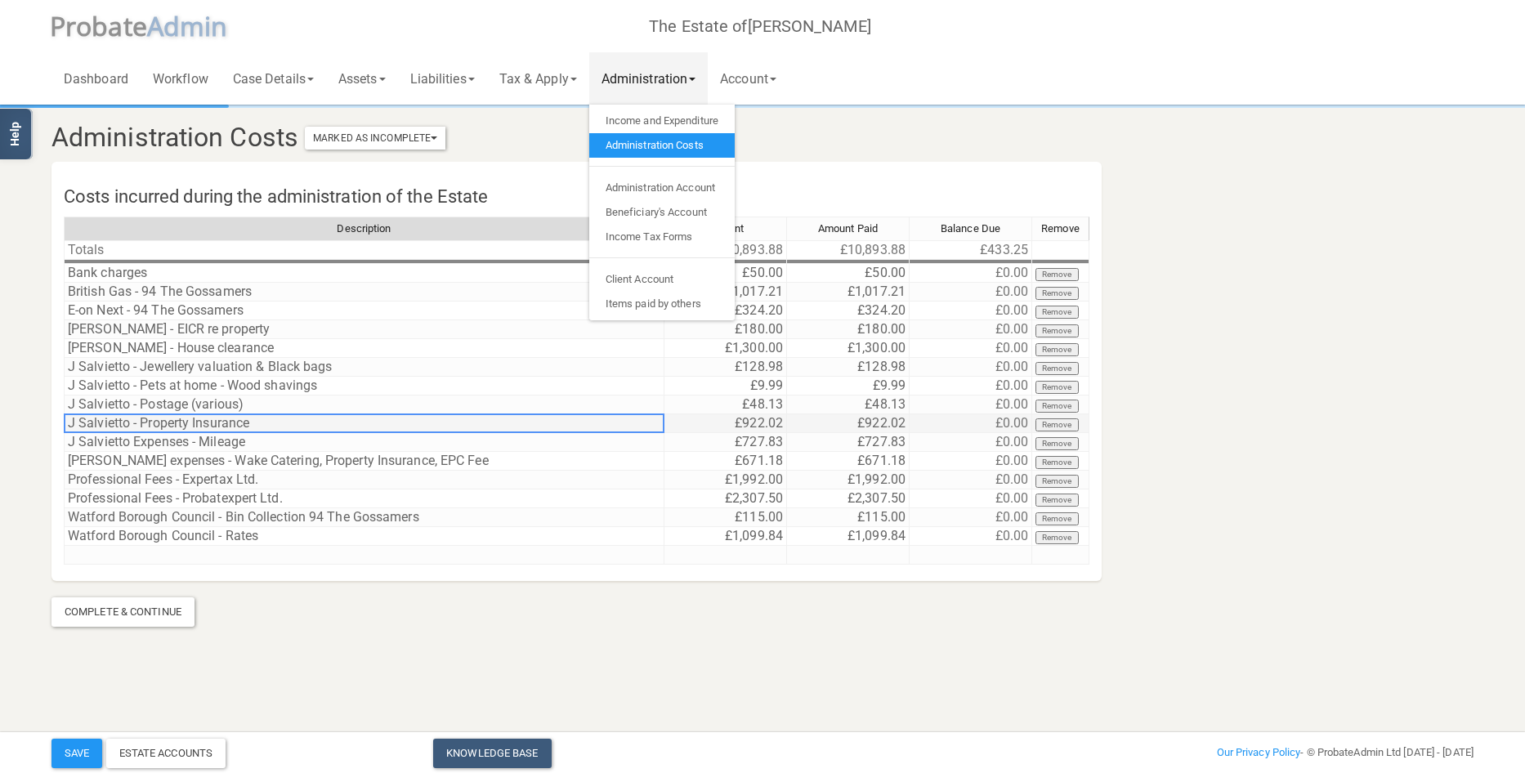
click at [266, 420] on td "J Salvietto - Property Insurance" at bounding box center [364, 423] width 601 height 19
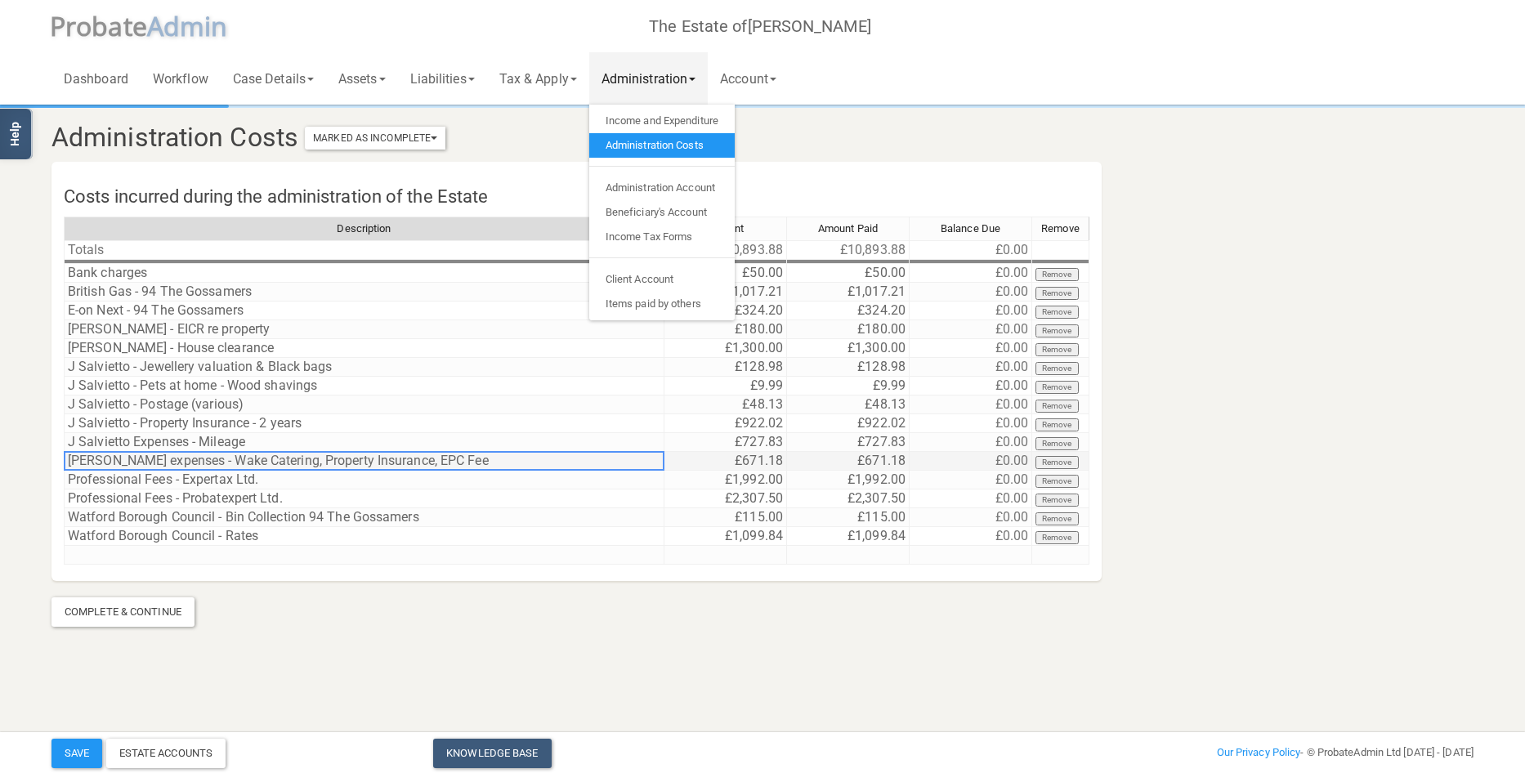
click at [303, 466] on td "[PERSON_NAME] expenses - Wake Catering, Property Insurance, EPC Fee" at bounding box center [364, 461] width 601 height 19
drag, startPoint x: 285, startPoint y: 461, endPoint x: 461, endPoint y: 454, distance: 175.9
click at [461, 454] on td "[PERSON_NAME] expenses - Wake Catering, Property Insurance, EPC Fee" at bounding box center [364, 461] width 601 height 19
click at [463, 457] on td "[PERSON_NAME] expenses - Wake Catering, Property Insurance, EPC Fee" at bounding box center [364, 461] width 601 height 19
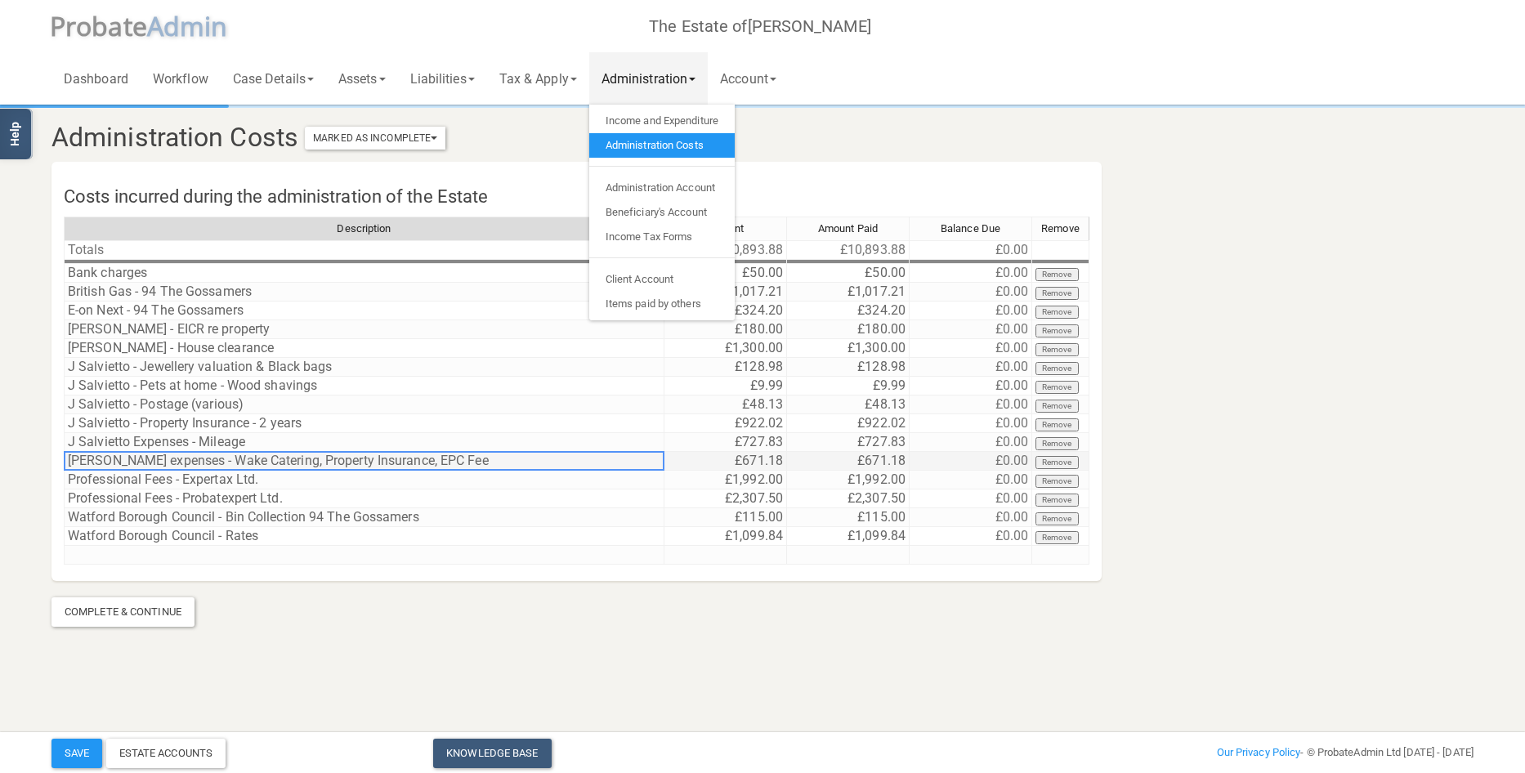
type textarea "[PERSON_NAME] expenses - Wake Catering, Property Insurance, EPC Fee"
click at [728, 461] on td "£671.18" at bounding box center [725, 461] width 123 height 19
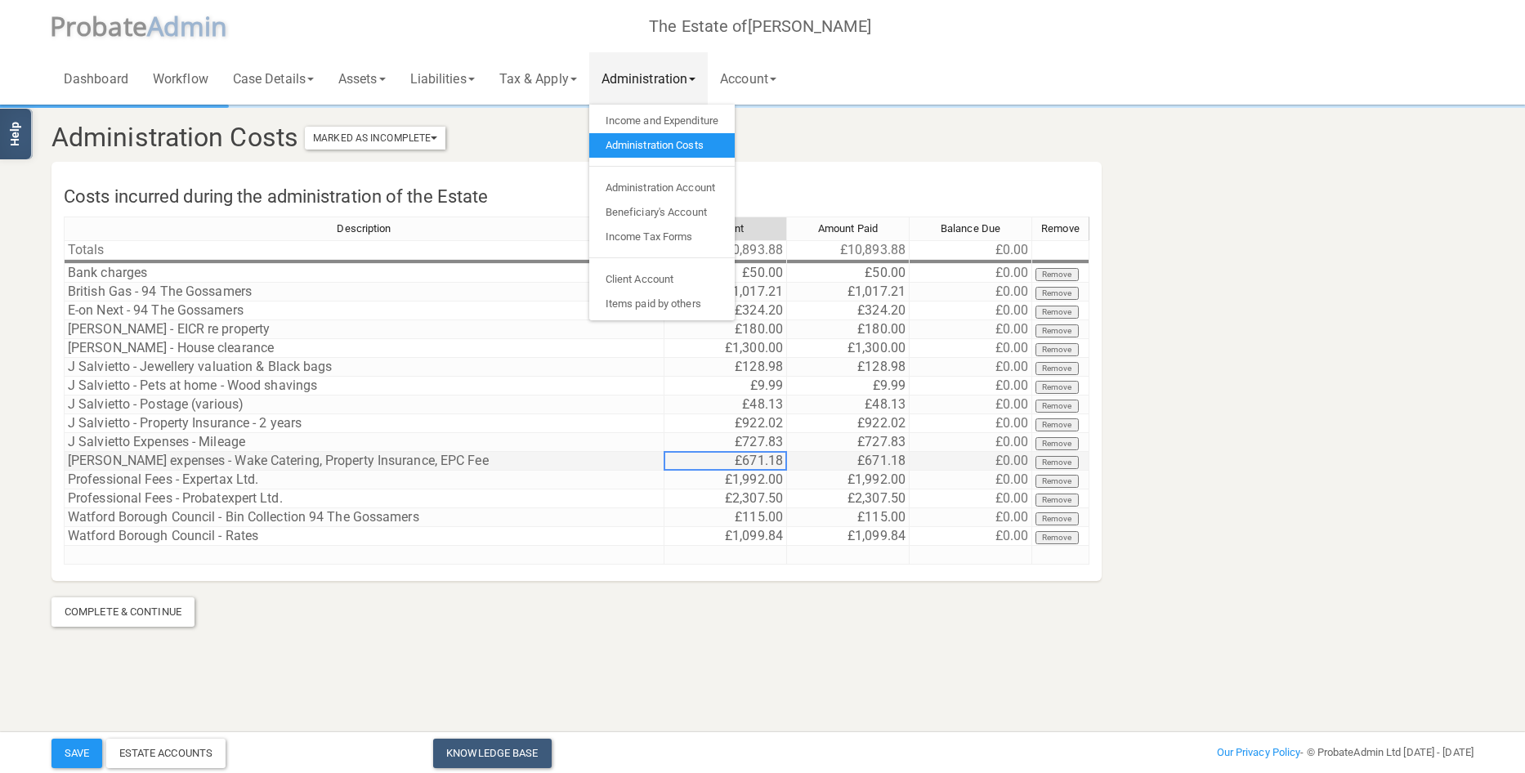
click at [731, 462] on td "£671.18" at bounding box center [725, 461] width 123 height 19
drag, startPoint x: 731, startPoint y: 462, endPoint x: 570, endPoint y: 459, distance: 161.0
click at [570, 459] on div "Description Amount Amount Paid Balance Due Remove Totals £10,893.88 £10,893.88 …" at bounding box center [577, 398] width 1026 height 363
type textarea "112.5"
click at [423, 463] on td "[PERSON_NAME] expenses - Wake Catering, Property Insurance, EPC Fee" at bounding box center [364, 461] width 601 height 19
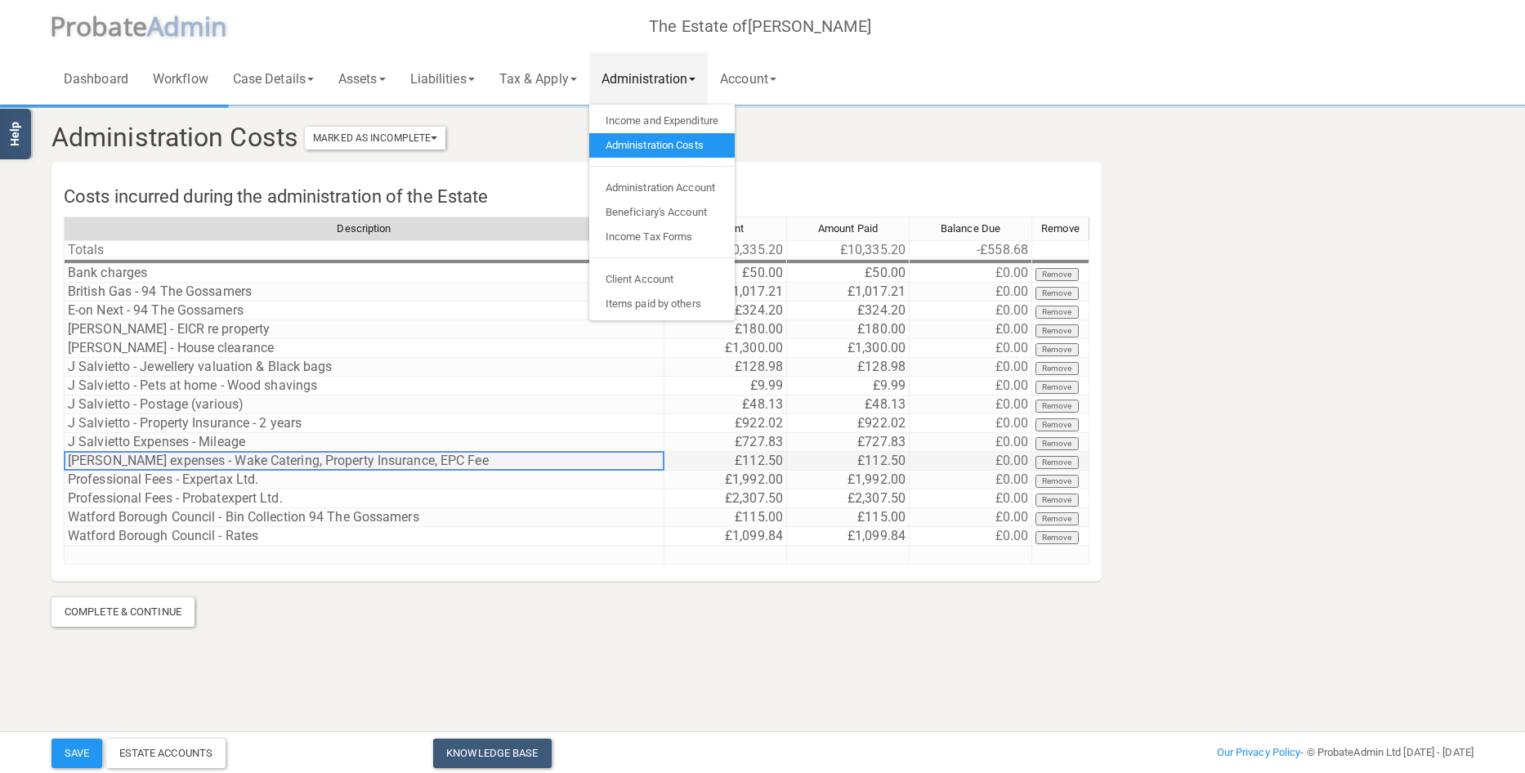
click at [423, 463] on td "[PERSON_NAME] expenses - Wake Catering, Property Insurance, EPC Fee" at bounding box center [364, 461] width 601 height 19
drag, startPoint x: 485, startPoint y: 459, endPoint x: 279, endPoint y: 455, distance: 206.0
click at [279, 455] on textarea "[PERSON_NAME] expenses - Wake Catering, Property Insurance, EPC Fee" at bounding box center [364, 461] width 601 height 20
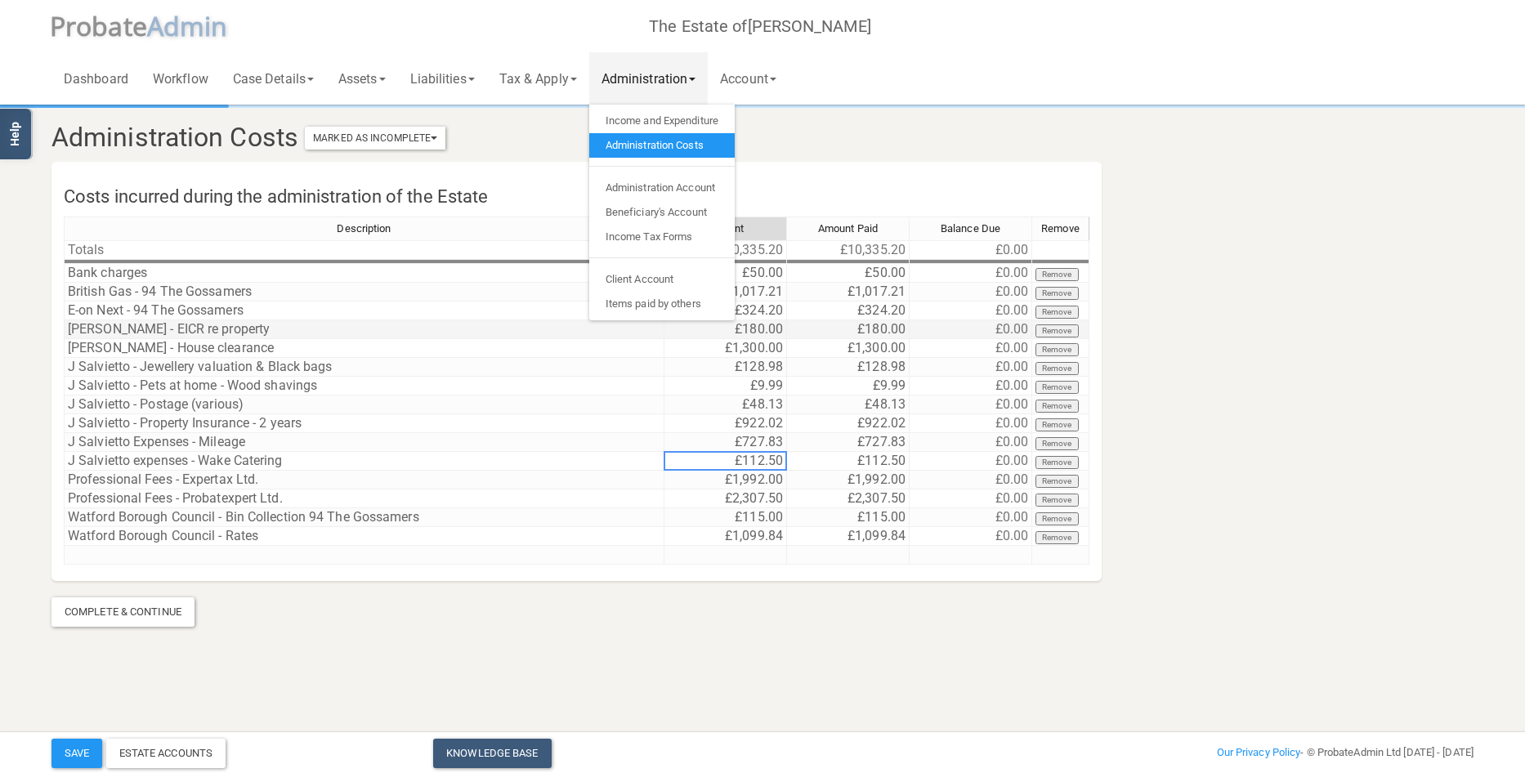
click at [248, 327] on td "[PERSON_NAME] - EICR re property" at bounding box center [364, 329] width 601 height 19
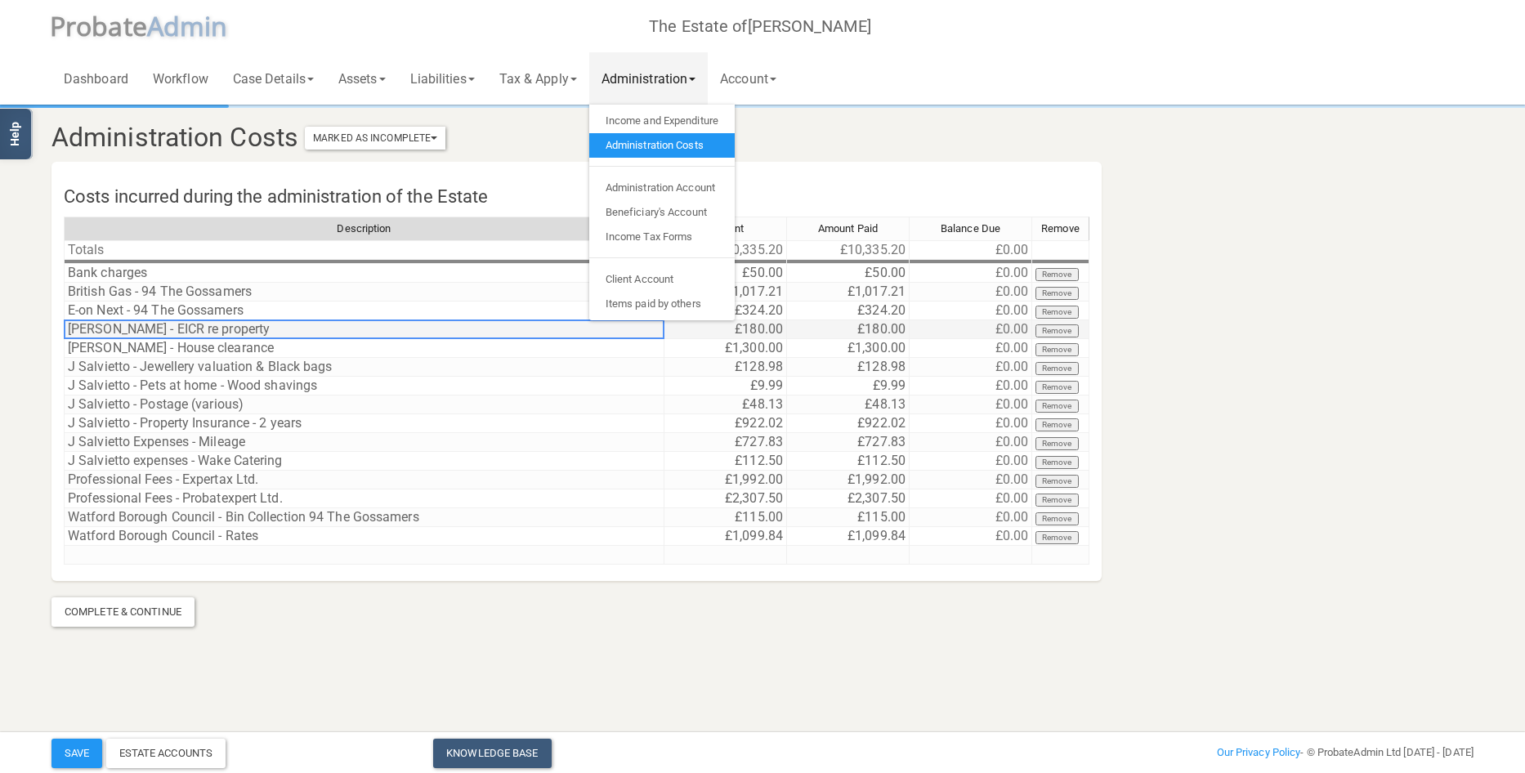
click at [248, 327] on td "[PERSON_NAME] - EICR re property" at bounding box center [364, 329] width 601 height 19
click at [170, 326] on textarea "[PERSON_NAME] - EICR re property" at bounding box center [364, 330] width 601 height 20
type textarea "[PERSON_NAME] - EICR & EPC re property"
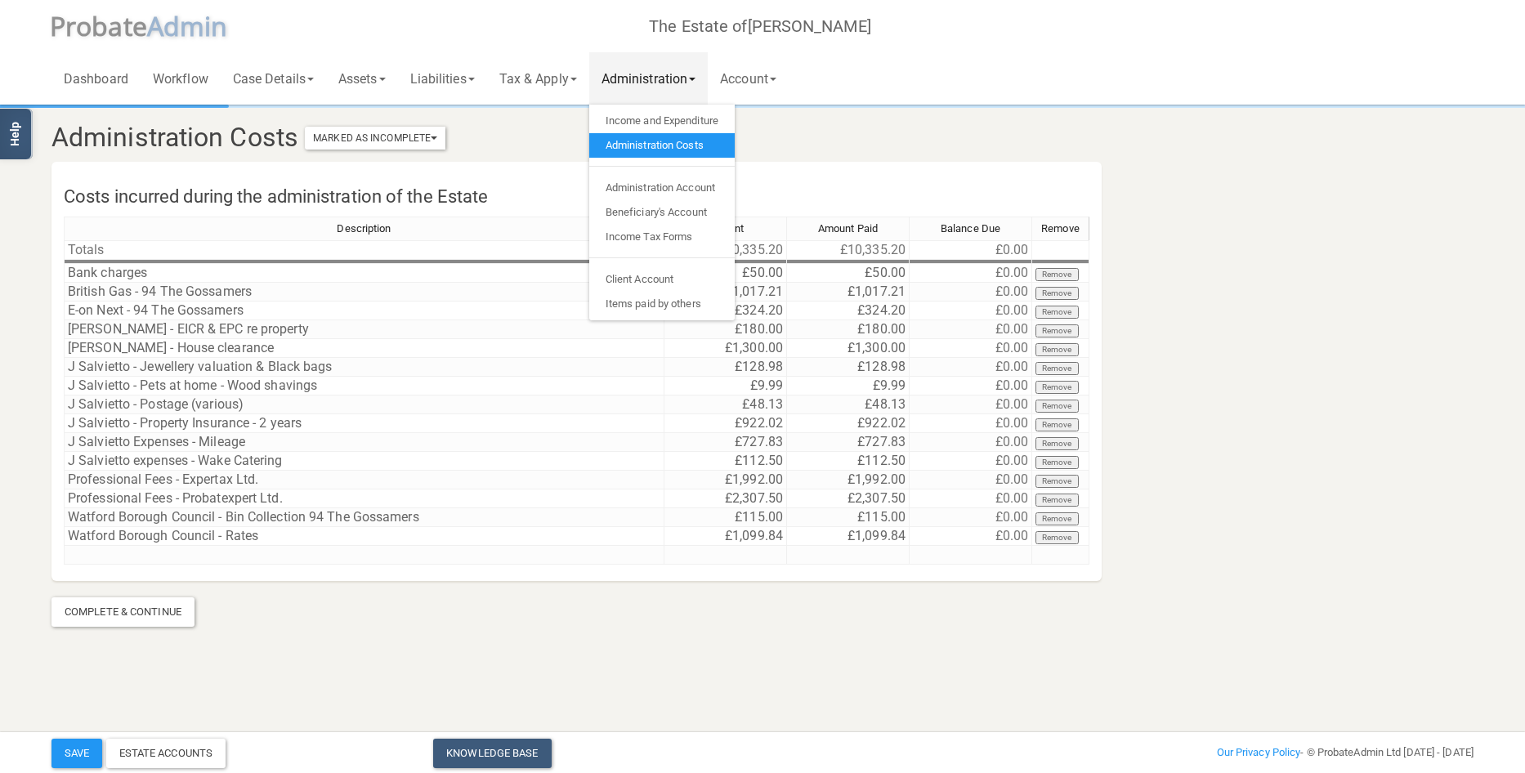
click at [839, 644] on section "Administration Costs Marked As Incomplete Mark As Incomplete Mark As Complete C…" at bounding box center [762, 344] width 1525 height 688
click at [712, 330] on td "£180.00" at bounding box center [725, 329] width 123 height 19
drag, startPoint x: 712, startPoint y: 330, endPoint x: 585, endPoint y: 323, distance: 126.9
click at [601, 321] on div "Description Amount Amount Paid Balance Due Remove Totals £10,335.20 £10,335.20 …" at bounding box center [577, 398] width 1026 height 363
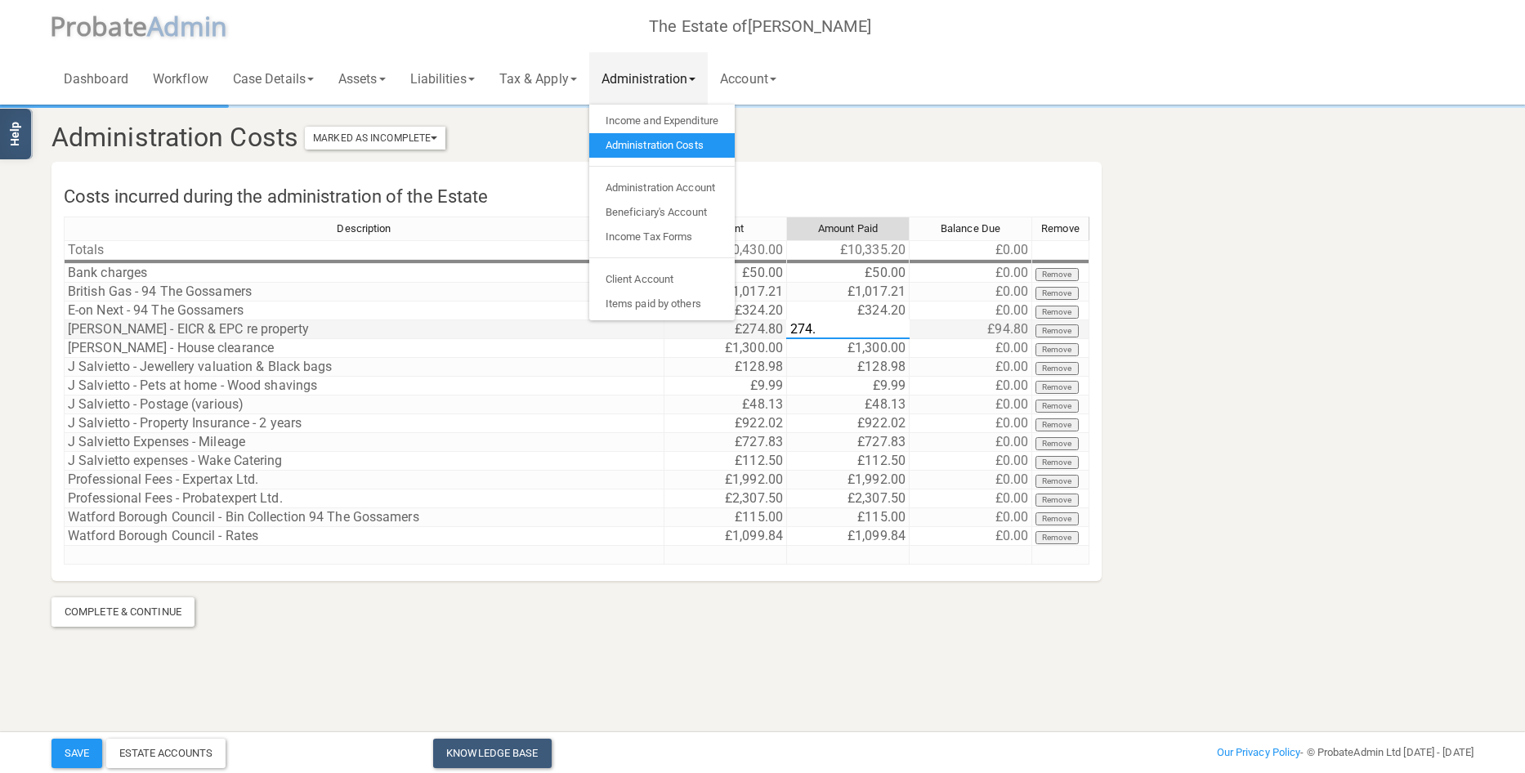
type textarea "274.8"
click at [852, 132] on h3 "Administration Costs Marked As Incomplete Mark As Incomplete Mark As Complete" at bounding box center [642, 137] width 1206 height 29
click at [77, 752] on button "Save" at bounding box center [76, 753] width 51 height 29
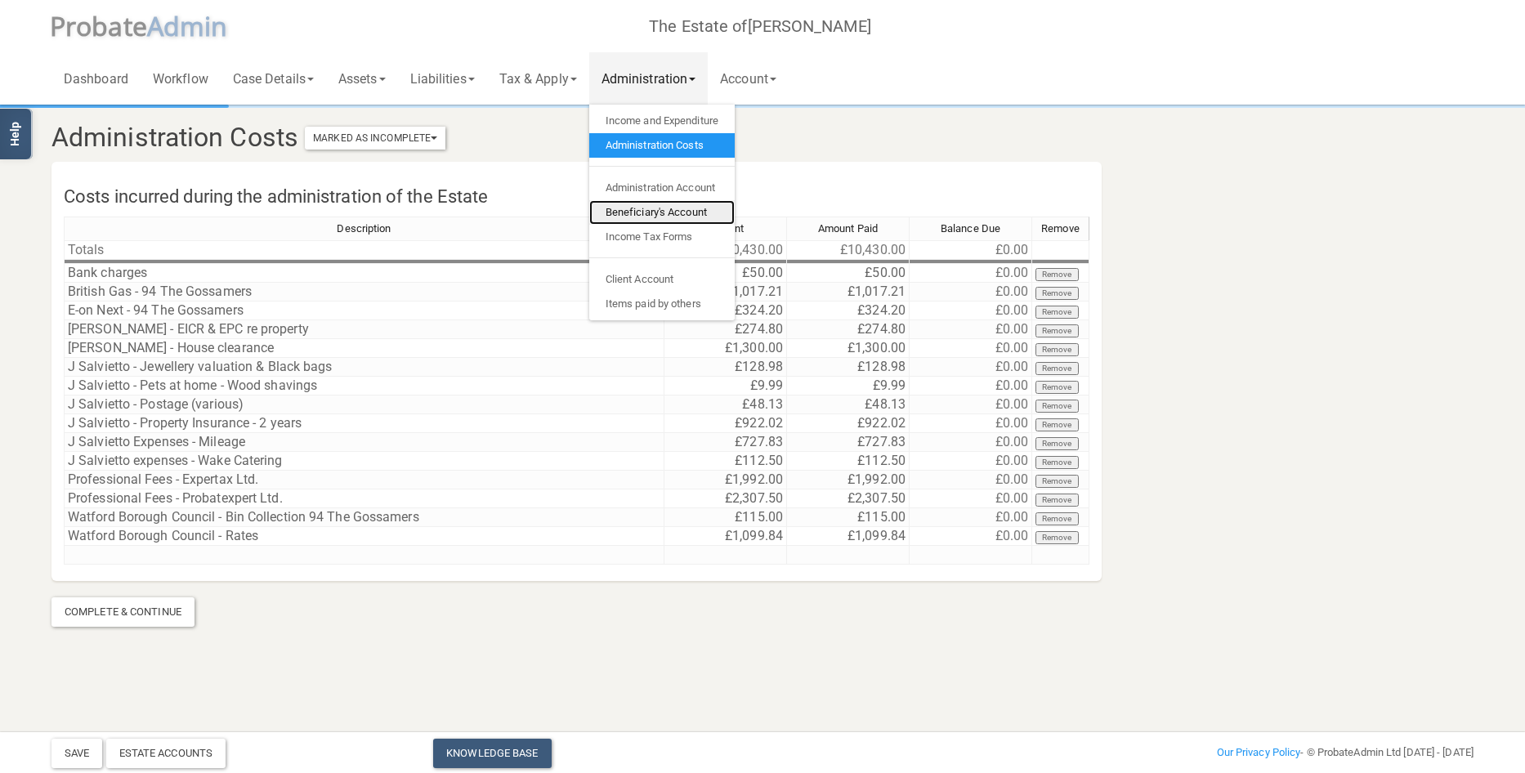
click at [672, 208] on link "Beneficiary's Account" at bounding box center [661, 212] width 145 height 25
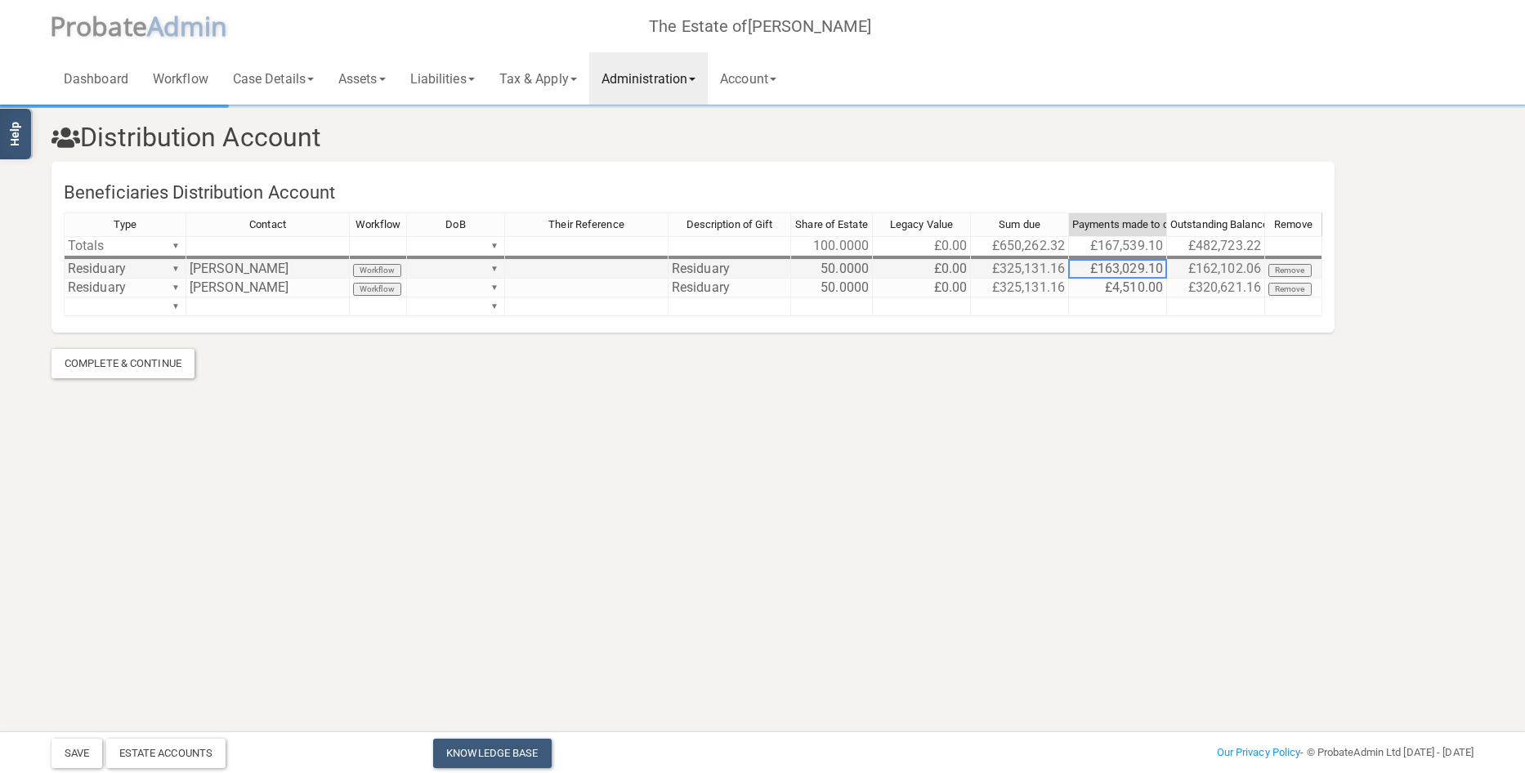
click at [1107, 270] on td "£163,029.10" at bounding box center [1118, 269] width 98 height 19
click at [1109, 270] on td "£163,029.10" at bounding box center [1118, 269] width 98 height 19
drag, startPoint x: 1154, startPoint y: 272, endPoint x: 1020, endPoint y: 238, distance: 138.4
click at [1020, 238] on div "Type Contact Workflow DoB Their Reference Description of Gift Share of Estate L…" at bounding box center [693, 272] width 1259 height 119
click at [1139, 287] on td "£4,510.00" at bounding box center [1118, 288] width 98 height 19
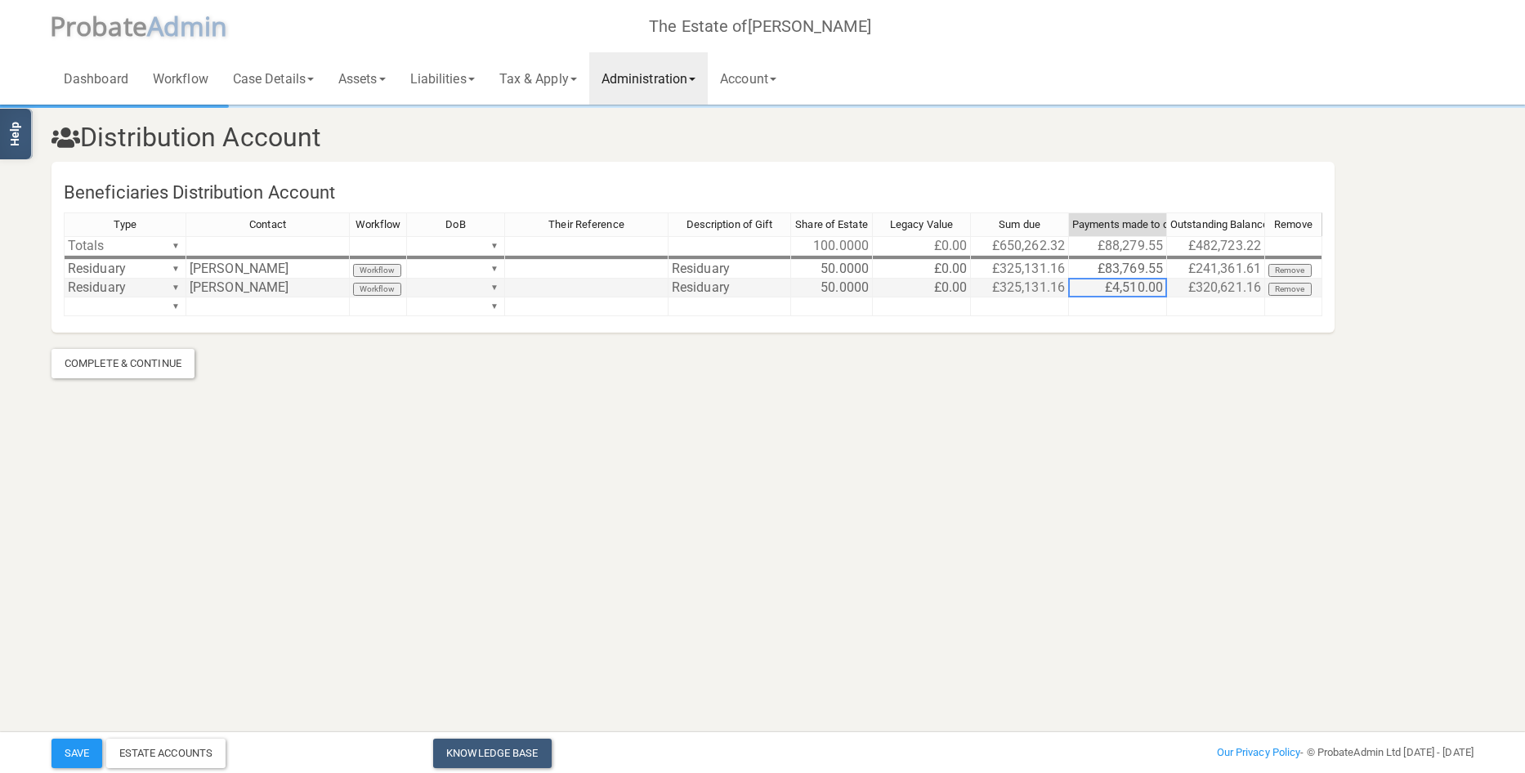
click at [1139, 287] on td "£4,510.00" at bounding box center [1118, 288] width 98 height 19
drag, startPoint x: 1139, startPoint y: 287, endPoint x: 1027, endPoint y: 314, distance: 115.2
click at [1027, 302] on div "Type Contact Workflow DoB Their Reference Description of Gift Share of Estate L…" at bounding box center [693, 272] width 1259 height 119
type textarea "83769.55"
click at [69, 751] on button "Save" at bounding box center [76, 753] width 51 height 29
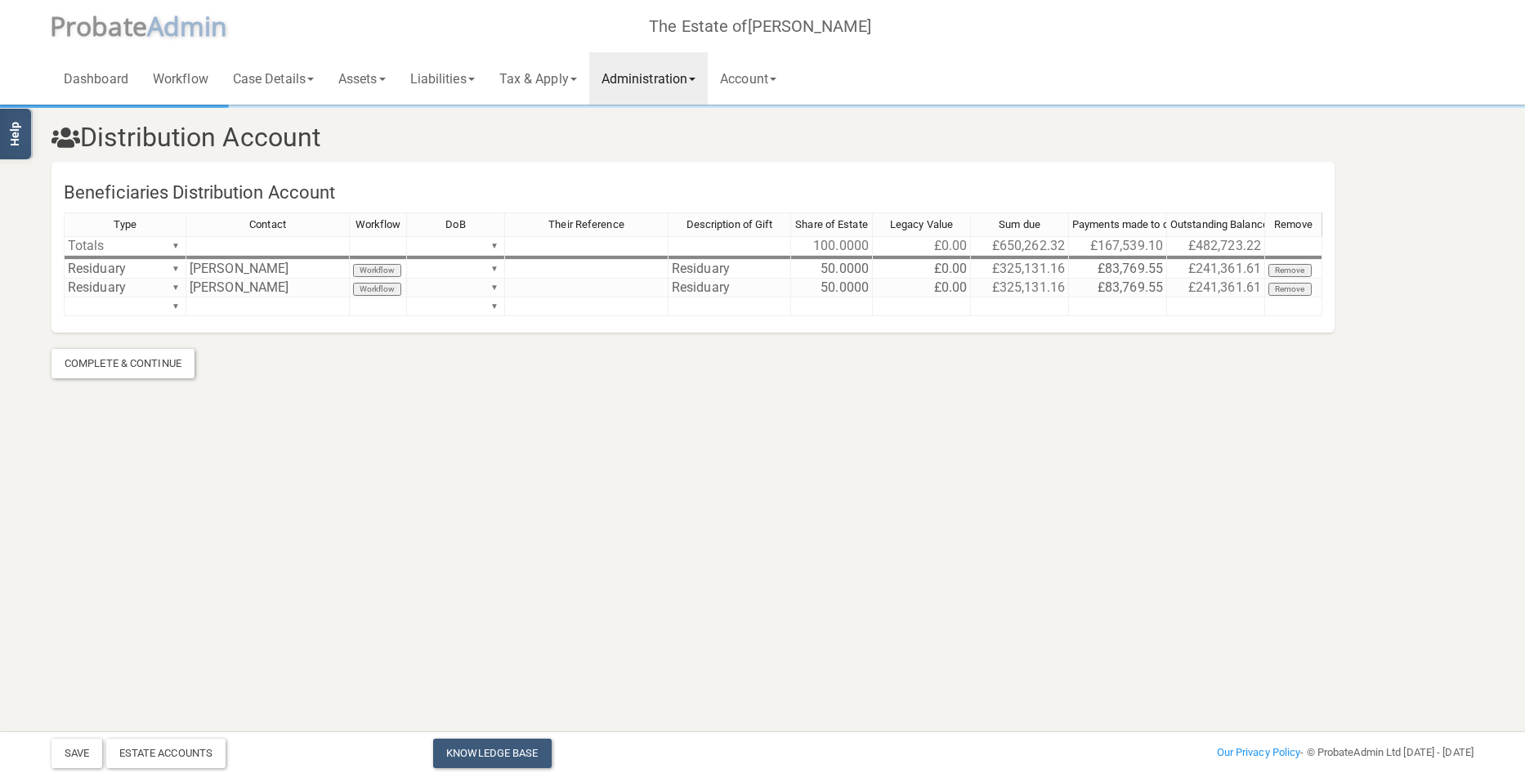
click at [655, 83] on link "Administration" at bounding box center [648, 78] width 119 height 52
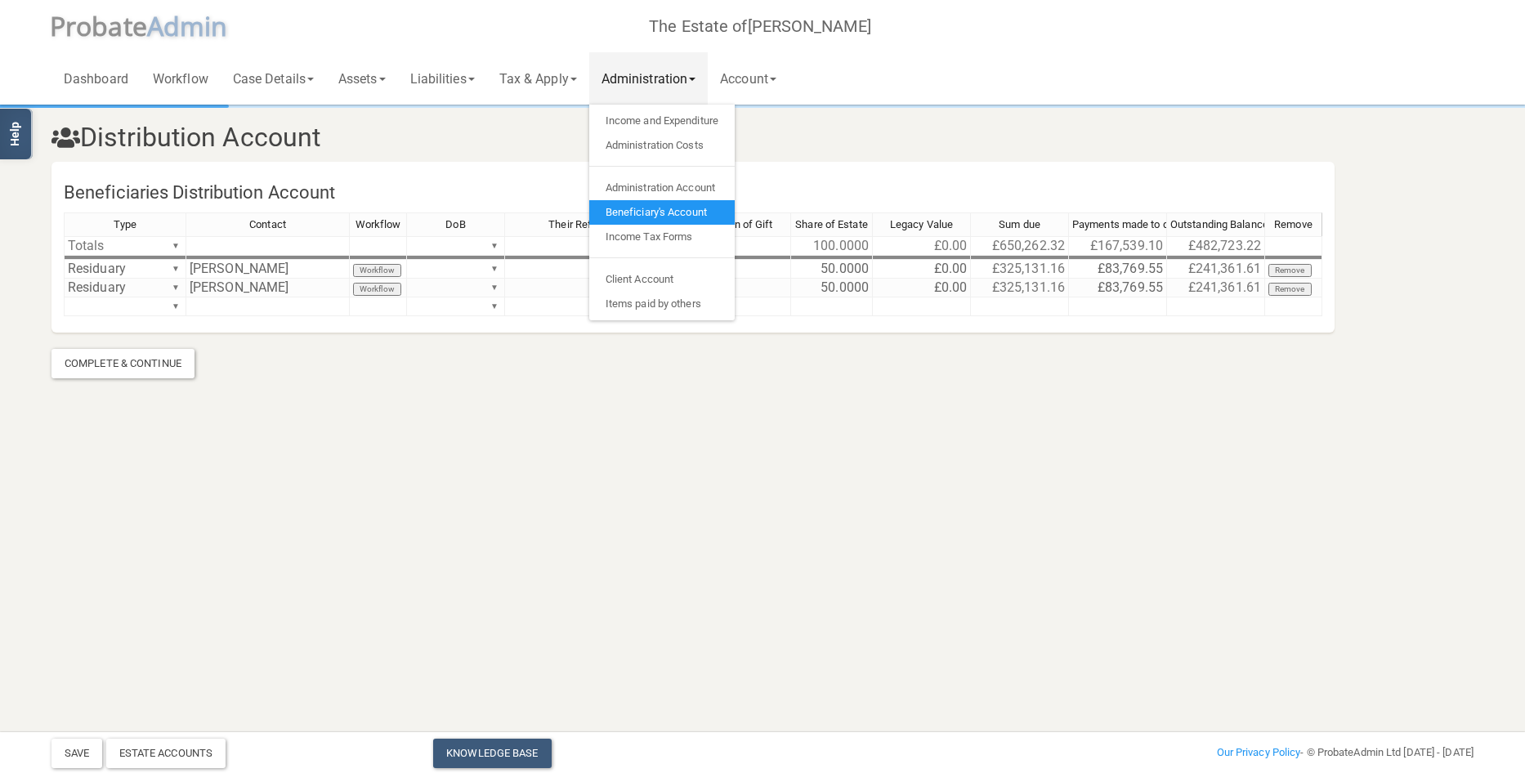
click at [871, 456] on html "</div></div> Help Toggle navigation P robate A dmin The Estate of [PERSON_NAME]…" at bounding box center [762, 386] width 1525 height 773
click at [700, 123] on link "Income and Expenditure" at bounding box center [661, 121] width 145 height 25
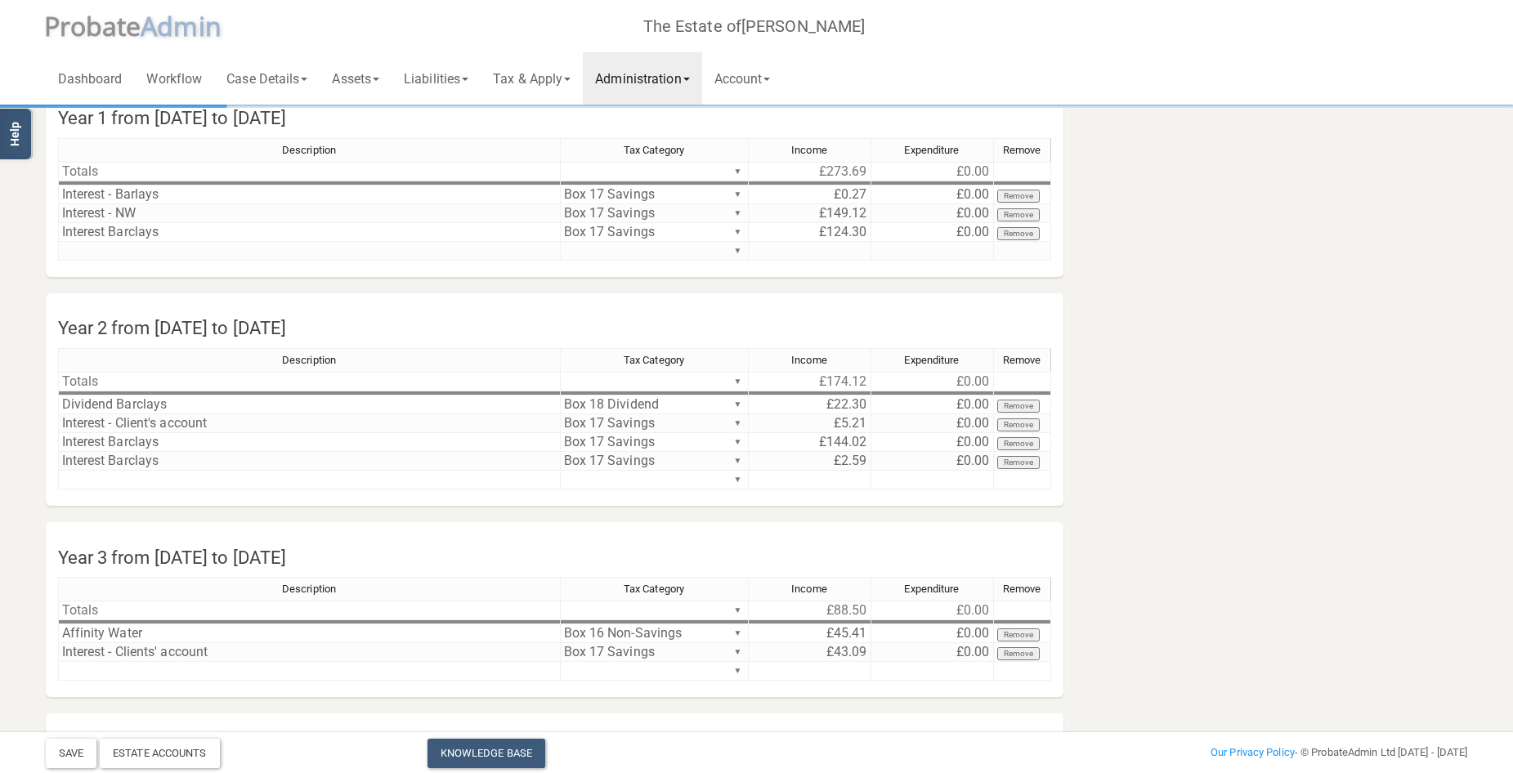
scroll to position [71, 0]
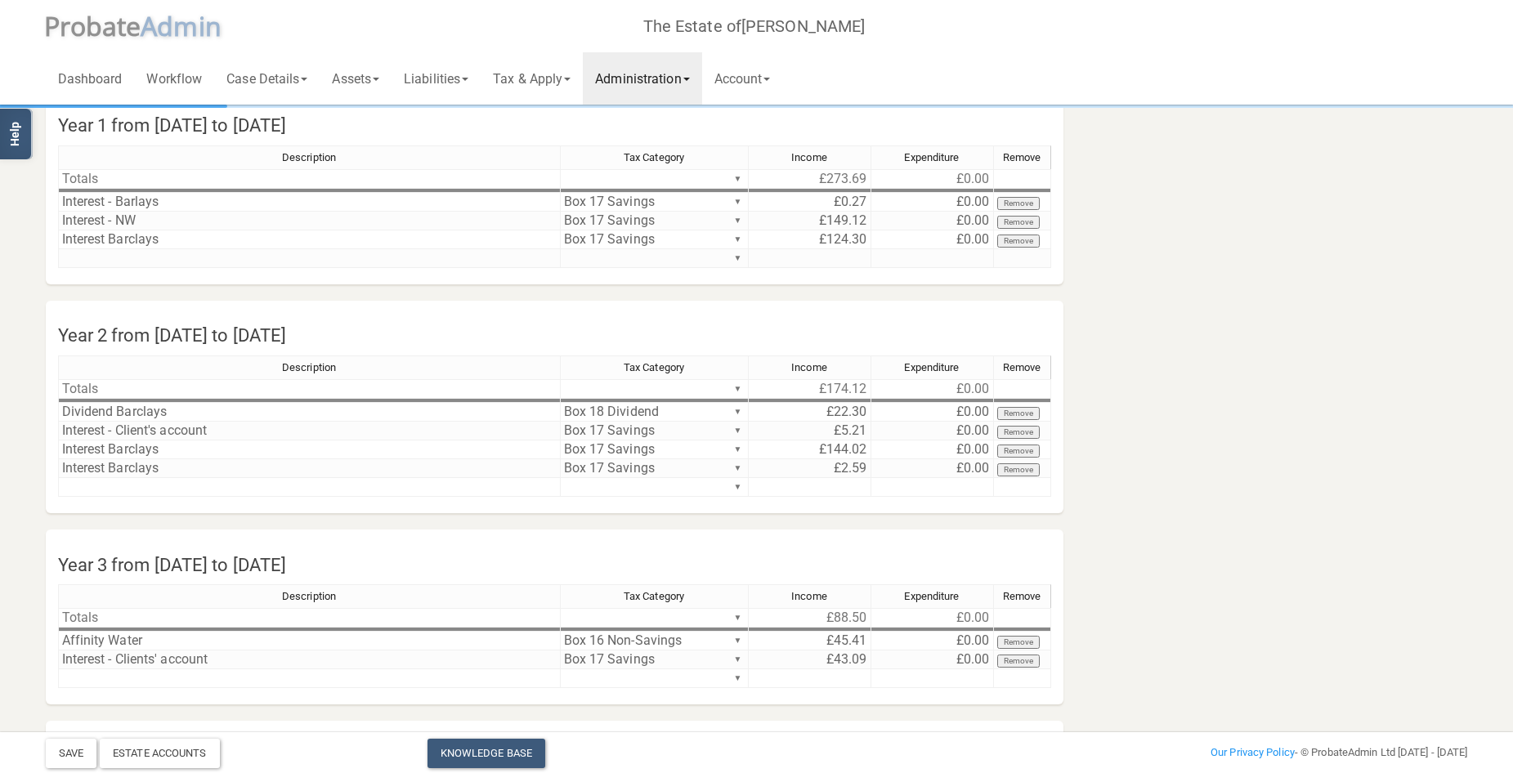
click at [667, 75] on link "Administration" at bounding box center [642, 78] width 119 height 52
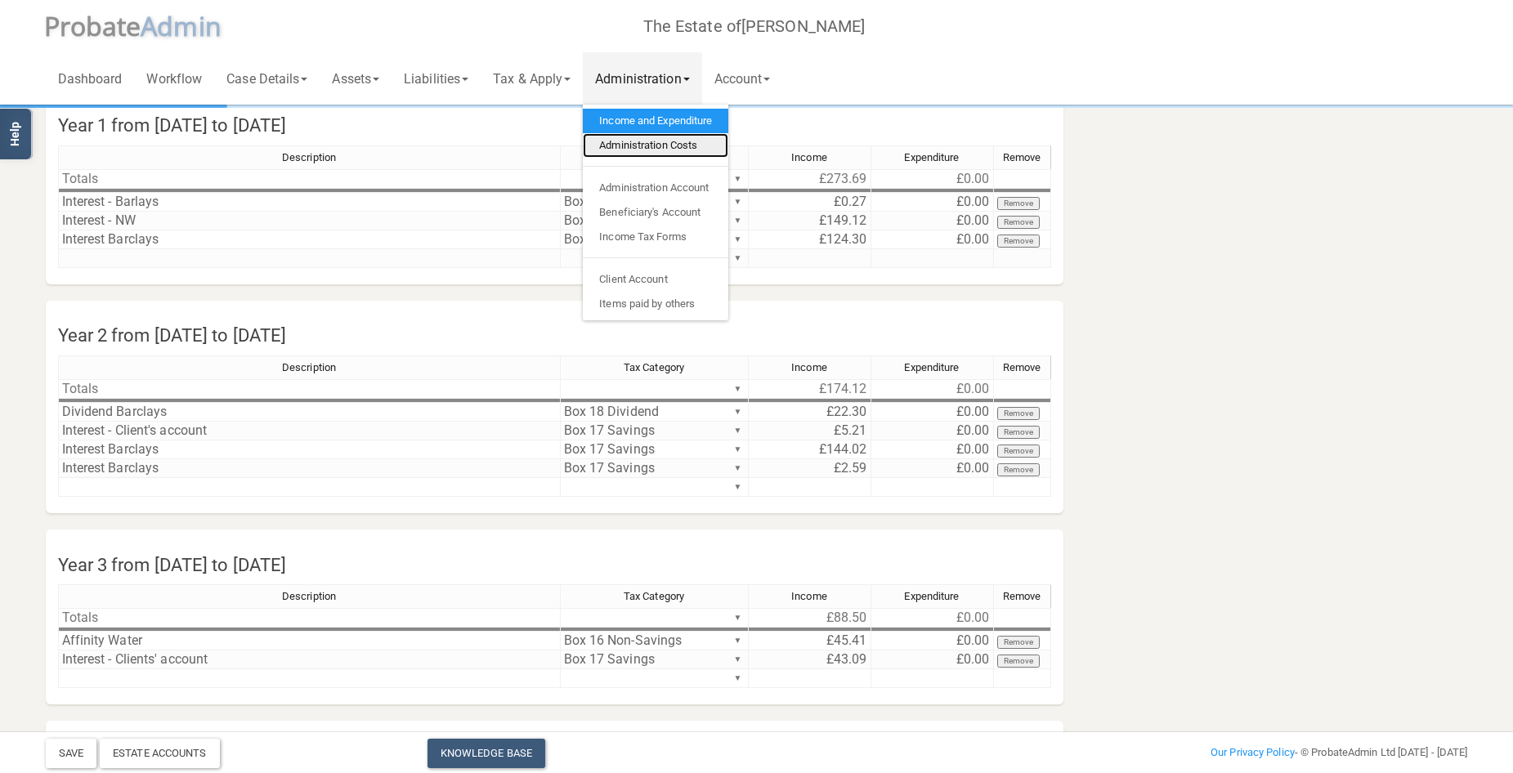
click at [667, 142] on link "Administration Costs" at bounding box center [655, 145] width 145 height 25
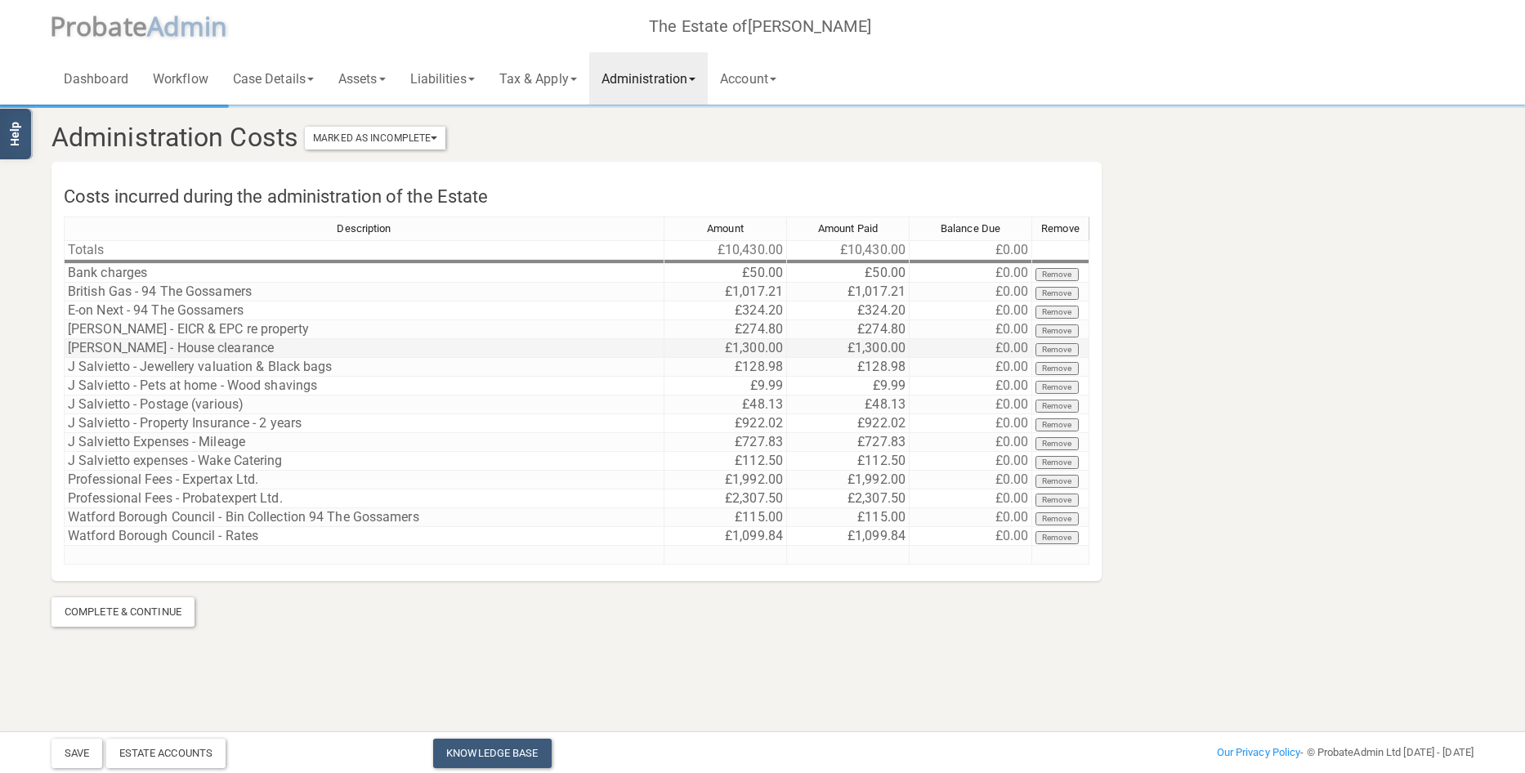
click at [233, 351] on td "[PERSON_NAME] - House clearance" at bounding box center [364, 348] width 601 height 19
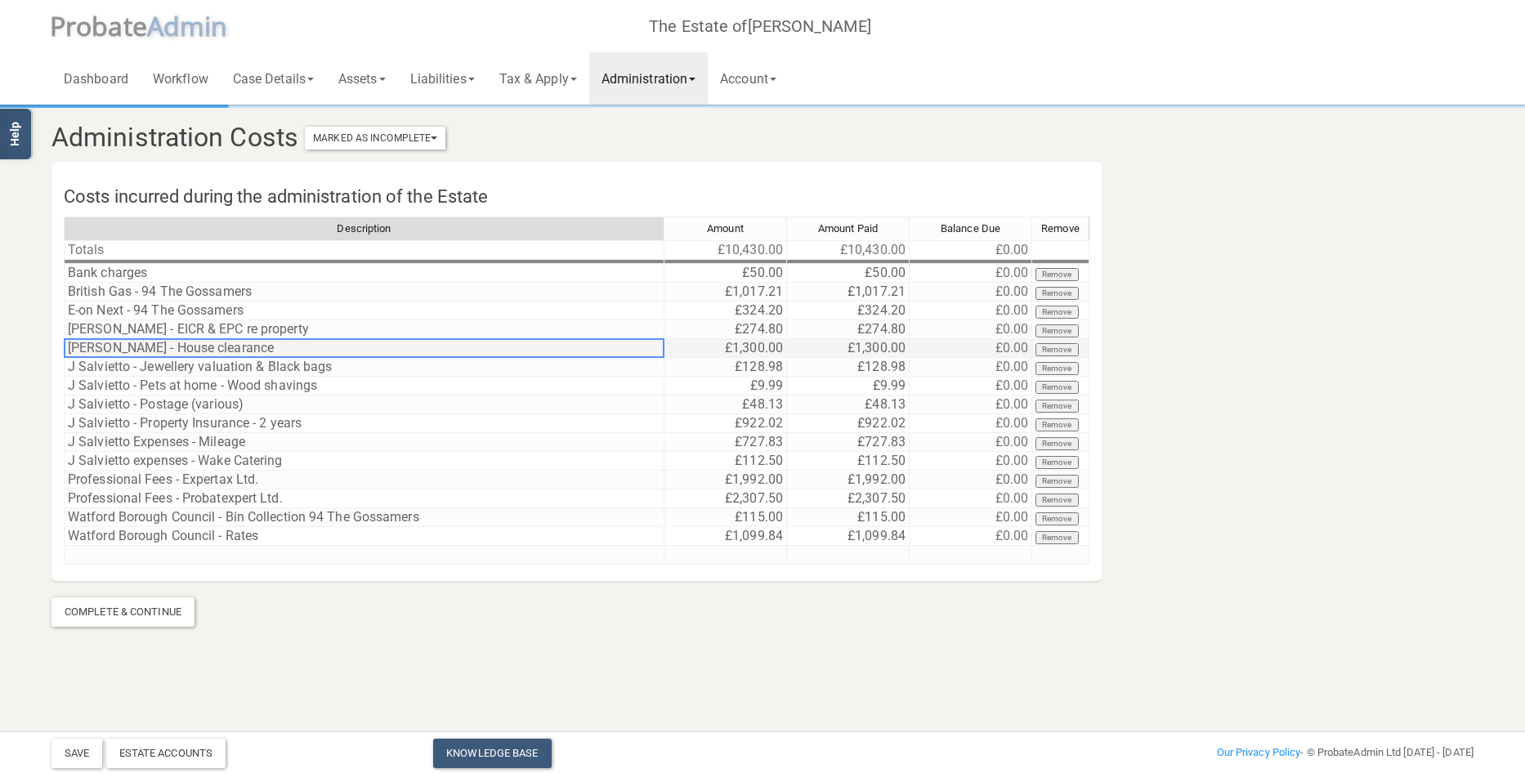
click at [233, 351] on td "[PERSON_NAME] - House clearance" at bounding box center [364, 348] width 601 height 19
click at [141, 346] on textarea "[PERSON_NAME] - House clearance" at bounding box center [364, 348] width 601 height 20
type textarea "[PERSON_NAME] - Kings House clearance"
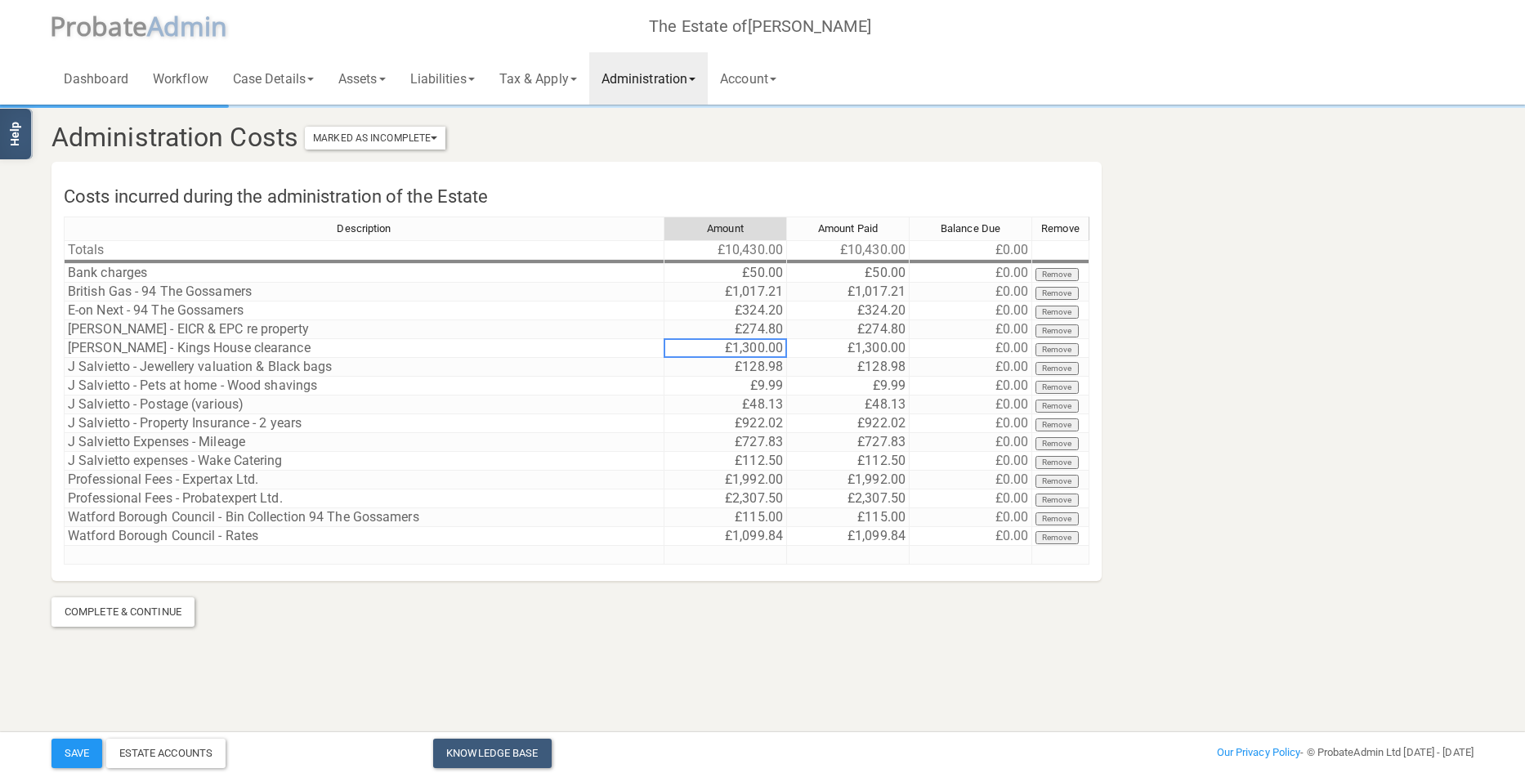
click at [681, 65] on link "Administration" at bounding box center [648, 78] width 119 height 52
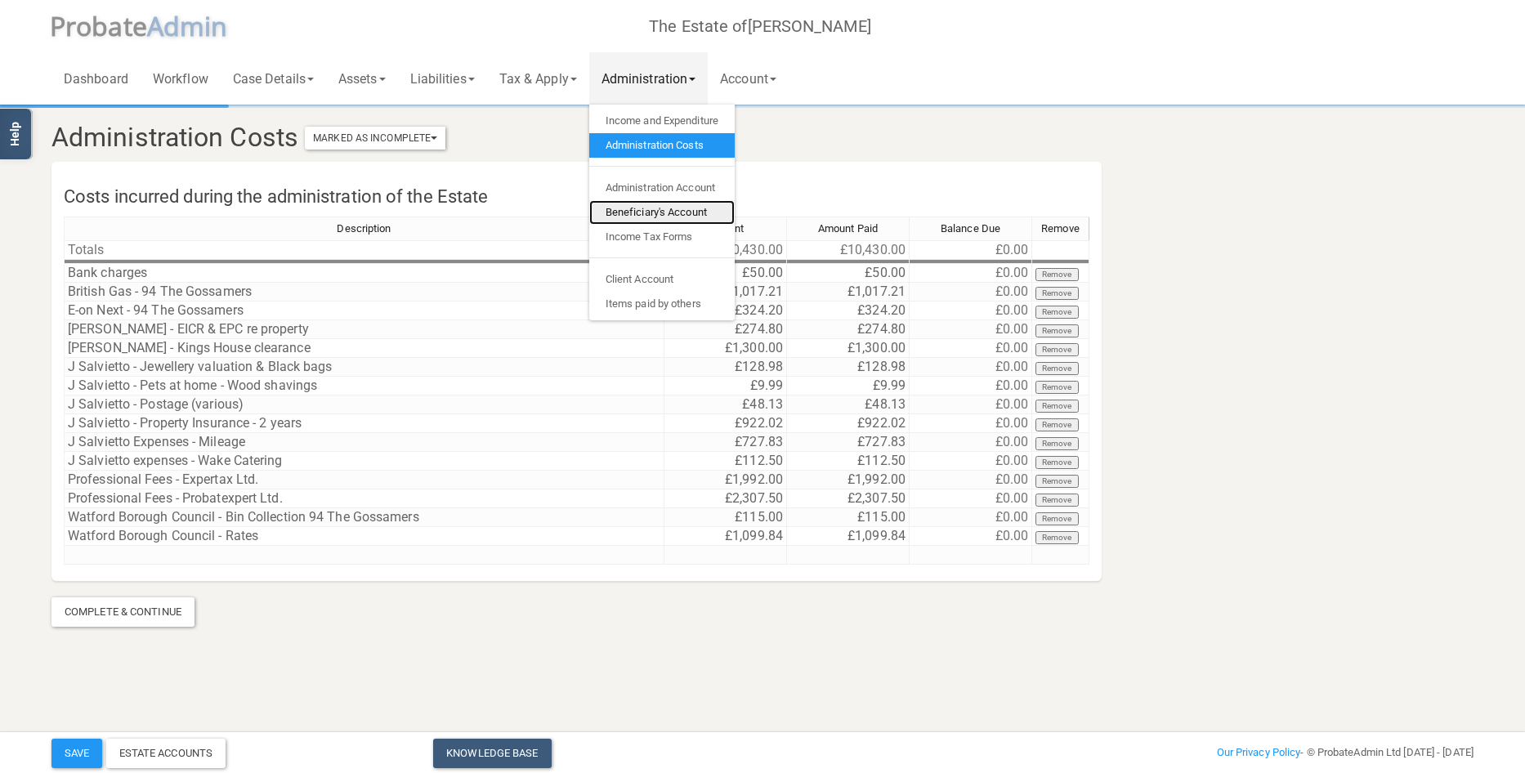
click at [651, 215] on link "Beneficiary's Account" at bounding box center [661, 212] width 145 height 25
